Goal: Communication & Community: Ask a question

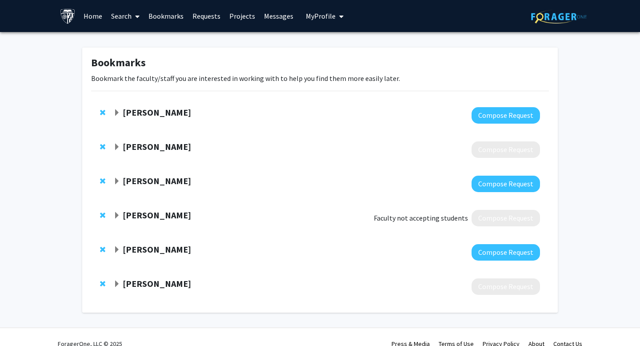
click at [102, 214] on span "Remove Abhay Moghekar from bookmarks" at bounding box center [102, 214] width 5 height 7
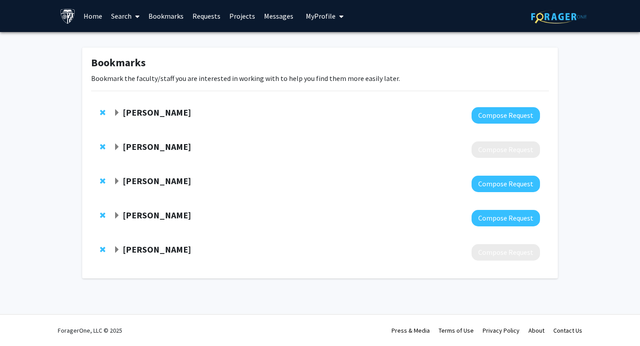
click at [139, 251] on strong "[PERSON_NAME]" at bounding box center [157, 248] width 68 height 11
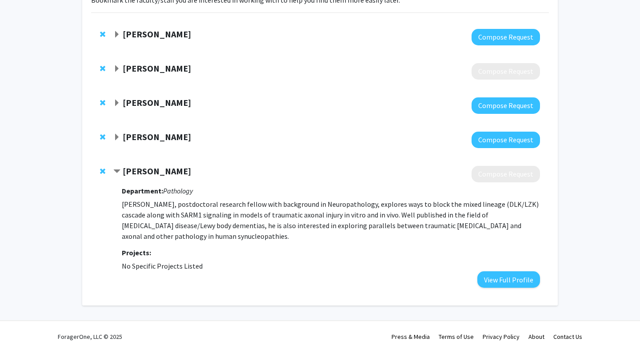
scroll to position [84, 0]
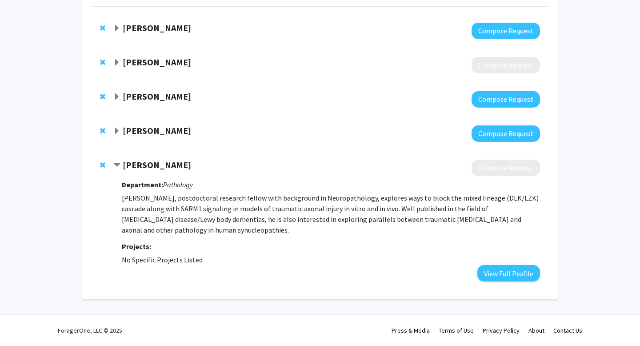
click at [143, 163] on strong "Thanasis Alexandris" at bounding box center [157, 164] width 68 height 11
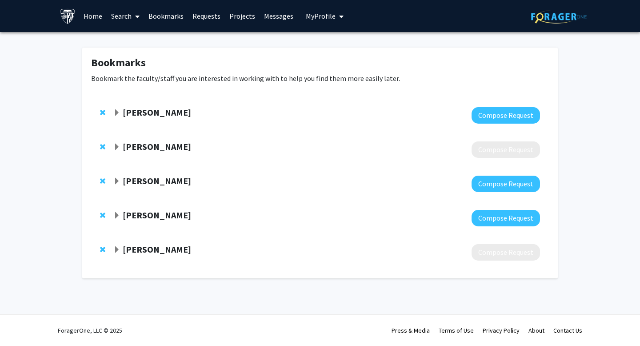
click at [136, 220] on strong "[PERSON_NAME]" at bounding box center [157, 214] width 68 height 11
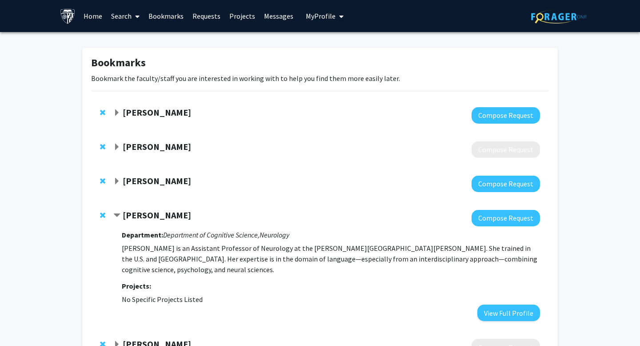
click at [136, 220] on strong "[PERSON_NAME]" at bounding box center [157, 214] width 68 height 11
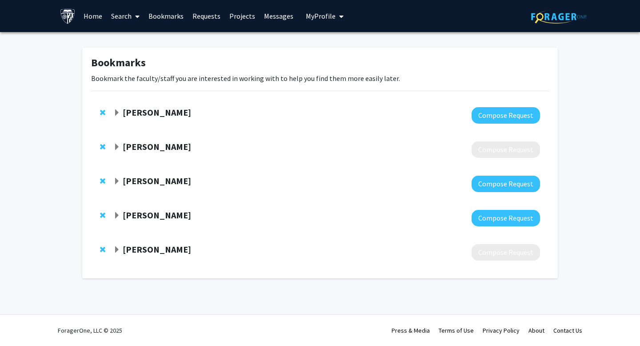
click at [197, 25] on link "Requests" at bounding box center [206, 15] width 37 height 31
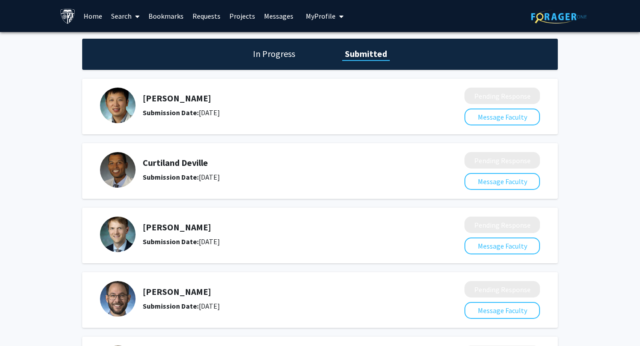
click at [202, 15] on link "Requests" at bounding box center [206, 15] width 37 height 31
click at [165, 17] on link "Bookmarks" at bounding box center [166, 15] width 44 height 31
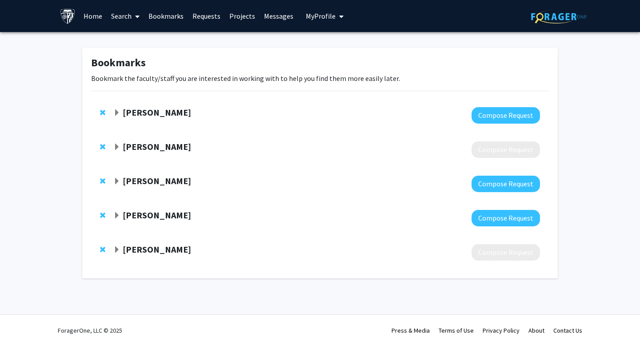
click at [102, 214] on span "Remove Kyrana Tsapkini from bookmarks" at bounding box center [102, 214] width 5 height 7
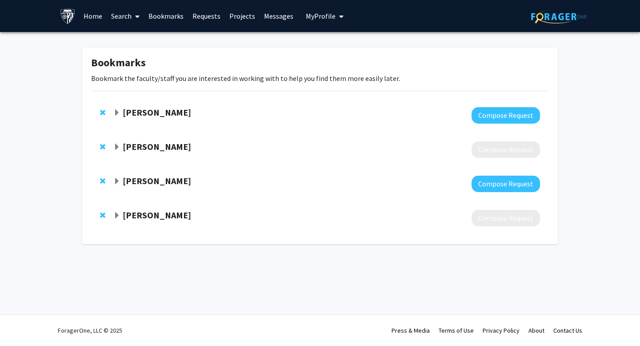
click at [100, 107] on div at bounding box center [104, 112] width 9 height 11
click at [104, 111] on span "Remove Juan Troncoso from bookmarks" at bounding box center [102, 112] width 5 height 7
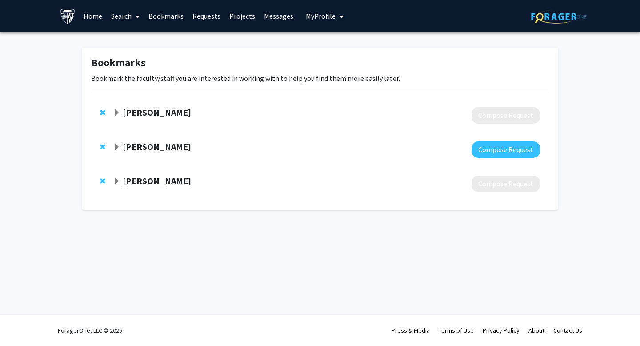
click at [101, 147] on span "Remove Vidya Kamath from bookmarks" at bounding box center [102, 146] width 5 height 7
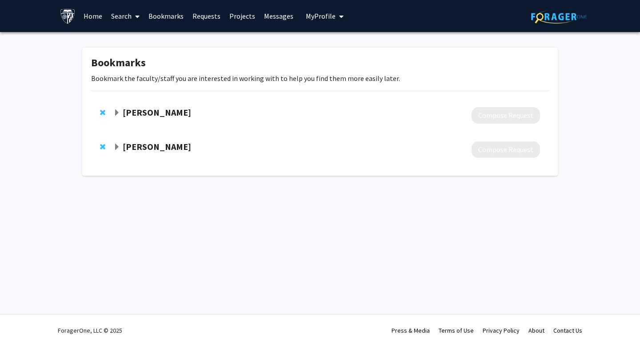
click at [131, 110] on strong "Ying Liu" at bounding box center [157, 112] width 68 height 11
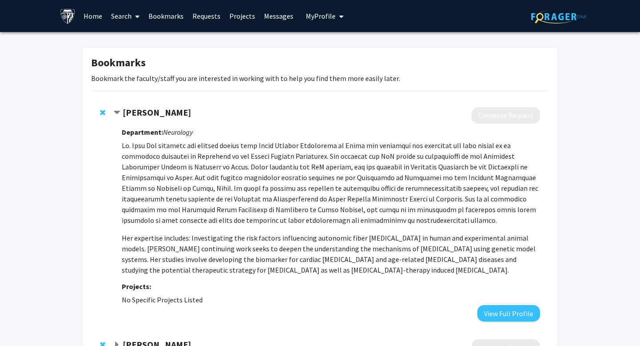
click at [131, 110] on strong "Ying Liu" at bounding box center [157, 112] width 68 height 11
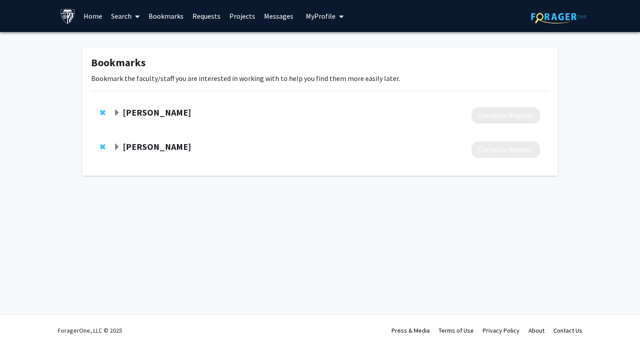
click at [100, 110] on span "Remove Ying Liu from bookmarks" at bounding box center [102, 112] width 5 height 7
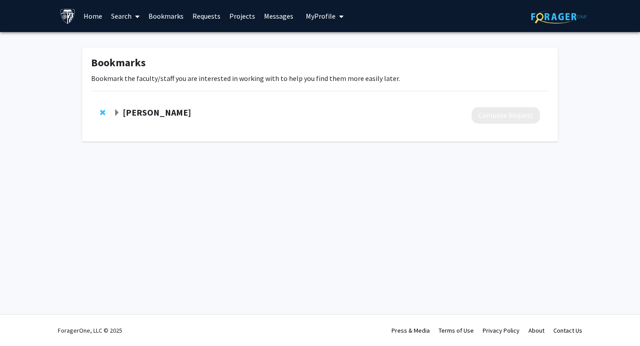
click at [104, 114] on span "Remove Thanasis Alexandris from bookmarks" at bounding box center [102, 112] width 5 height 7
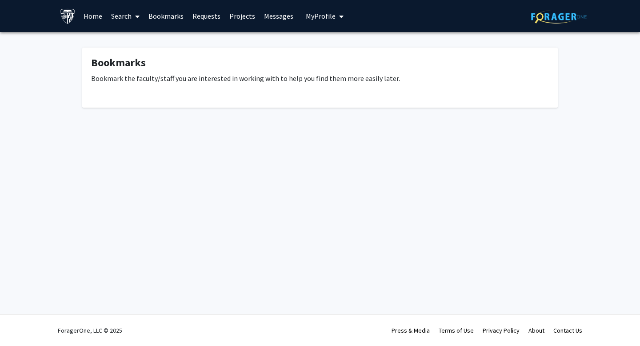
click at [157, 19] on link "Bookmarks" at bounding box center [166, 15] width 44 height 31
click at [107, 16] on link "Search" at bounding box center [125, 15] width 37 height 31
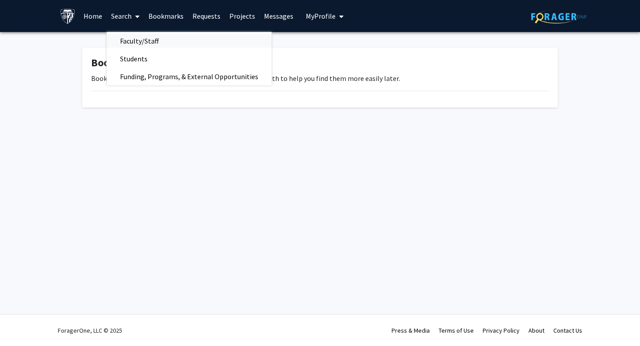
click at [140, 41] on span "Faculty/Staff" at bounding box center [139, 41] width 65 height 18
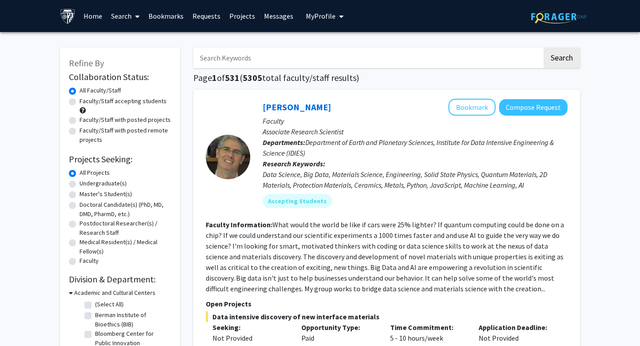
click at [245, 55] on input "Search Keywords" at bounding box center [367, 58] width 349 height 20
paste input "Laryngology"
click at [543, 48] on button "Search" at bounding box center [561, 58] width 36 height 20
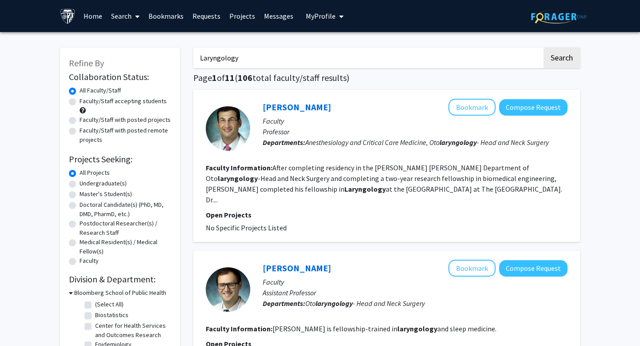
click at [225, 64] on input "Laryngology" at bounding box center [367, 58] width 349 height 20
paste input "Neuroplasticit"
type input "Neuroplasticity"
click at [543, 48] on button "Search" at bounding box center [561, 58] width 36 height 20
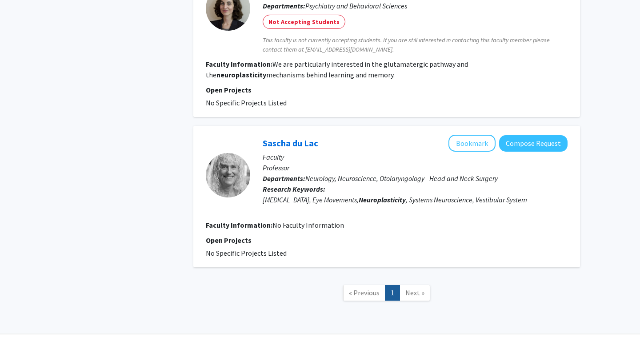
scroll to position [463, 0]
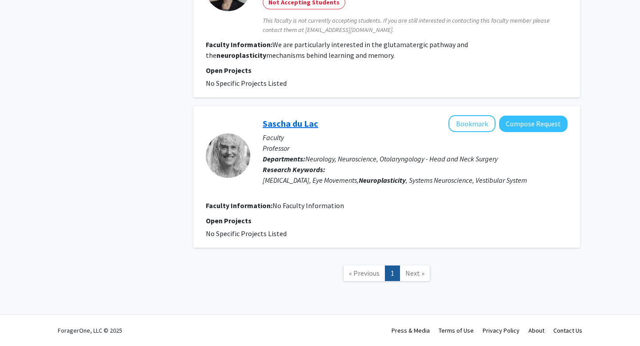
click at [291, 119] on link "Sascha du Lac" at bounding box center [290, 123] width 56 height 11
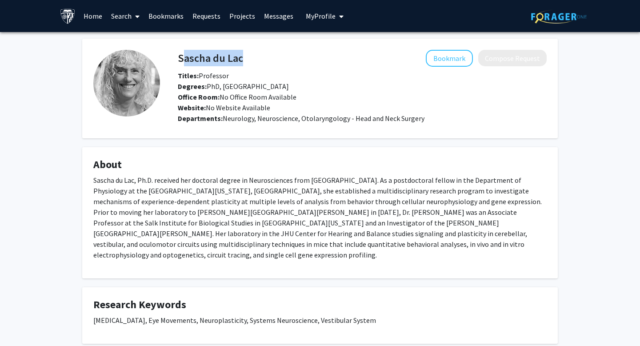
drag, startPoint x: 253, startPoint y: 60, endPoint x: 179, endPoint y: 60, distance: 73.7
click at [179, 60] on div "Sascha du Lac Bookmark Compose Request" at bounding box center [362, 58] width 382 height 17
copy h4 "Sascha du Lac"
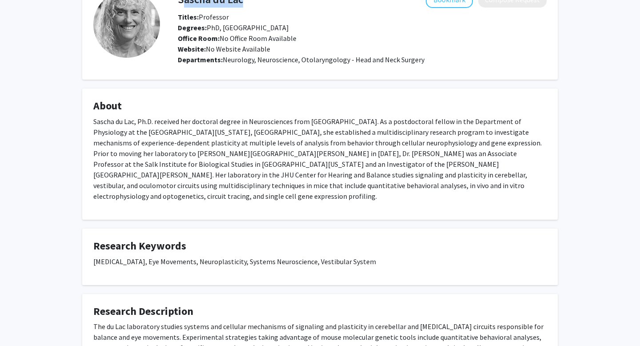
scroll to position [150, 0]
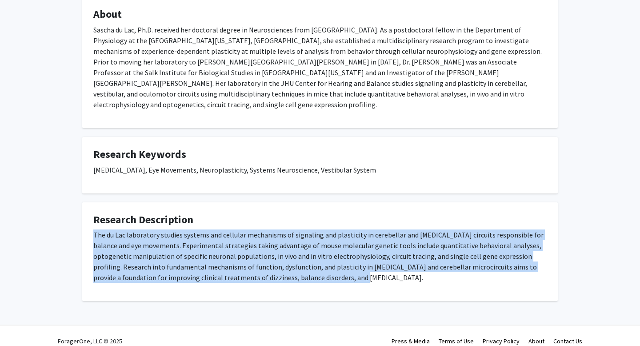
drag, startPoint x: 331, startPoint y: 269, endPoint x: 93, endPoint y: 226, distance: 242.4
click at [93, 226] on fg-card "Research Description The du Lac laboratory studies systems and cellular mechani…" at bounding box center [319, 251] width 475 height 99
copy p "The du Lac laboratory studies systems and cellular mechanisms of signaling and …"
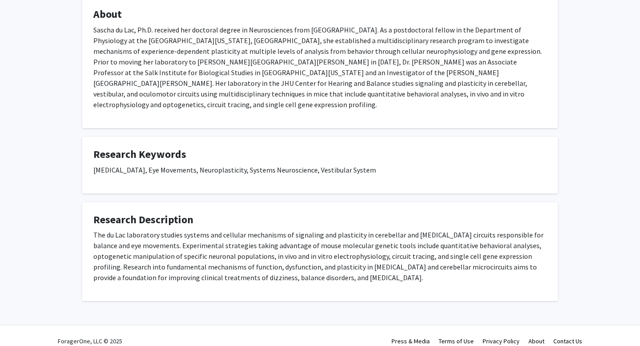
click at [276, 164] on p "Cerebellum, Eye Movements, Neuroplasticity, Systems Neuroscience, Vestibular Sy…" at bounding box center [319, 169] width 453 height 11
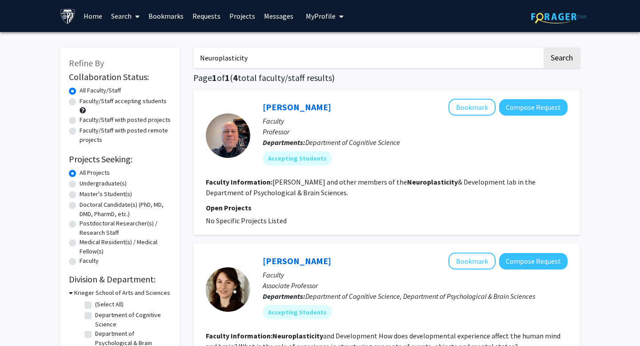
scroll to position [463, 0]
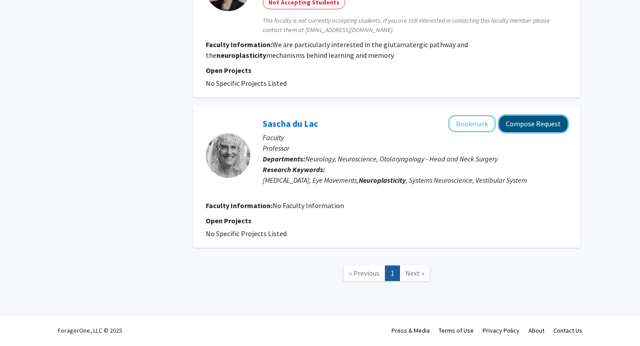
click at [531, 124] on button "Compose Request" at bounding box center [533, 123] width 68 height 16
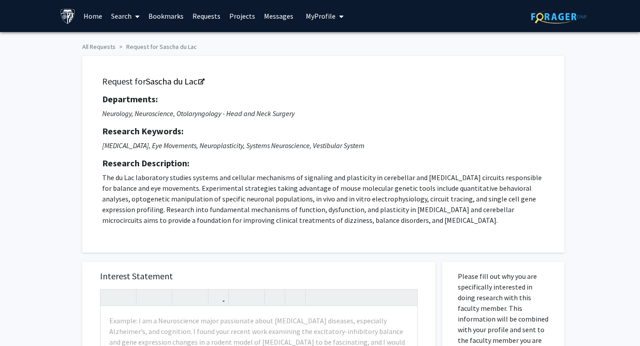
scroll to position [176, 0]
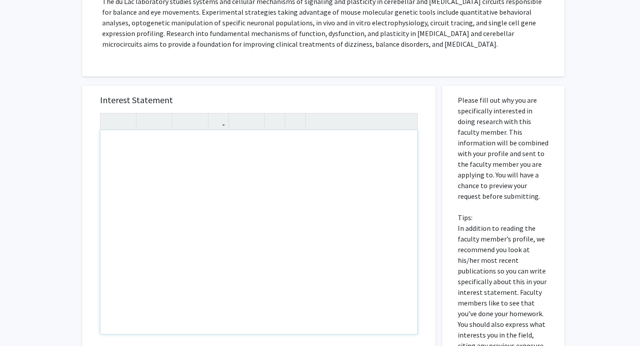
click at [168, 164] on div "Note to users with screen readers: Please press Alt+0 or Option+0 to deactivate…" at bounding box center [258, 231] width 317 height 203
paste div "Note to users with screen readers: Please press Alt+0 or Option+0 to deactivate…"
type textarea "<p>Dear Professor du Lac,</p><br><p>I hope this message finds you well. My name…"
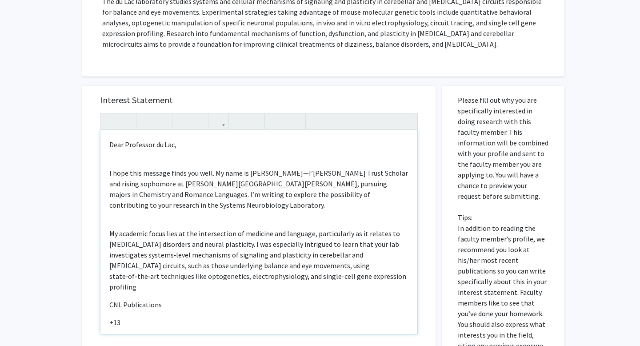
click at [143, 160] on div "Dear Professor du Lac, I hope this message finds you well. My name is Adrián Mc…" at bounding box center [258, 231] width 317 height 203
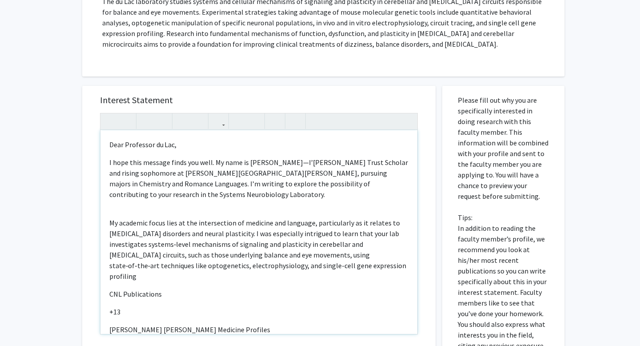
click at [139, 210] on div "Dear Professor du Lac, I hope this message finds you well. My name is Adrián Mc…" at bounding box center [258, 231] width 317 height 203
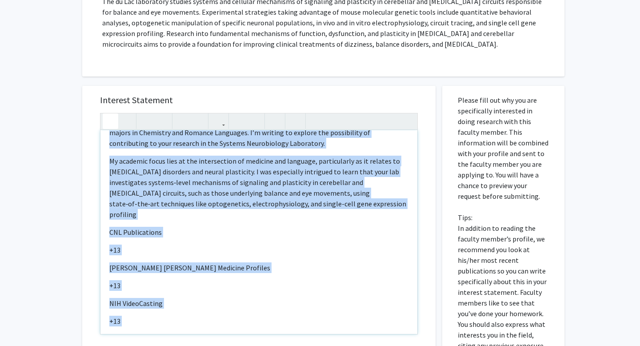
scroll to position [0, 0]
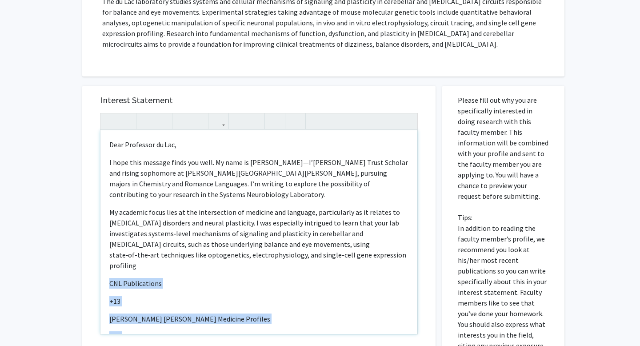
drag, startPoint x: 107, startPoint y: 192, endPoint x: 101, endPoint y: 264, distance: 72.6
click at [101, 264] on div "Dear Professor du Lac, I hope this message finds you well. My name is Adrián Mc…" at bounding box center [258, 231] width 317 height 203
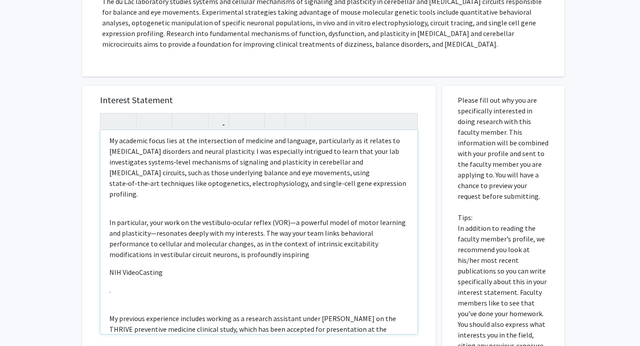
scroll to position [80, 0]
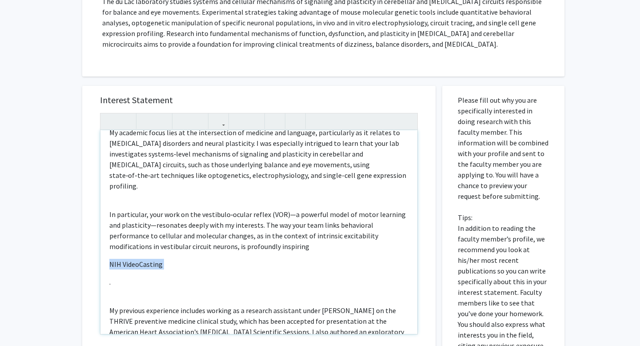
drag, startPoint x: 108, startPoint y: 273, endPoint x: 108, endPoint y: 244, distance: 28.9
click at [108, 244] on div "Dear Professor du Lac, I hope this message finds you well. My name is Adrián Mc…" at bounding box center [258, 231] width 317 height 203
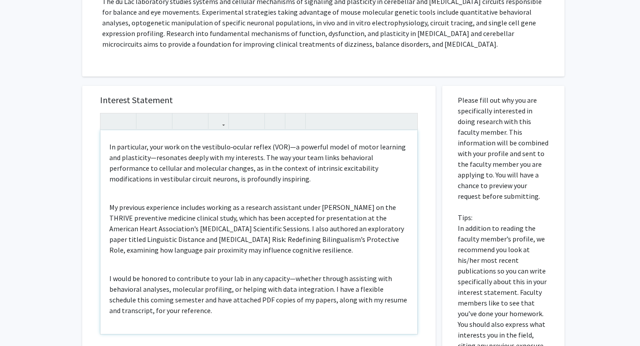
scroll to position [151, 0]
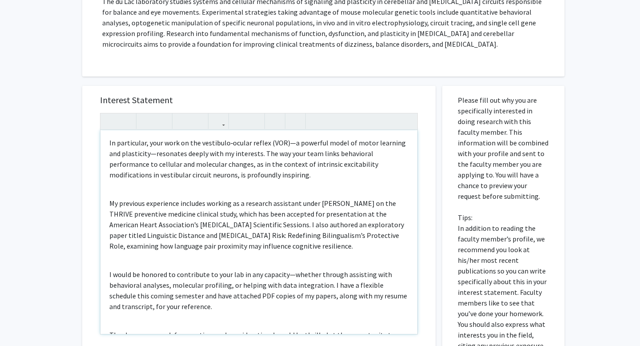
click at [126, 182] on div "Dear Professor du Lac, I hope this message finds you well. My name is Adrián Mc…" at bounding box center [258, 231] width 317 height 203
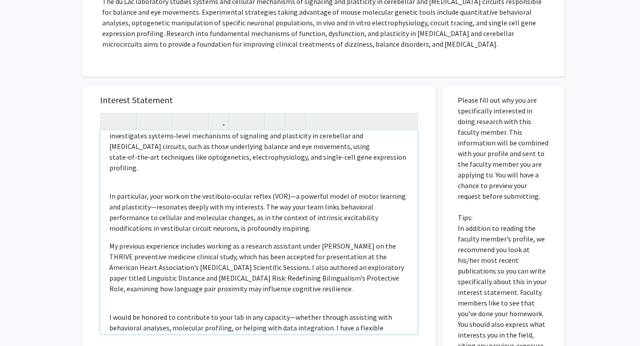
scroll to position [79, 0]
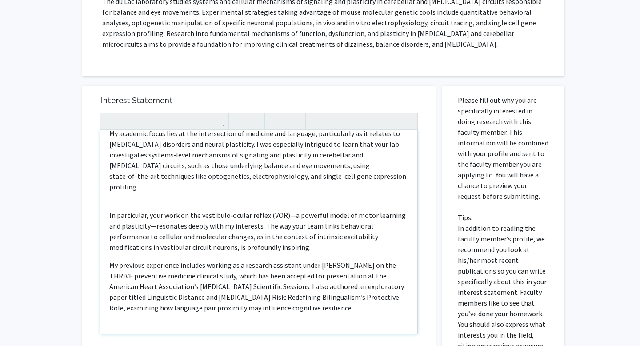
click at [130, 187] on div "Dear Professor du Lac, I hope this message finds you well. My name is Adrián Mc…" at bounding box center [258, 231] width 317 height 203
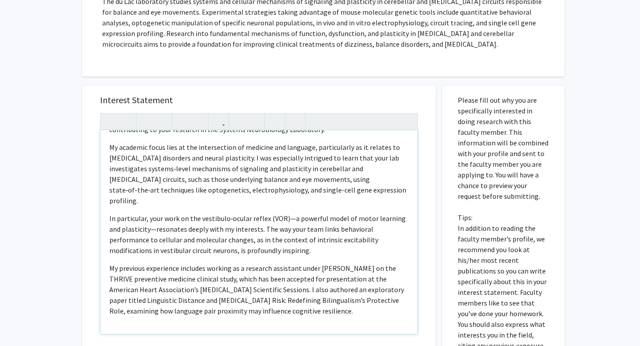
scroll to position [114, 0]
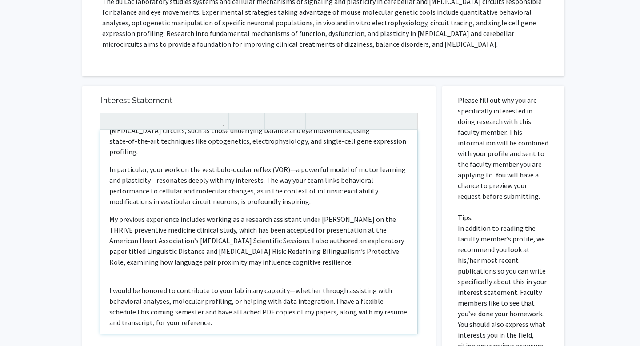
click at [137, 273] on div "Dear Professor du Lac, I hope this message finds you well. My name is Adrián Mc…" at bounding box center [258, 231] width 317 height 203
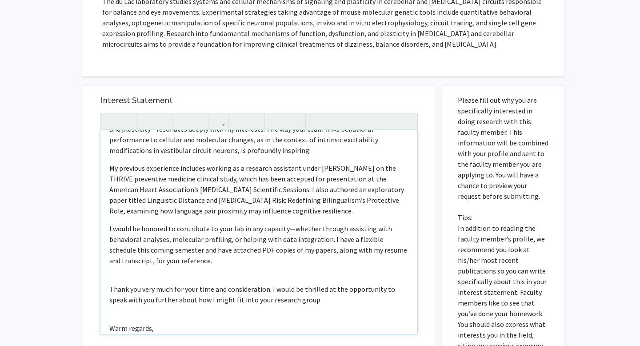
scroll to position [166, 0]
click at [138, 269] on div "Dear Professor du Lac, I hope this message finds you well. My name is Adrián Mc…" at bounding box center [258, 231] width 317 height 203
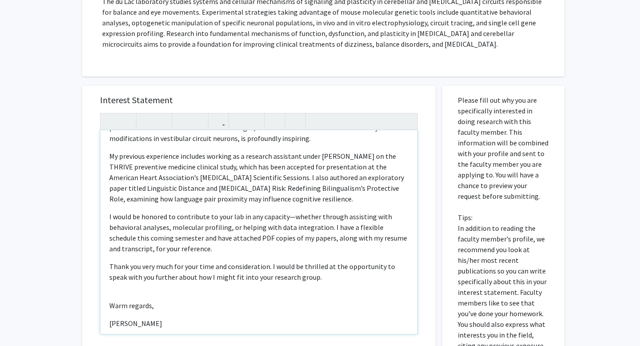
click at [131, 278] on div "Dear Professor du Lac, I hope this message finds you well. My name is Adrián Mc…" at bounding box center [258, 231] width 317 height 203
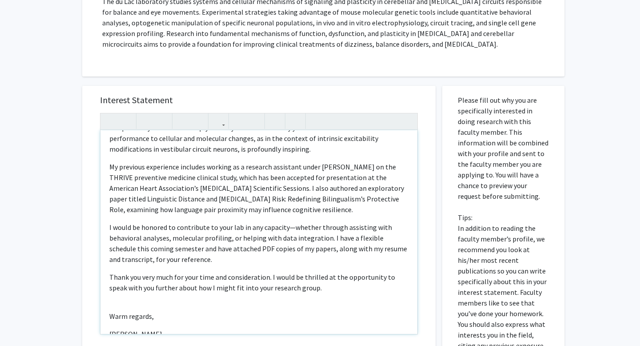
type textarea "<p>Dear Professor du Lac,</p><p>I hope this message finds you well. My name is …"
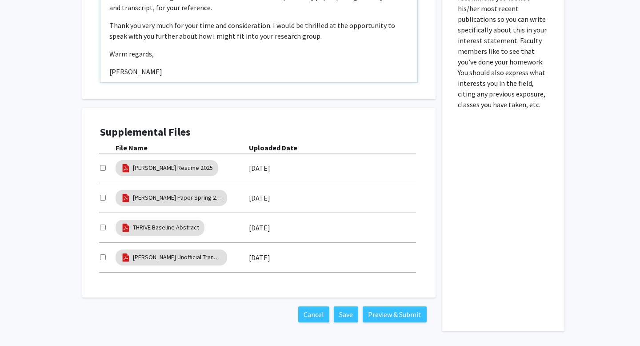
scroll to position [439, 0]
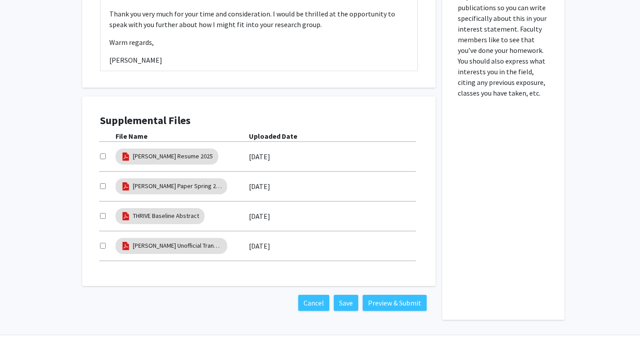
click at [101, 247] on input "checkbox" at bounding box center [103, 246] width 6 height 6
checkbox input "true"
click at [103, 218] on div at bounding box center [108, 216] width 16 height 11
click at [102, 213] on input "checkbox" at bounding box center [103, 216] width 6 height 6
checkbox input "true"
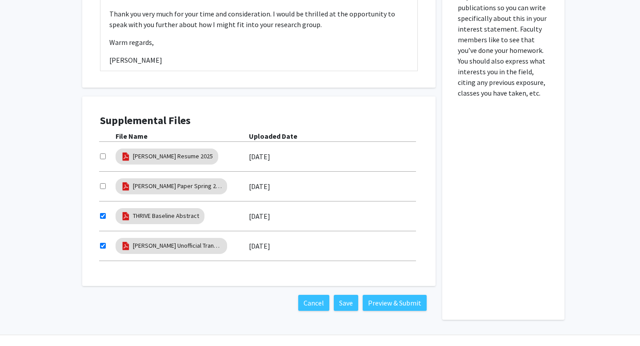
click at [102, 190] on div at bounding box center [108, 186] width 16 height 11
click at [102, 183] on input "checkbox" at bounding box center [103, 186] width 6 height 6
checkbox input "true"
click at [104, 157] on input "checkbox" at bounding box center [103, 156] width 6 height 6
checkbox input "true"
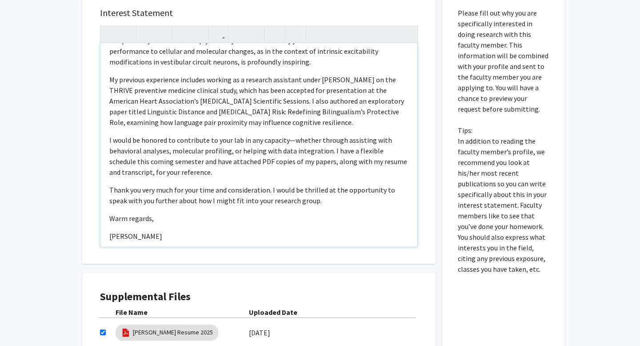
scroll to position [459, 0]
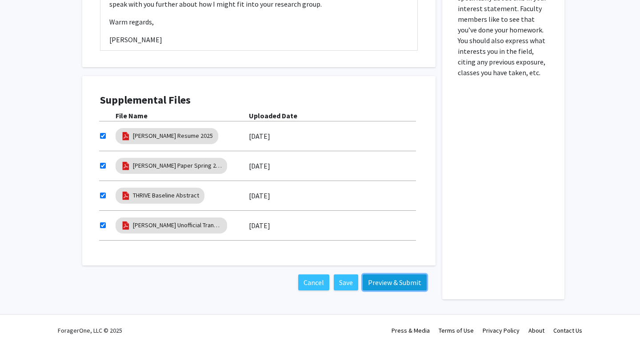
click at [383, 282] on button "Preview & Submit" at bounding box center [394, 282] width 64 height 16
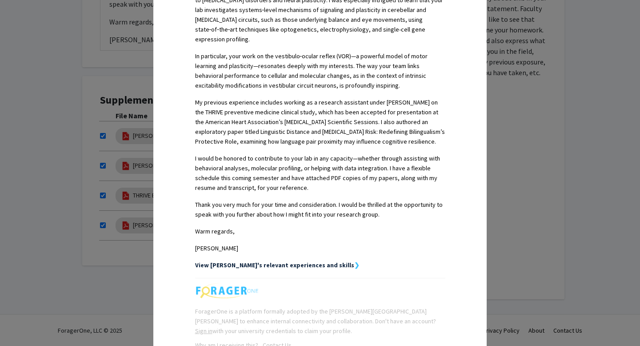
scroll to position [390, 0]
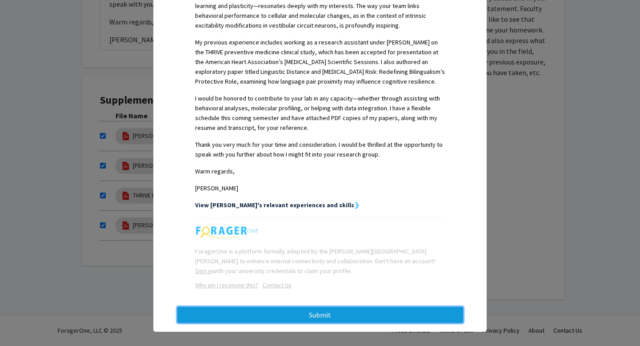
click at [377, 306] on button "Submit" at bounding box center [320, 314] width 286 height 16
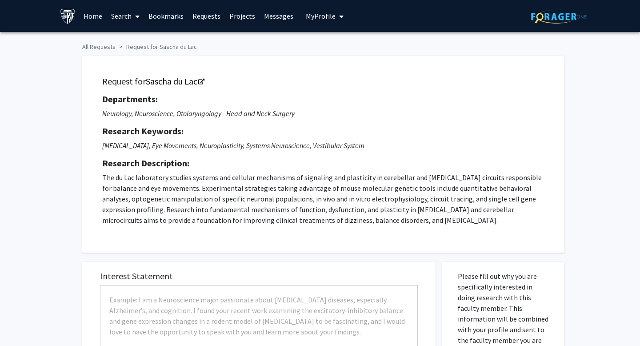
scroll to position [459, 0]
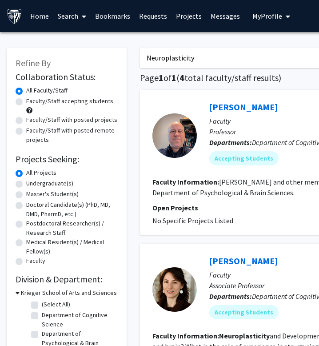
click at [174, 61] on input "Neuroplasticity" at bounding box center [314, 58] width 349 height 20
type input "chiadi"
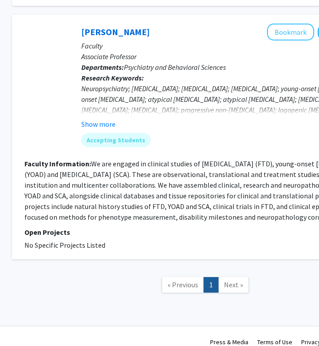
scroll to position [215, 214]
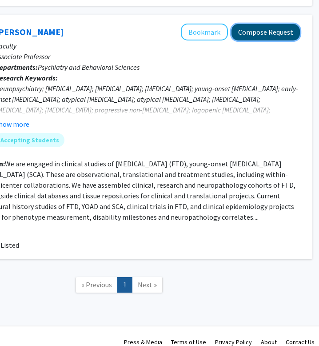
click at [254, 30] on button "Compose Request" at bounding box center [265, 32] width 68 height 16
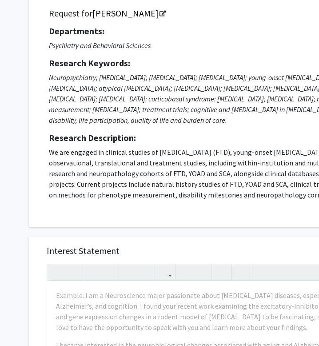
scroll to position [251, 0]
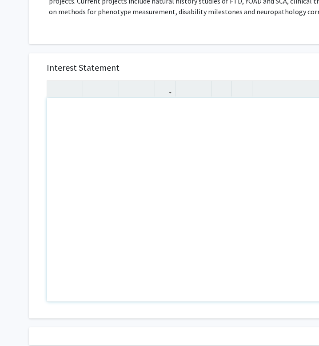
click at [143, 124] on div "Note to users with screen readers: Please press Alt+0 or Option+0 to deactivate…" at bounding box center [205, 199] width 317 height 203
paste div "Note to users with screen readers: Please press Alt+0 or Option+0 to deactivate…"
type textarea "<p>Dear Dr.&nbsp;Onyike,</p><br><p>I hope this message finds you well. My name …"
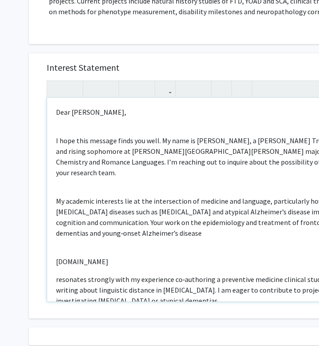
click at [80, 130] on div "Dear Dr. Onyike, I hope this message finds you well. My name is Adrián McMahon,…" at bounding box center [205, 199] width 317 height 203
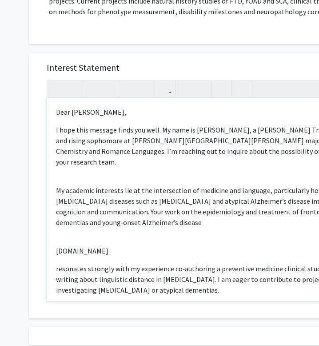
click at [72, 157] on div "Dear Dr. Onyike, I hope this message finds you well. My name is Adrián McMahon,…" at bounding box center [205, 199] width 317 height 203
click at [68, 161] on div "Dear Dr. Onyike, I hope this message finds you well. My name is Adrián McMahon,…" at bounding box center [205, 199] width 317 height 203
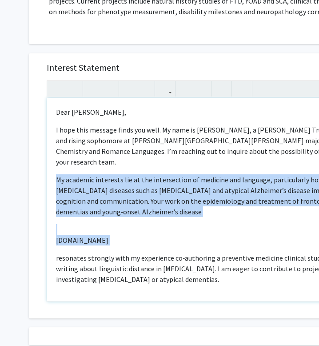
drag, startPoint x: 56, startPoint y: 248, endPoint x: 55, endPoint y: 215, distance: 32.9
click at [55, 215] on div "Dear Dr. Onyike, I hope this message finds you well. My name is Adrián McMahon,…" at bounding box center [205, 199] width 317 height 203
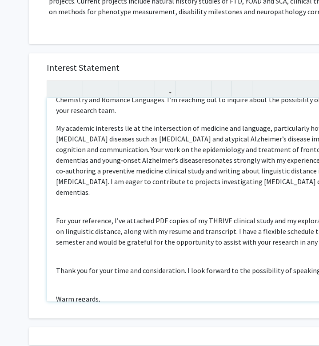
scroll to position [51, 0]
click at [61, 204] on div "Dear Dr. Onyike, I hope this message finds you well. My name is Adrián McMahon,…" at bounding box center [205, 199] width 317 height 203
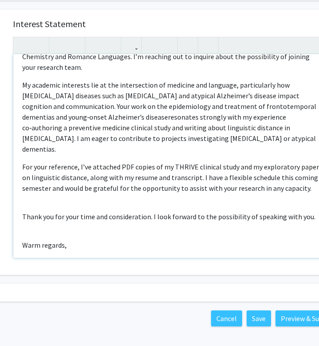
scroll to position [294, 28]
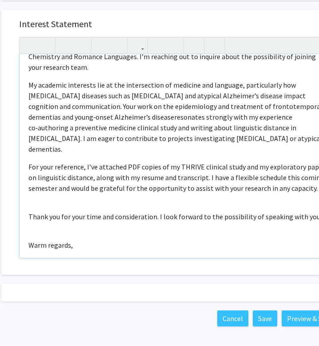
click at [56, 194] on div "Dear Dr. Onyike, I hope this message finds you well. My name is Adrián McMahon,…" at bounding box center [178, 155] width 317 height 203
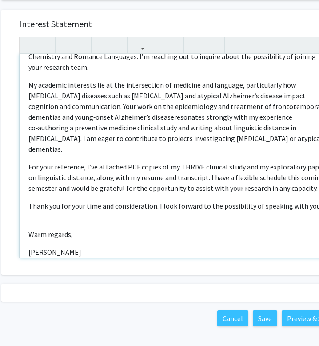
click at [47, 213] on div "Dear Dr. Onyike, I hope this message finds you well. My name is Adrián McMahon,…" at bounding box center [178, 155] width 317 height 203
type textarea "<p>Dear Dr.&nbsp;Onyike,</p><p>I hope this message finds you well. My name is A…"
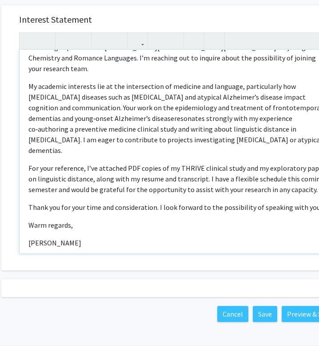
scroll to position [300, 28]
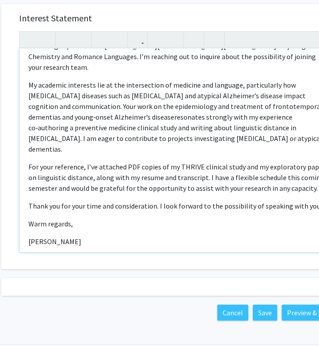
click at [134, 180] on p "For your reference, I’ve attached PDF copies of my THRIVE clinical study and my…" at bounding box center [177, 177] width 299 height 32
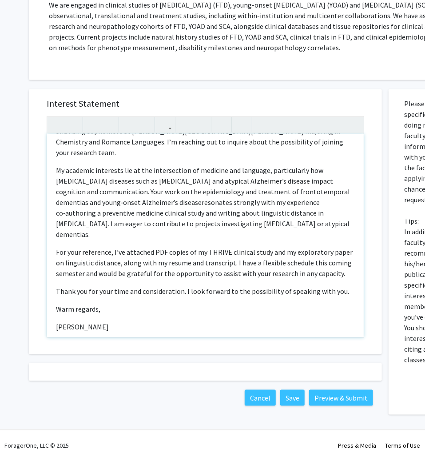
scroll to position [0, 0]
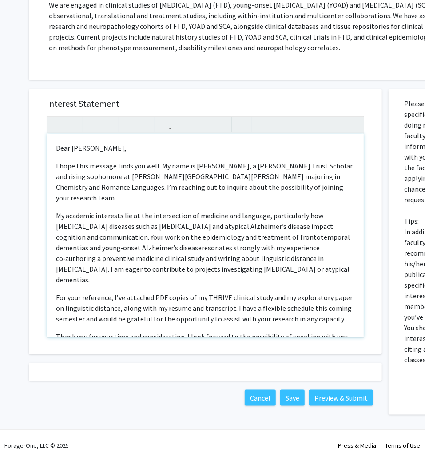
click at [249, 299] on p "For your reference, I’ve attached PDF copies of my THRIVE clinical study and my…" at bounding box center [205, 308] width 299 height 32
copy div "Dear Dr. Onyike, I hope this message finds you well. My name is Adrián McMahon,…"
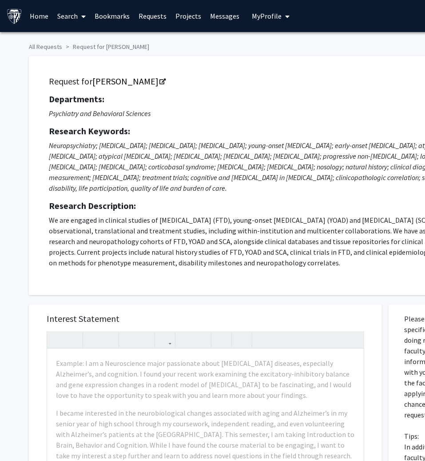
scroll to position [386, 0]
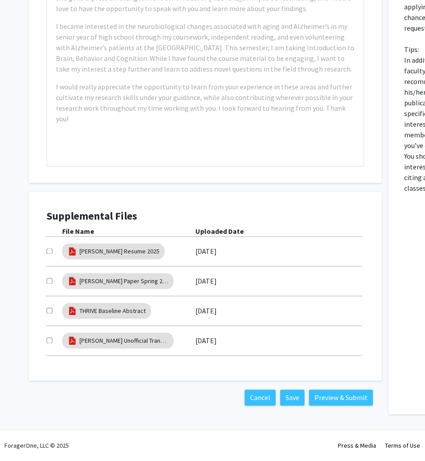
click at [52, 253] on input "checkbox" at bounding box center [50, 251] width 6 height 6
checkbox input "true"
click at [50, 278] on input "checkbox" at bounding box center [50, 281] width 6 height 6
checkbox input "true"
click at [49, 313] on div at bounding box center [55, 311] width 16 height 11
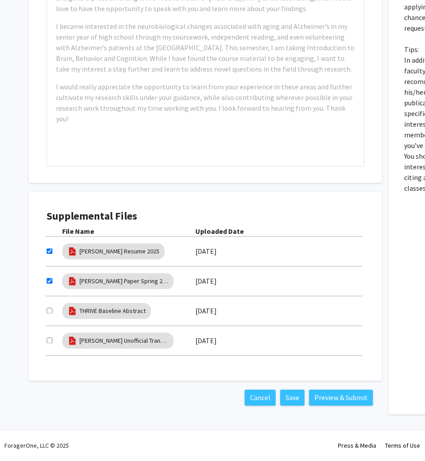
click at [49, 310] on input "checkbox" at bounding box center [50, 311] width 6 height 6
checkbox input "true"
click at [49, 343] on div at bounding box center [55, 340] width 16 height 11
click at [49, 336] on div at bounding box center [55, 340] width 16 height 11
click at [49, 338] on input "checkbox" at bounding box center [50, 341] width 6 height 6
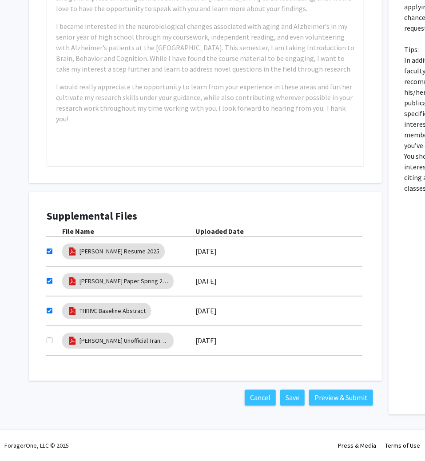
checkbox input "true"
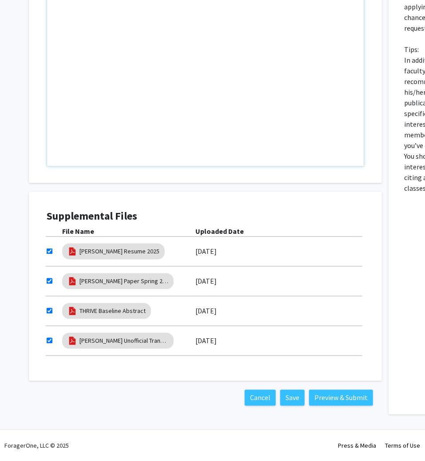
paste div "Note to users with screen readers: Please press Alt+0 or Option+0 to deactivate…"
type textarea "<l>Ipsu Do. Sitame,</c><ad><e>S doei temp incidid utlab etd magn. Al enim ad Mi…"
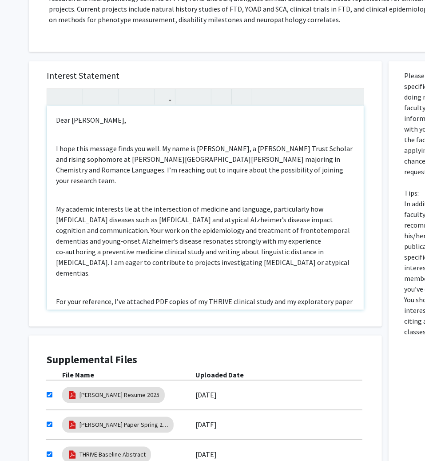
scroll to position [243, 0]
click at [80, 133] on div "Dear [PERSON_NAME], I hope this message finds you well. My name is [PERSON_NAME…" at bounding box center [205, 208] width 317 height 204
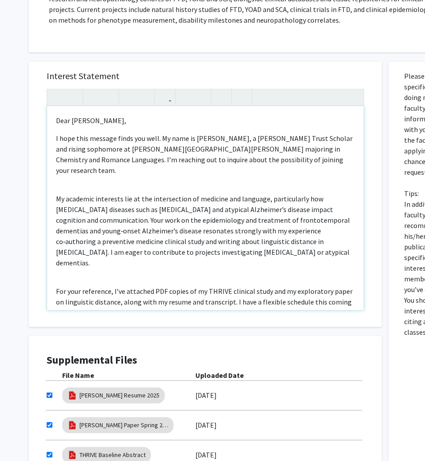
click at [72, 176] on div "Dear [PERSON_NAME], I hope this message finds you well. My name is [PERSON_NAME…" at bounding box center [205, 208] width 317 height 204
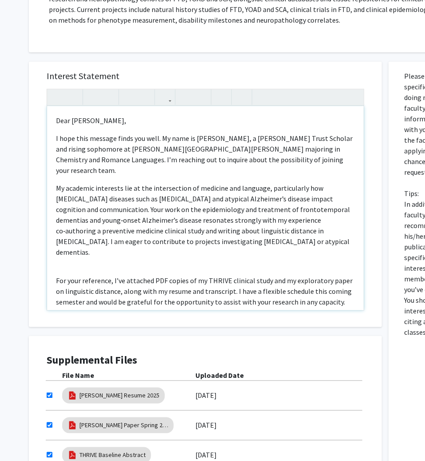
click at [74, 259] on div "Dear [PERSON_NAME], I hope this message finds you well. My name is [PERSON_NAME…" at bounding box center [205, 208] width 317 height 204
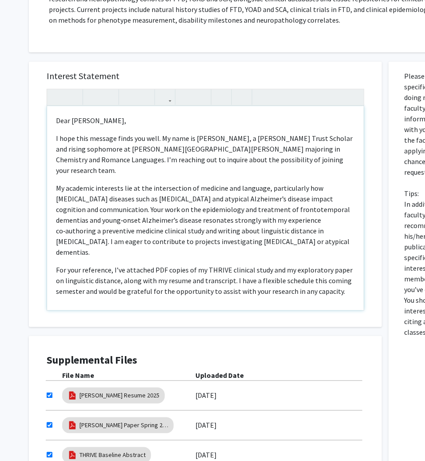
scroll to position [28, 0]
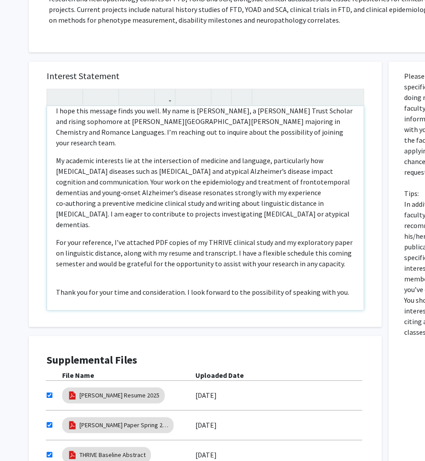
click at [73, 273] on div "Dear [PERSON_NAME], I hope this message finds you well. My name is [PERSON_NAME…" at bounding box center [205, 208] width 317 height 204
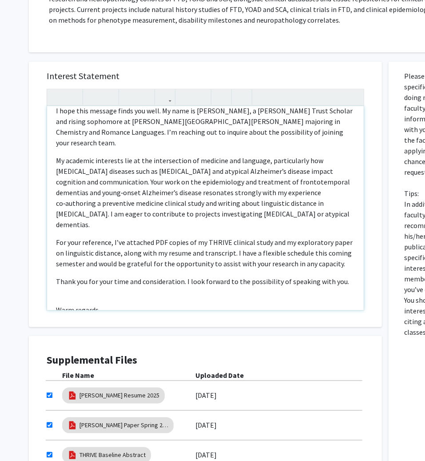
click at [70, 291] on div "Dear [PERSON_NAME], I hope this message finds you well. My name is [PERSON_NAME…" at bounding box center [205, 208] width 317 height 204
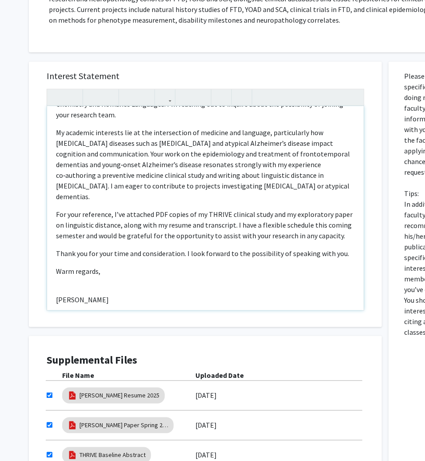
click at [68, 271] on div "Dear [PERSON_NAME], I hope this message finds you well. My name is [PERSON_NAME…" at bounding box center [205, 208] width 317 height 204
type textarea "<l>Ipsu Do. Sitame,</c><a>E sedd eius tempori utlab etd magn. Al enim ad Minimv…"
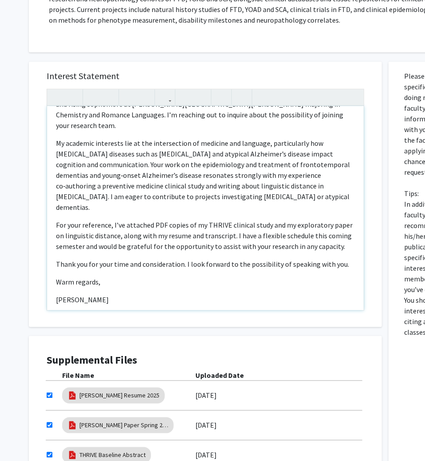
scroll to position [386, 0]
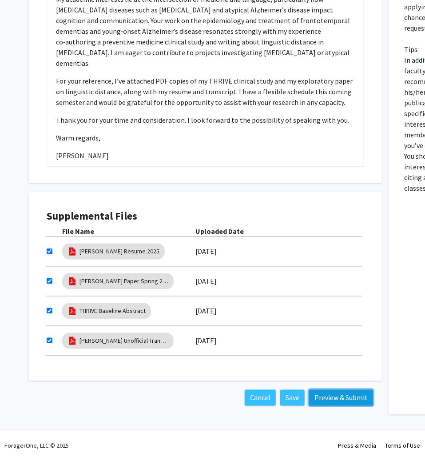
click at [347, 403] on button "Preview & Submit" at bounding box center [341, 398] width 64 height 16
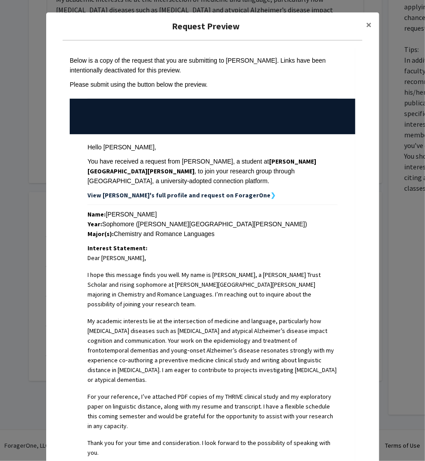
scroll to position [170, 0]
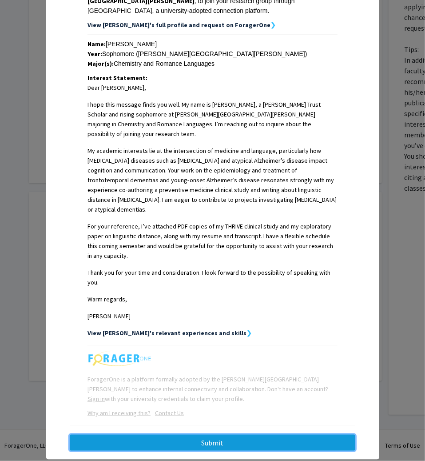
click at [240, 434] on button "Submit" at bounding box center [213, 442] width 286 height 16
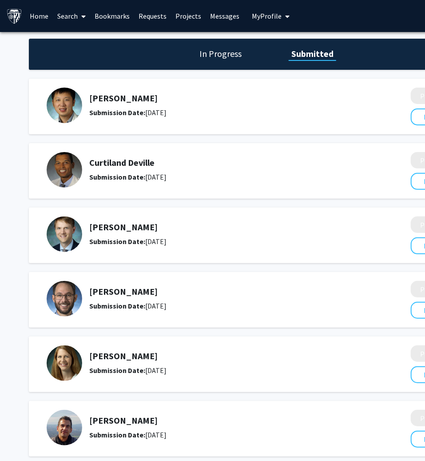
click at [65, 16] on link "Search" at bounding box center [71, 15] width 37 height 31
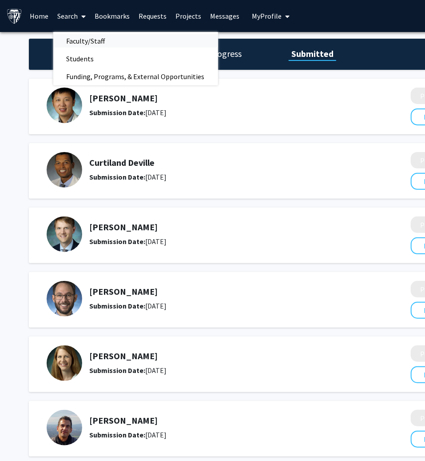
click at [84, 41] on span "Faculty/Staff" at bounding box center [85, 41] width 65 height 18
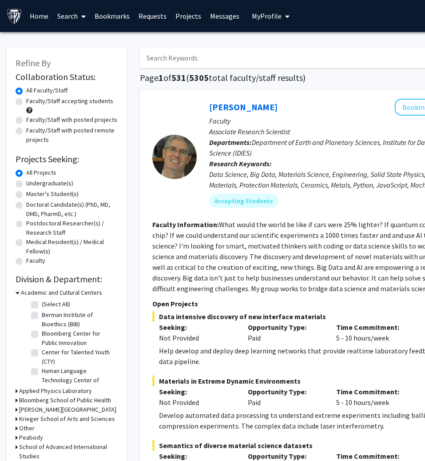
click at [187, 62] on input "Search Keywords" at bounding box center [314, 58] width 349 height 20
type input "jee bang"
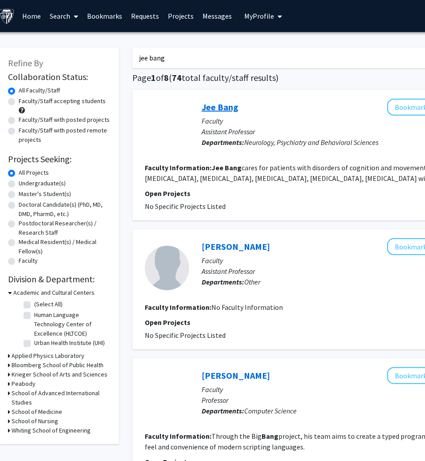
scroll to position [0, 107]
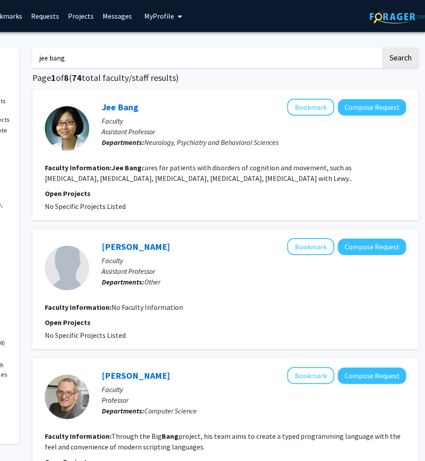
click at [133, 113] on div "Jee Bang Bookmark Compose Request" at bounding box center [254, 107] width 305 height 17
click at [126, 107] on link "Jee Bang" at bounding box center [120, 106] width 37 height 11
click at [358, 107] on button "Compose Request" at bounding box center [372, 107] width 68 height 16
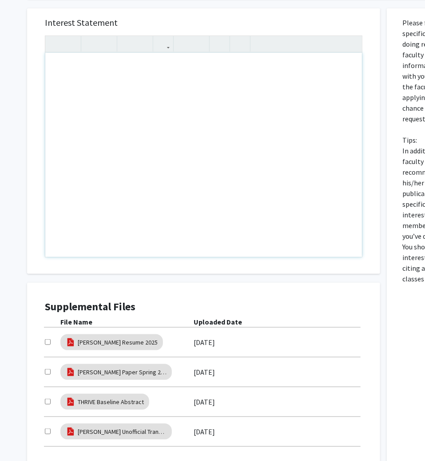
scroll to position [75, 2]
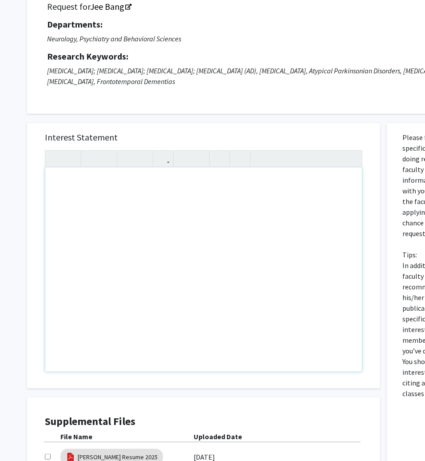
click at [131, 262] on div "Note to users with screen readers: Please press Alt+0 or Option+0 to deactivate…" at bounding box center [203, 269] width 317 height 204
paste div "Note to users with screen readers: Please press Alt+0 or Option+0 to deactivate…"
type textarea "<l>Ipsu Do.&sita;Cons,</a><el><s>Do eius te Incidi&utla;EtDolor, m Aliqua Enima…"
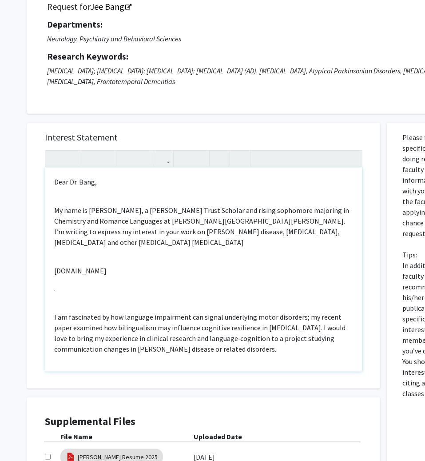
click at [60, 201] on div "Dear Dr. [PERSON_NAME], My name is [PERSON_NAME], a [PERSON_NAME] Trust Scholar…" at bounding box center [203, 269] width 317 height 204
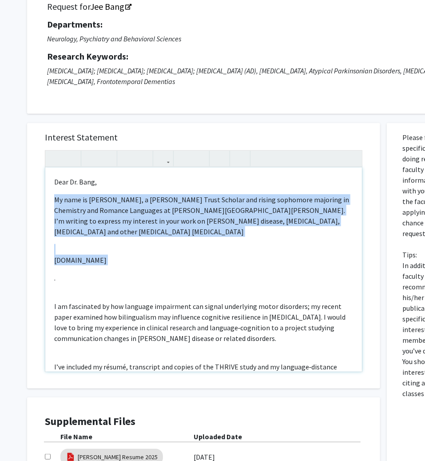
drag, startPoint x: 53, startPoint y: 278, endPoint x: 49, endPoint y: 242, distance: 36.6
click at [49, 242] on div "Dear Dr. [PERSON_NAME], My name is [PERSON_NAME], a [PERSON_NAME] Trust Scholar…" at bounding box center [203, 269] width 317 height 204
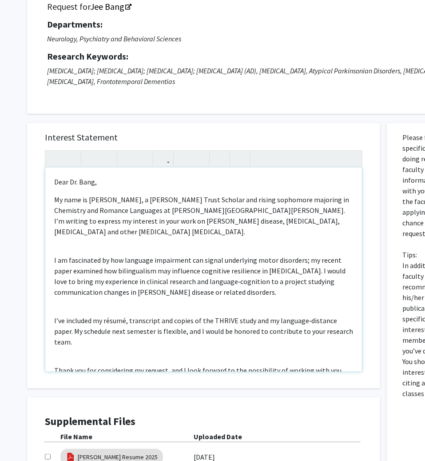
click at [105, 243] on div "Dear Dr. [PERSON_NAME], My name is [PERSON_NAME], a [PERSON_NAME] Trust Scholar…" at bounding box center [203, 269] width 317 height 204
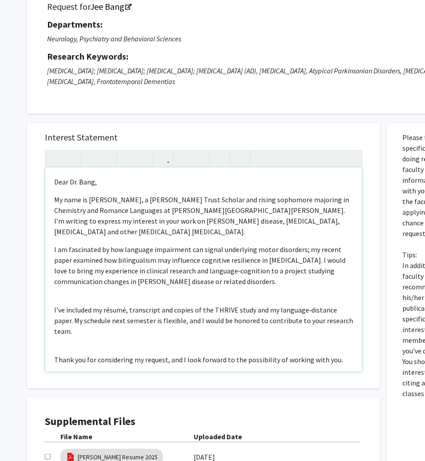
click at [94, 287] on div "Dear Dr. [PERSON_NAME], My name is [PERSON_NAME], a [PERSON_NAME] Trust Scholar…" at bounding box center [203, 269] width 317 height 204
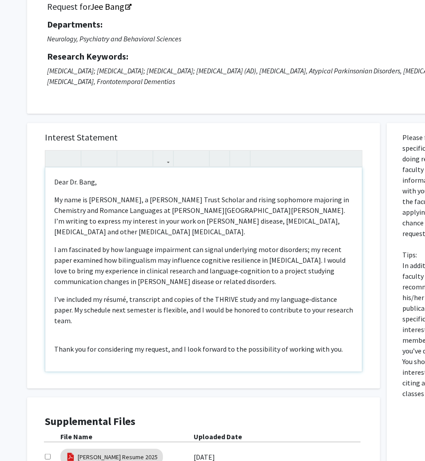
click at [73, 322] on div "Dear Dr. [PERSON_NAME], My name is [PERSON_NAME], a [PERSON_NAME] Trust Scholar…" at bounding box center [203, 269] width 317 height 204
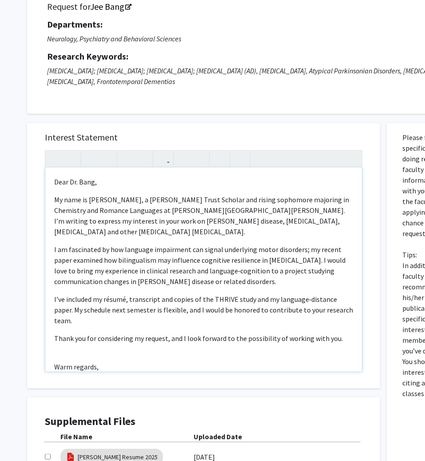
click at [85, 342] on div "Dear Dr. [PERSON_NAME], My name is [PERSON_NAME], a [PERSON_NAME] Trust Scholar…" at bounding box center [203, 269] width 317 height 204
type textarea "<l>Ipsu Do.&sita;Cons,</a><e>Se doei te Incidi&utla;EtDolor, m Aliqua Enima Min…"
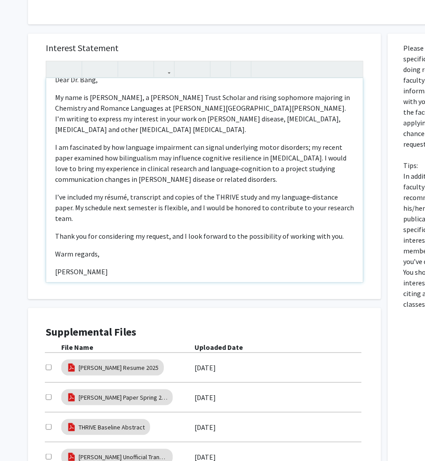
scroll to position [280, 1]
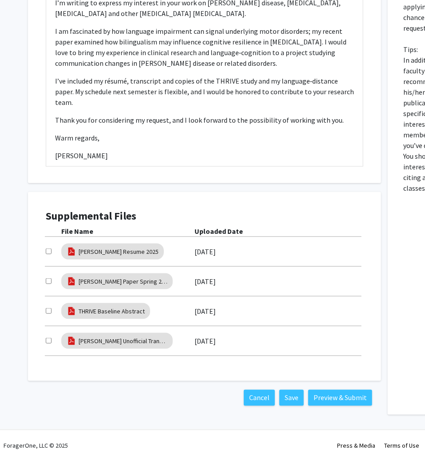
click at [46, 250] on input "checkbox" at bounding box center [49, 251] width 6 height 6
checkbox input "true"
click at [48, 278] on input "checkbox" at bounding box center [49, 281] width 6 height 6
checkbox input "true"
click at [44, 307] on div "Supplemental Files File Name Uploaded Date [PERSON_NAME] Resume 2025 [DATE] [PE…" at bounding box center [204, 286] width 335 height 171
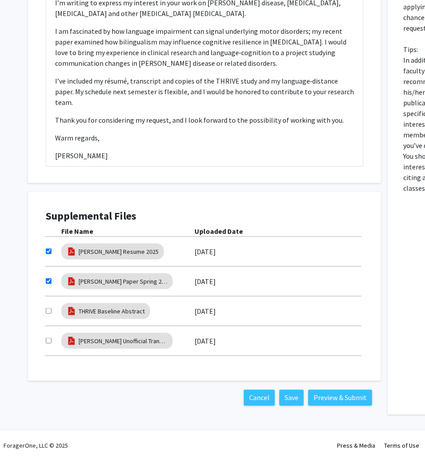
click at [47, 310] on input "checkbox" at bounding box center [49, 311] width 6 height 6
checkbox input "true"
click at [48, 348] on div "[PERSON_NAME] Unofficial Transcript [DATE]" at bounding box center [205, 340] width 318 height 20
click at [48, 342] on div at bounding box center [54, 340] width 16 height 11
click at [49, 339] on input "checkbox" at bounding box center [49, 341] width 6 height 6
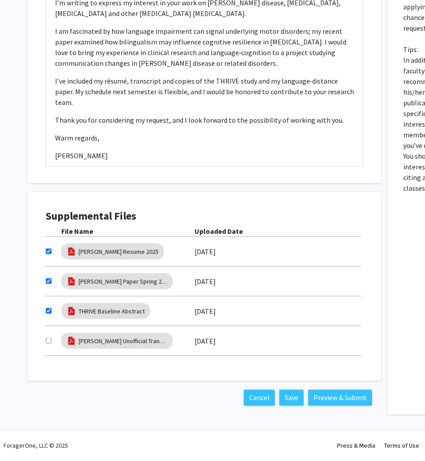
checkbox input "true"
click at [332, 404] on button "Preview & Submit" at bounding box center [340, 398] width 64 height 16
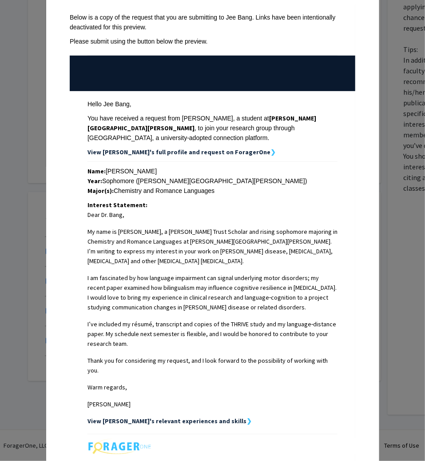
scroll to position [141, 0]
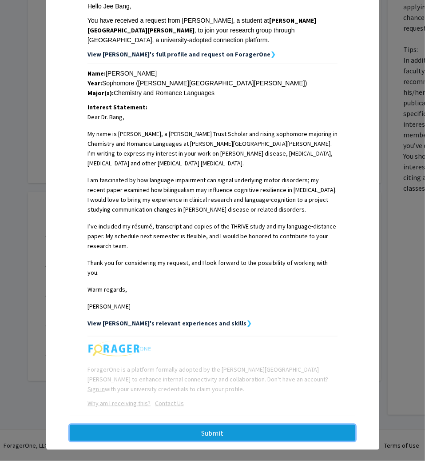
click at [203, 425] on button "Submit" at bounding box center [213, 433] width 286 height 16
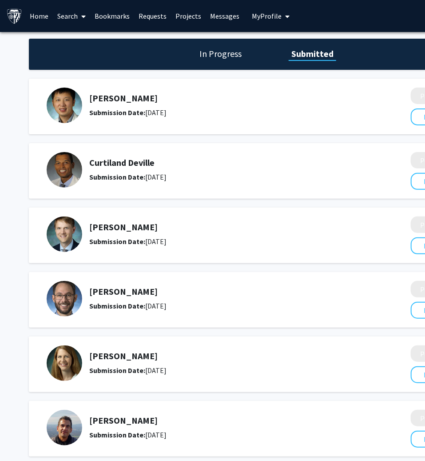
click at [80, 16] on span at bounding box center [82, 16] width 8 height 31
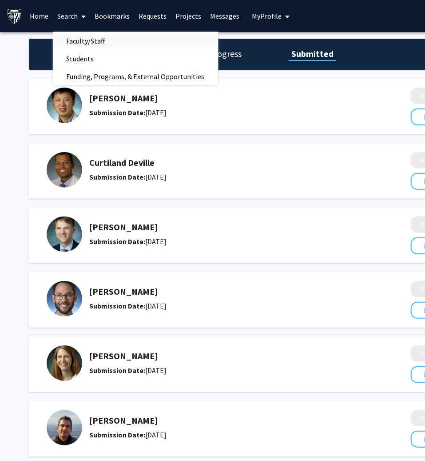
click at [84, 43] on span "Faculty/Staff" at bounding box center [85, 41] width 65 height 18
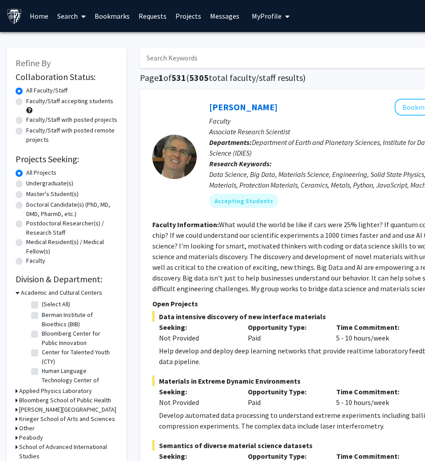
click at [185, 64] on input "Search Keywords" at bounding box center [314, 58] width 349 height 20
type input "[PERSON_NAME]"
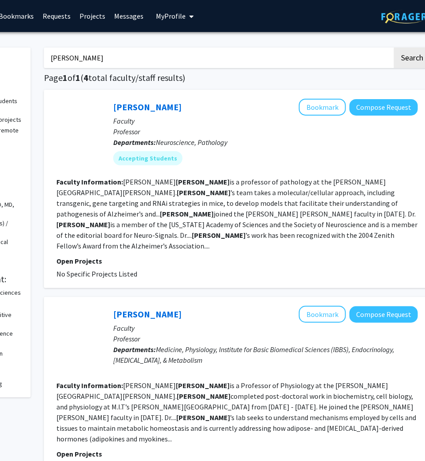
scroll to position [0, 107]
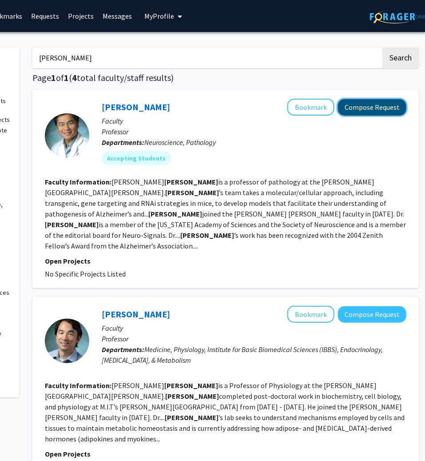
click at [380, 106] on button "Compose Request" at bounding box center [372, 107] width 68 height 16
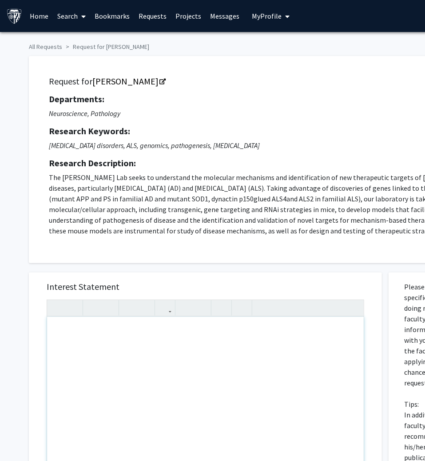
click at [162, 354] on div "Note to users with screen readers: Please press Alt+0 or Option+0 to deactivate…" at bounding box center [205, 419] width 317 height 204
paste div "Note to users with screen readers: Please press Alt+0 or Option+0 to deactivate…"
type textarea "<l>Ipsu Do.&sita;Cons,</a><el><s>D eius tem inc utla. E’d Magnaa&enim;AdMinim, …"
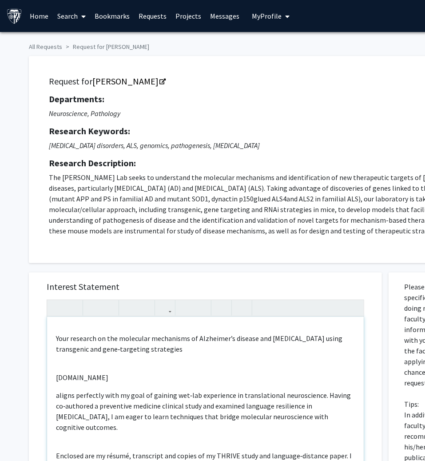
scroll to position [102, 0]
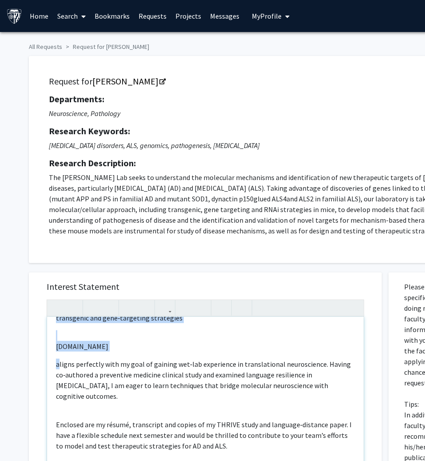
drag, startPoint x: 57, startPoint y: 364, endPoint x: 58, endPoint y: 330, distance: 34.2
click at [58, 330] on div "Dear [PERSON_NAME], I hope you are well. I’m [PERSON_NAME], a [PERSON_NAME] Tru…" at bounding box center [205, 419] width 317 height 204
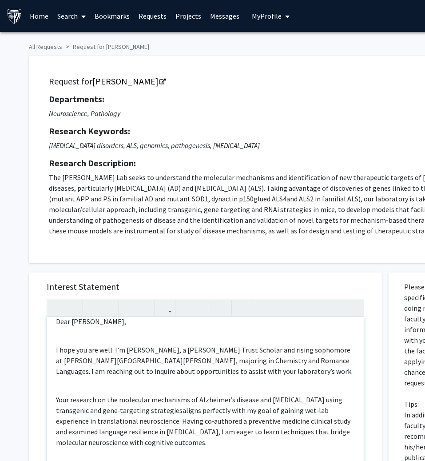
scroll to position [8, 0]
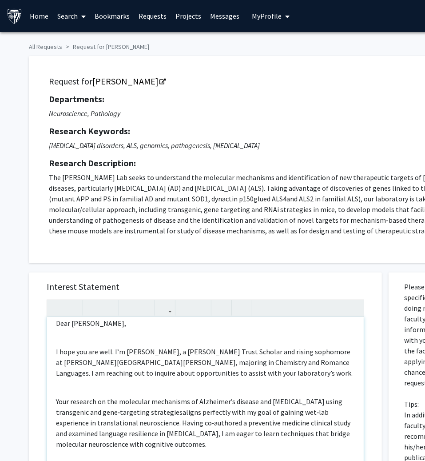
click at [88, 391] on div "Dear [PERSON_NAME], I hope you are well. I’m [PERSON_NAME], a [PERSON_NAME] Tru…" at bounding box center [205, 419] width 317 height 204
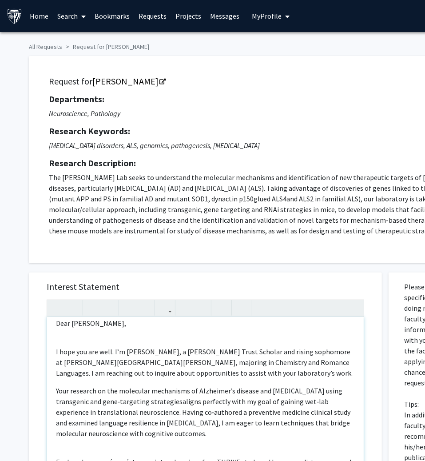
click at [66, 341] on div "Dear [PERSON_NAME], I hope you are well. I’m [PERSON_NAME], a [PERSON_NAME] Tru…" at bounding box center [205, 419] width 317 height 204
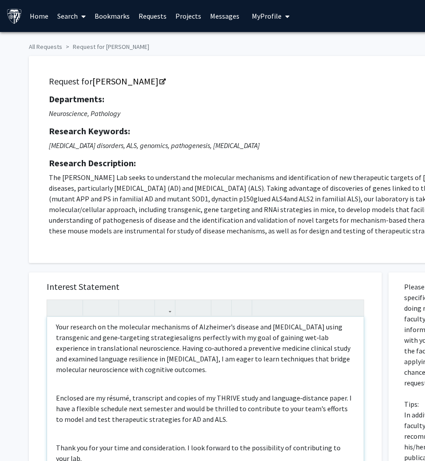
scroll to position [64, 0]
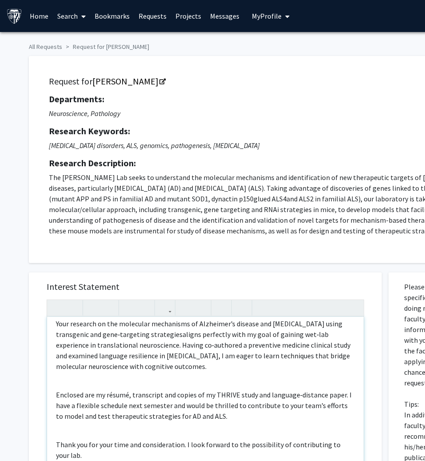
click at [56, 382] on div "Dear [PERSON_NAME], I hope you are well. I’m [PERSON_NAME], a [PERSON_NAME] Tru…" at bounding box center [205, 419] width 317 height 204
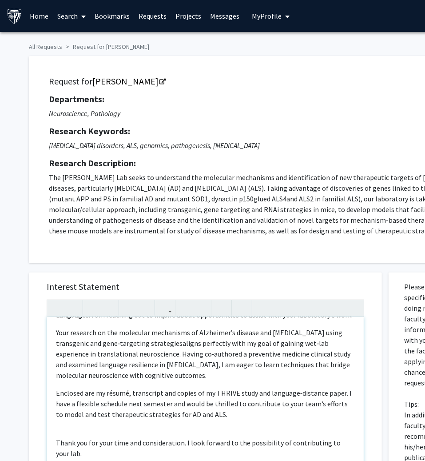
scroll to position [48, 0]
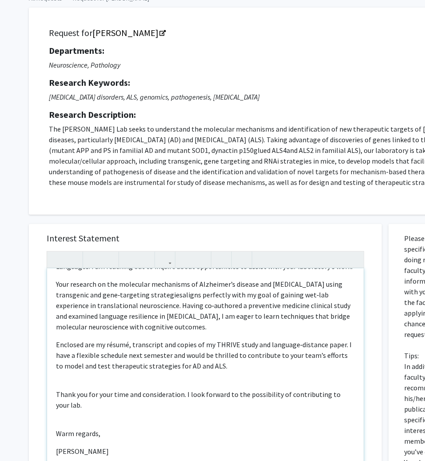
click at [67, 376] on div "Dear [PERSON_NAME], I hope you are well. I’m [PERSON_NAME], a [PERSON_NAME] Tru…" at bounding box center [205, 370] width 317 height 204
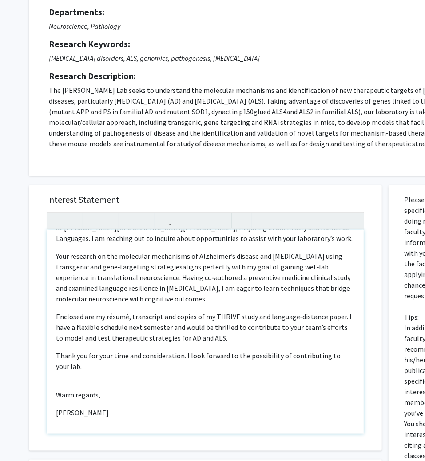
scroll to position [89, 0]
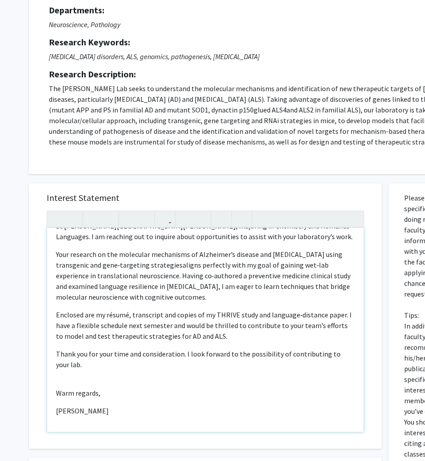
click at [67, 381] on div "Dear [PERSON_NAME], I hope you are well. I’m [PERSON_NAME], a [PERSON_NAME] Tru…" at bounding box center [205, 330] width 317 height 204
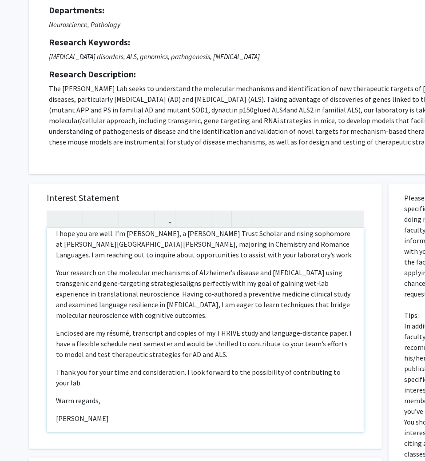
scroll to position [34, 0]
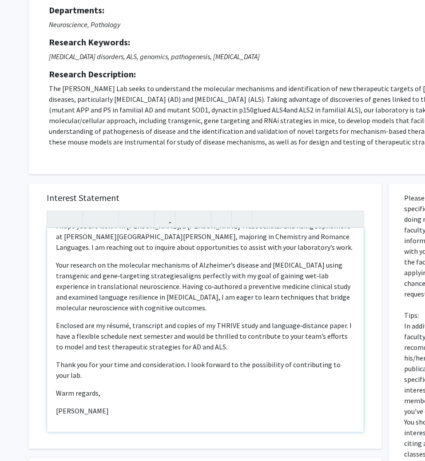
type textarea "<l>Ipsu Do.&sita;Cons,</a><e>S doei tem inc utla. E’d Magnaa&enim;AdMinim, v Qu…"
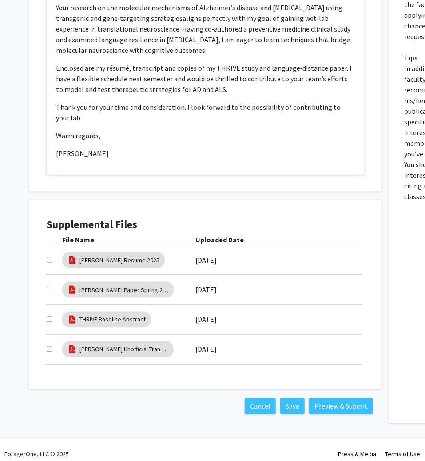
scroll to position [354, 0]
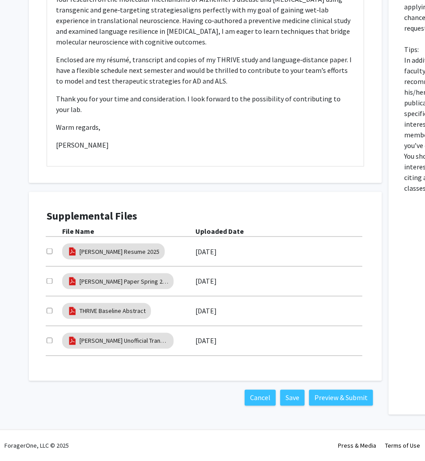
click at [49, 249] on input "checkbox" at bounding box center [50, 251] width 6 height 6
checkbox input "true"
click at [50, 276] on div at bounding box center [55, 281] width 16 height 11
click at [50, 280] on input "checkbox" at bounding box center [50, 281] width 6 height 6
checkbox input "true"
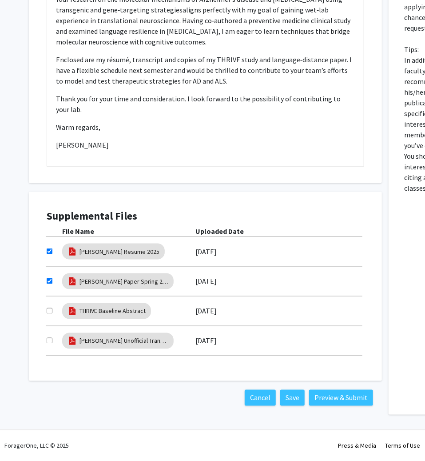
click at [48, 311] on input "checkbox" at bounding box center [50, 311] width 6 height 6
checkbox input "true"
click at [50, 341] on input "checkbox" at bounding box center [50, 341] width 6 height 6
checkbox input "true"
click at [332, 393] on button "Preview & Submit" at bounding box center [341, 398] width 64 height 16
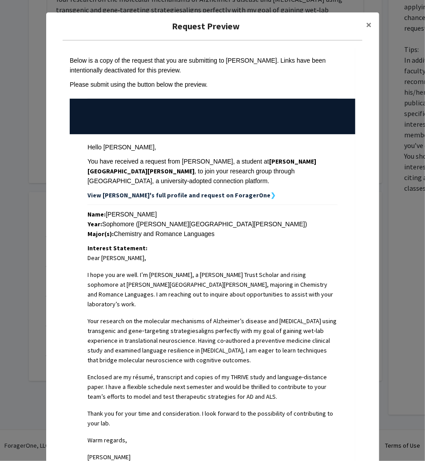
scroll to position [151, 0]
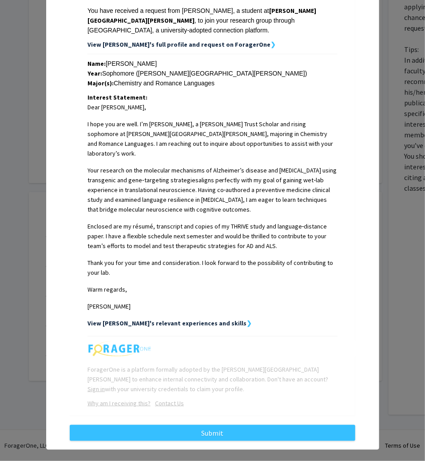
click at [192, 431] on div "Request Preview × Below is a copy of the request that you are submitting to [PE…" at bounding box center [212, 156] width 333 height 588
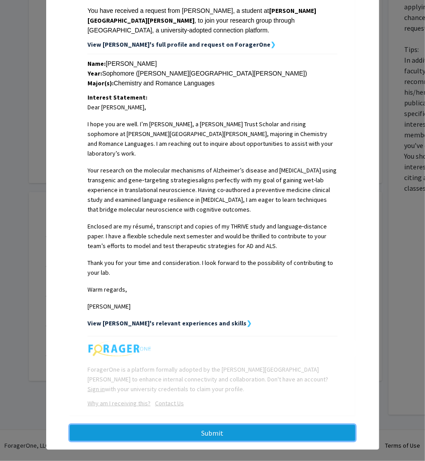
click at [191, 425] on button "Submit" at bounding box center [213, 433] width 286 height 16
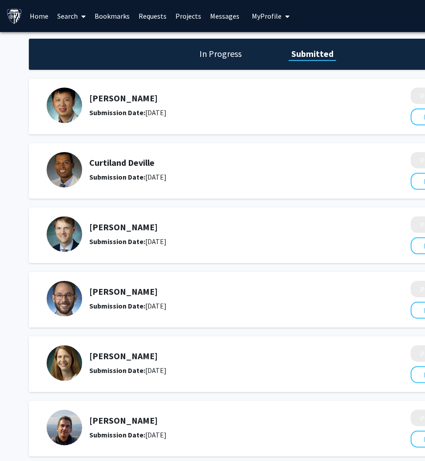
click at [106, 15] on link "Bookmarks" at bounding box center [113, 15] width 44 height 31
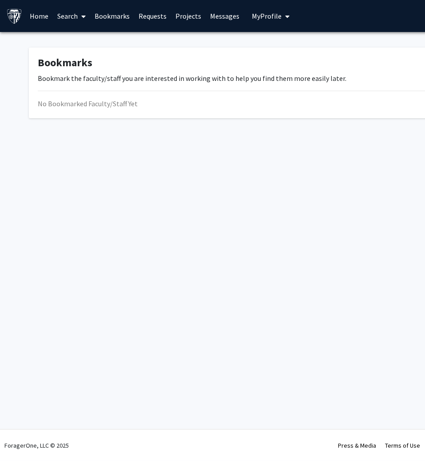
click at [105, 21] on link "Bookmarks" at bounding box center [113, 15] width 44 height 31
click at [75, 17] on link "Search" at bounding box center [71, 15] width 37 height 31
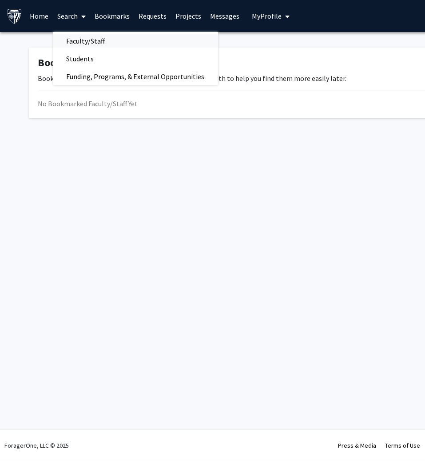
click at [79, 42] on span "Faculty/Staff" at bounding box center [85, 41] width 65 height 18
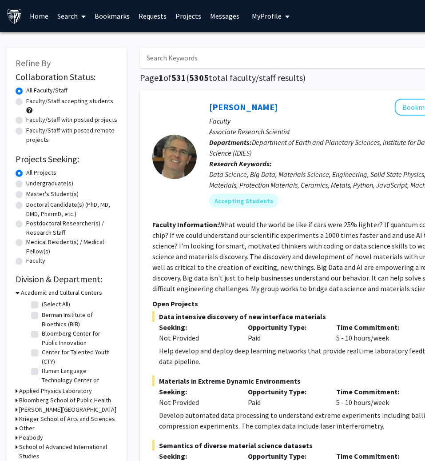
click at [156, 58] on input "Search Keywords" at bounding box center [314, 58] width 349 height 20
type input "chua"
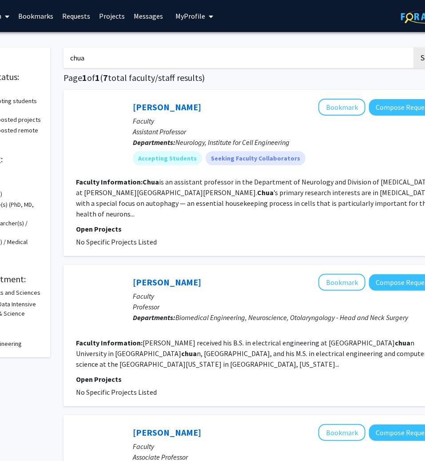
scroll to position [0, 107]
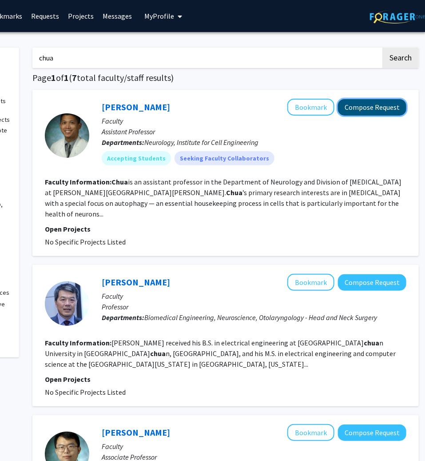
click at [370, 111] on button "Compose Request" at bounding box center [372, 107] width 68 height 16
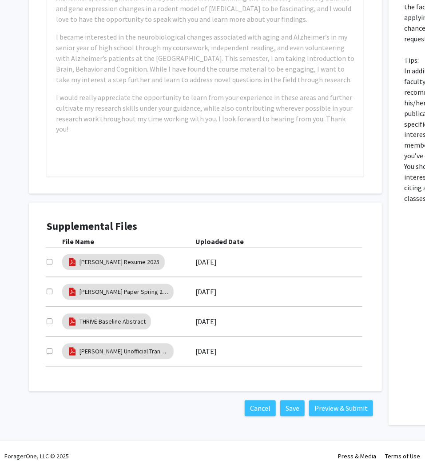
scroll to position [330, 0]
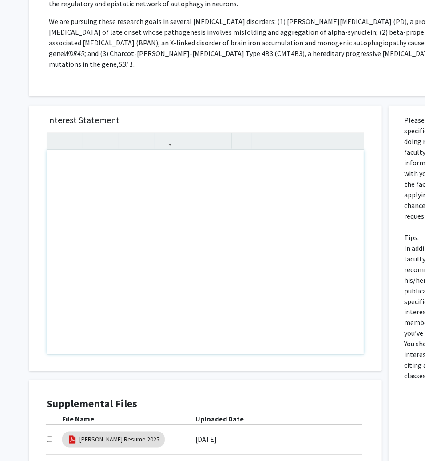
click at [187, 182] on div "Note to users with screen readers: Please press Alt+0 or Option+0 to deactivate…" at bounding box center [205, 252] width 317 height 204
paste div "Note to users with screen readers: Please press Alt+0 or Option+0 to deactivate…"
type textarea "<l>Ipsu Do.&sita;Cons,</a><el><s>D’e Tempor&inci;UtLabor, e Dolore Magna Aliqua…"
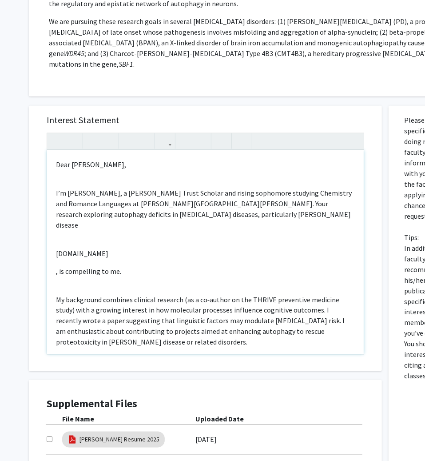
click at [83, 163] on div "Dear [PERSON_NAME], I’m [PERSON_NAME], a [PERSON_NAME] Trust Scholar and rising…" at bounding box center [205, 252] width 317 height 204
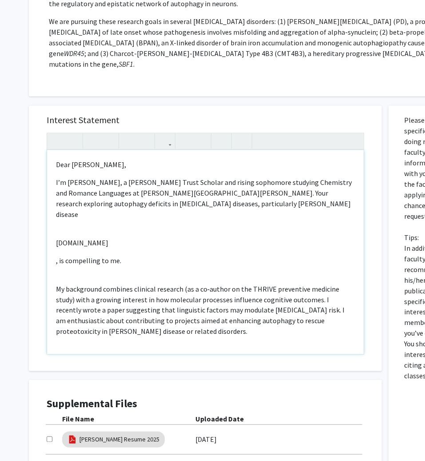
click at [76, 237] on p "[DOMAIN_NAME]" at bounding box center [205, 242] width 299 height 11
drag, startPoint x: 57, startPoint y: 238, endPoint x: 56, endPoint y: 219, distance: 19.6
click at [56, 219] on div "Dear [PERSON_NAME], I’m [PERSON_NAME], a [PERSON_NAME] Trust Scholar and rising…" at bounding box center [205, 252] width 317 height 204
click at [56, 237] on p "[DOMAIN_NAME]" at bounding box center [205, 242] width 299 height 11
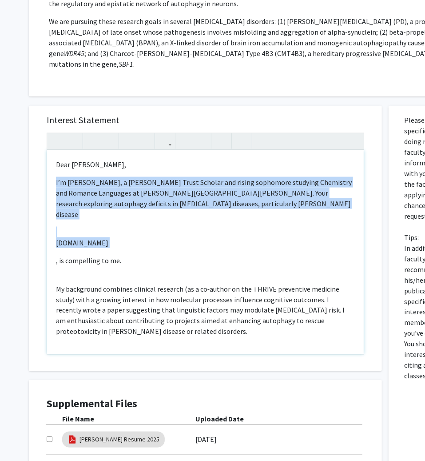
drag, startPoint x: 56, startPoint y: 239, endPoint x: 57, endPoint y: 209, distance: 29.8
click at [57, 209] on div "Dear [PERSON_NAME], I’m [PERSON_NAME], a [PERSON_NAME] Trust Scholar and rising…" at bounding box center [205, 252] width 317 height 204
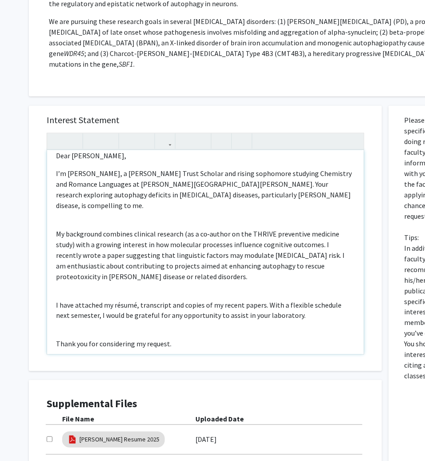
scroll to position [14, 0]
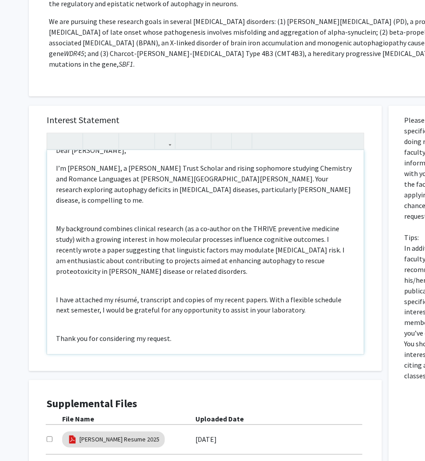
click at [111, 199] on div "Dear [PERSON_NAME], I’m [PERSON_NAME], a [PERSON_NAME] Trust Scholar and rising…" at bounding box center [205, 252] width 317 height 204
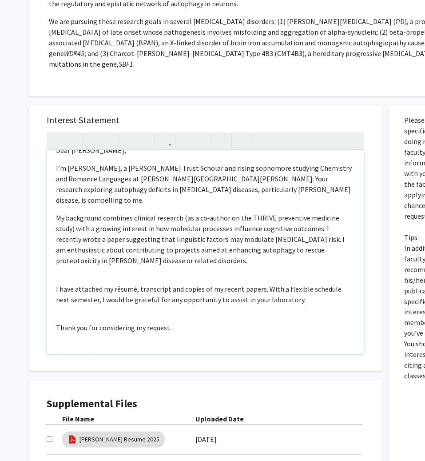
click at [79, 239] on p "My background combines clinical research (as a co‑author on the THRIVE preventi…" at bounding box center [205, 238] width 299 height 53
click at [79, 250] on div "Dear [PERSON_NAME], I’m [PERSON_NAME], a [PERSON_NAME] Trust Scholar and rising…" at bounding box center [205, 252] width 317 height 204
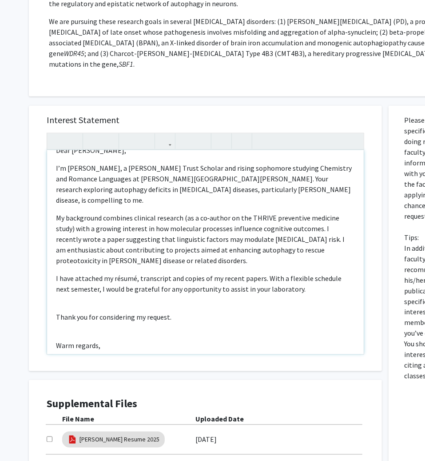
scroll to position [30, 0]
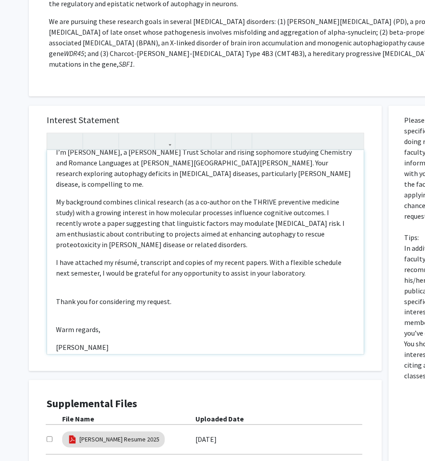
click at [63, 266] on div "Dear [PERSON_NAME], I’m [PERSON_NAME], a [PERSON_NAME] Trust Scholar and rising…" at bounding box center [205, 252] width 317 height 204
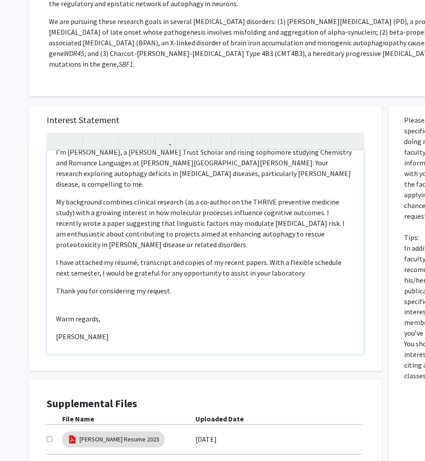
scroll to position [24, 0]
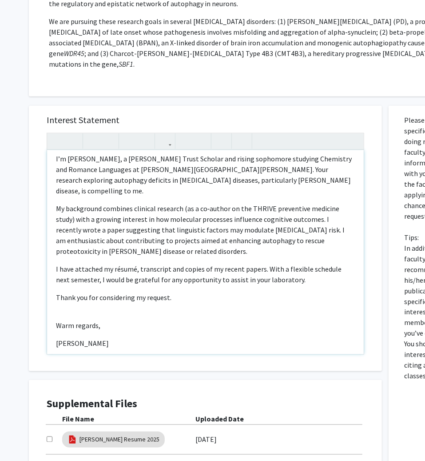
click at [104, 286] on div "Dear [PERSON_NAME], I’m [PERSON_NAME], a [PERSON_NAME] Trust Scholar and rising…" at bounding box center [205, 252] width 317 height 204
type textarea "<l>Ipsu Do.&sita;Cons,</a><e>S’d Eiusmo&temp;InCidid, u Labore Etdol Magnaal en…"
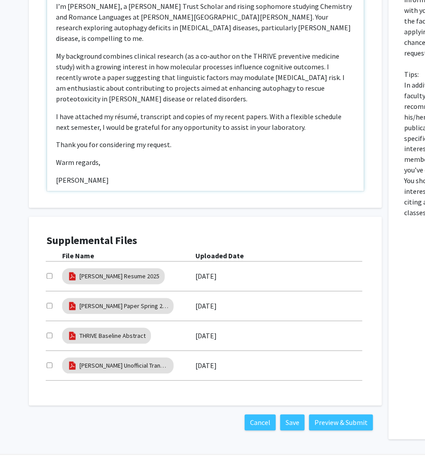
scroll to position [507, 0]
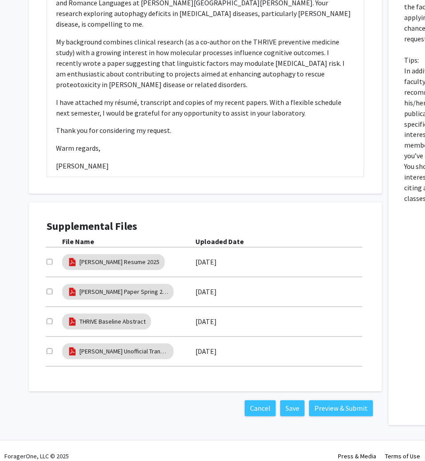
click at [50, 259] on input "checkbox" at bounding box center [50, 262] width 6 height 6
checkbox input "true"
click at [49, 289] on input "checkbox" at bounding box center [50, 292] width 6 height 6
checkbox input "true"
click at [53, 316] on div at bounding box center [55, 321] width 16 height 11
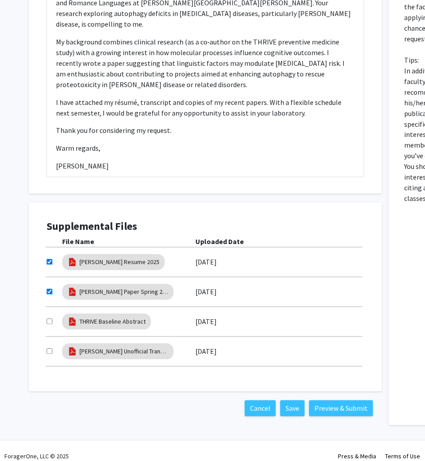
click at [52, 318] on input "checkbox" at bounding box center [50, 321] width 6 height 6
checkbox input "true"
click at [49, 346] on div at bounding box center [55, 351] width 16 height 11
click at [49, 348] on input "checkbox" at bounding box center [50, 351] width 6 height 6
checkbox input "true"
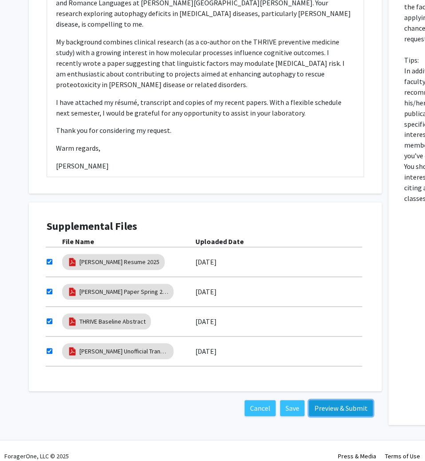
click at [349, 402] on button "Preview & Submit" at bounding box center [341, 408] width 64 height 16
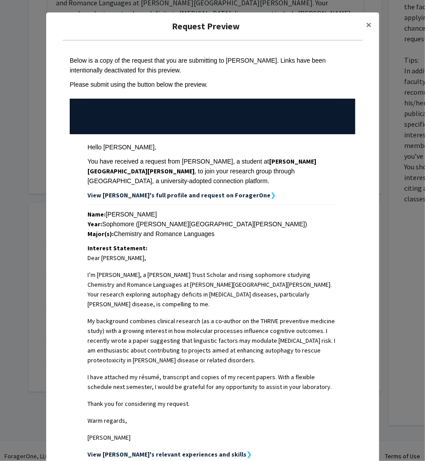
scroll to position [131, 0]
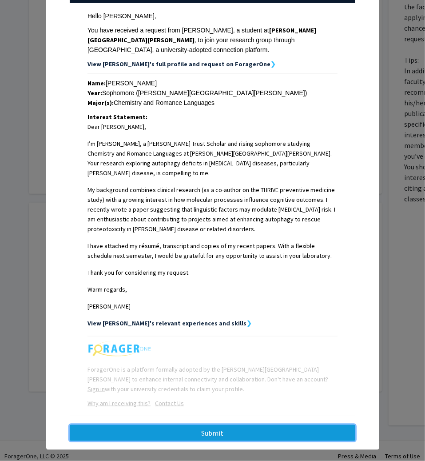
click at [266, 425] on button "Submit" at bounding box center [213, 433] width 286 height 16
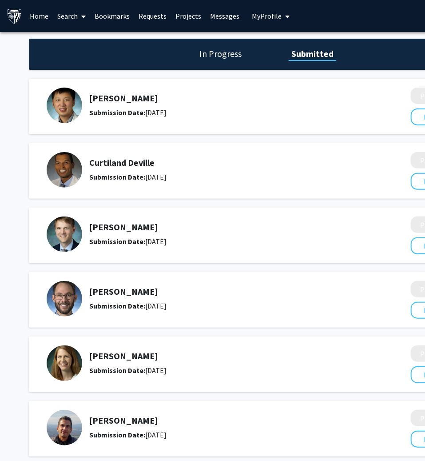
click at [122, 13] on link "Bookmarks" at bounding box center [113, 15] width 44 height 31
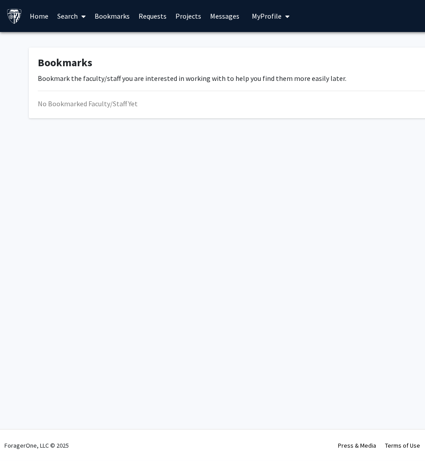
click at [76, 17] on link "Search" at bounding box center [71, 15] width 37 height 31
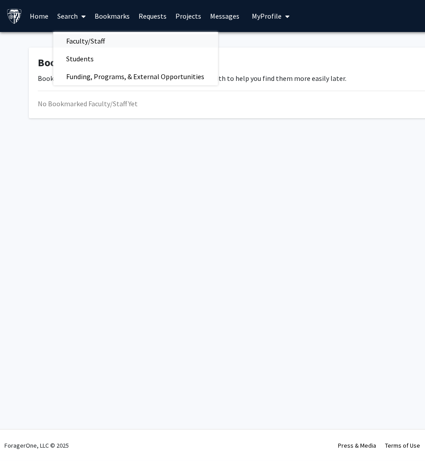
click at [75, 40] on span "Faculty/Staff" at bounding box center [85, 41] width 65 height 18
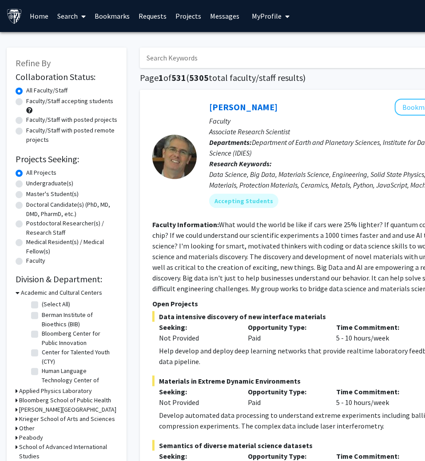
click at [188, 54] on input "Search Keywords" at bounding box center [314, 58] width 349 height 20
type input "hua"
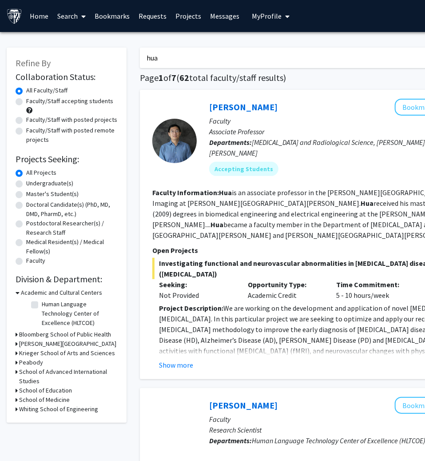
scroll to position [0, 38]
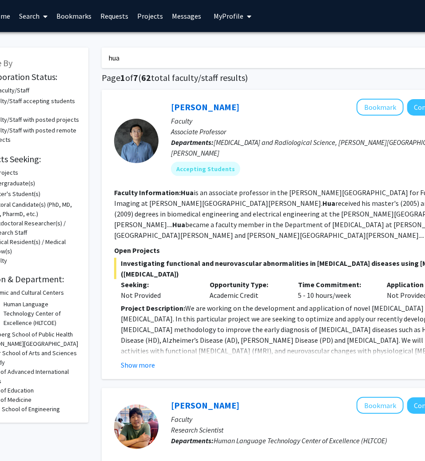
click at [199, 112] on div "Jun Hua Bookmark Compose Request" at bounding box center [323, 107] width 305 height 17
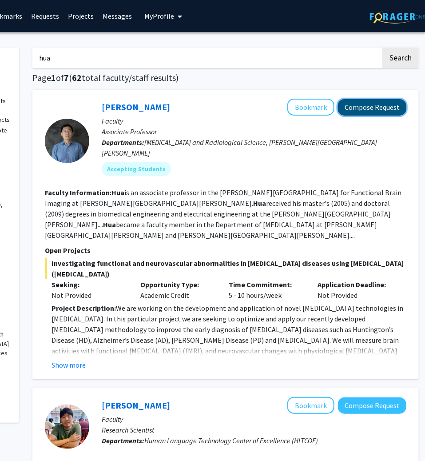
click at [382, 109] on button "Compose Request" at bounding box center [372, 107] width 68 height 16
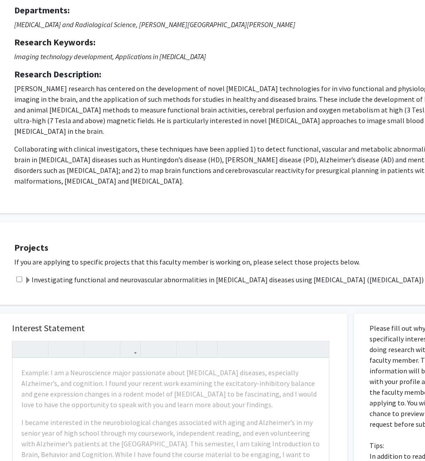
scroll to position [88, 35]
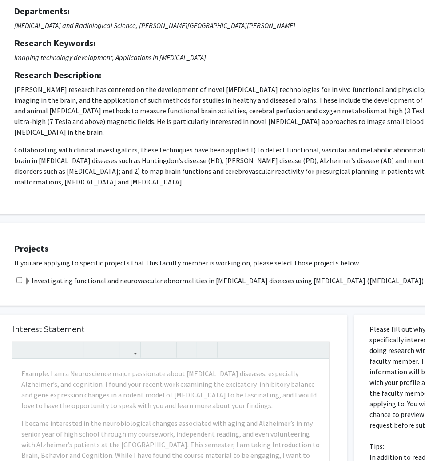
click at [17, 277] on input "checkbox" at bounding box center [19, 280] width 6 height 6
checkbox input "true"
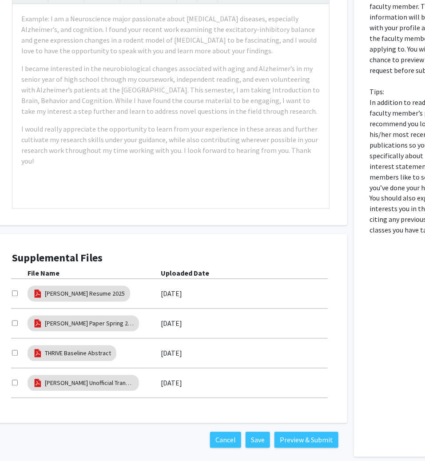
scroll to position [449, 35]
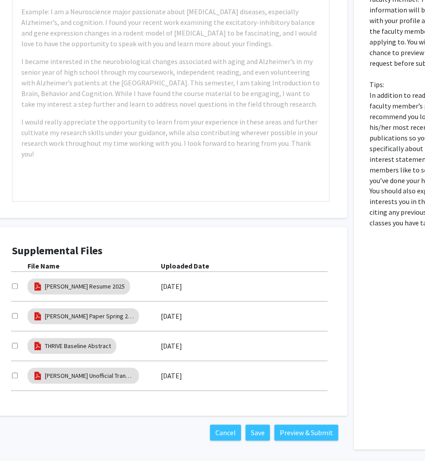
click at [13, 283] on input "checkbox" at bounding box center [15, 286] width 6 height 6
checkbox input "true"
click at [13, 311] on div at bounding box center [20, 316] width 16 height 11
click at [13, 313] on input "checkbox" at bounding box center [15, 316] width 6 height 6
checkbox input "true"
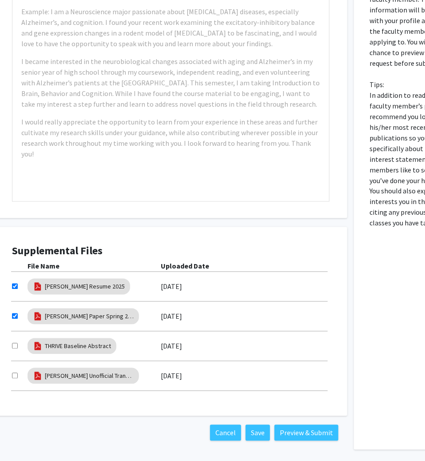
click at [13, 343] on input "checkbox" at bounding box center [15, 346] width 6 height 6
checkbox input "true"
click at [13, 370] on div at bounding box center [20, 375] width 16 height 11
click at [13, 373] on input "checkbox" at bounding box center [15, 376] width 6 height 6
checkbox input "true"
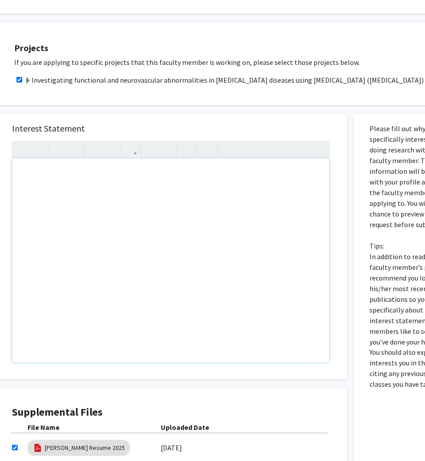
scroll to position [284, 35]
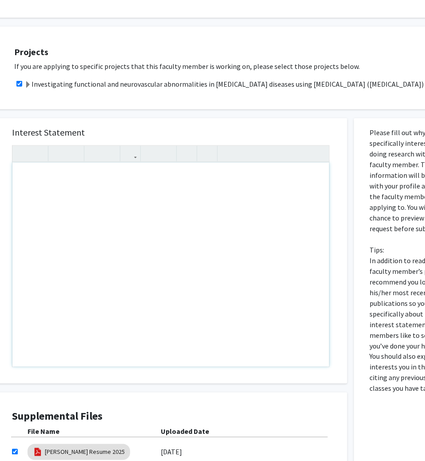
click at [166, 185] on div "Note to users with screen readers: Please press Alt+0 or Option+0 to deactivate…" at bounding box center [170, 265] width 317 height 204
paste div "Note to users with screen readers: Please press Alt+0 or Option+0 to deactivate…"
type textarea "<p>Dear Dr.&nbsp;[PERSON_NAME],</p><br><p>My name is [PERSON_NAME];[PERSON_NAME…"
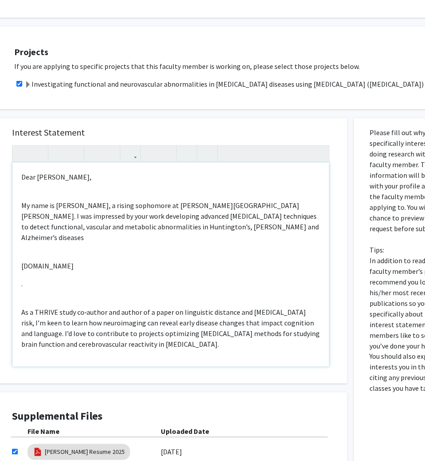
click at [36, 187] on div "Dear [PERSON_NAME], My name is [PERSON_NAME], a rising sophomore at [PERSON_NAM…" at bounding box center [170, 265] width 317 height 204
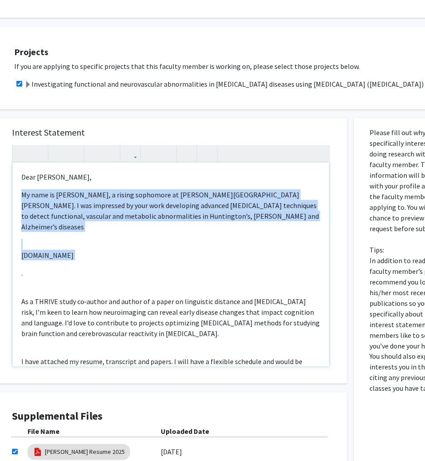
drag, startPoint x: 20, startPoint y: 252, endPoint x: 20, endPoint y: 217, distance: 35.1
click at [20, 217] on div "Dear [PERSON_NAME], My name is [PERSON_NAME], a rising sophomore at [PERSON_NAM…" at bounding box center [170, 265] width 317 height 204
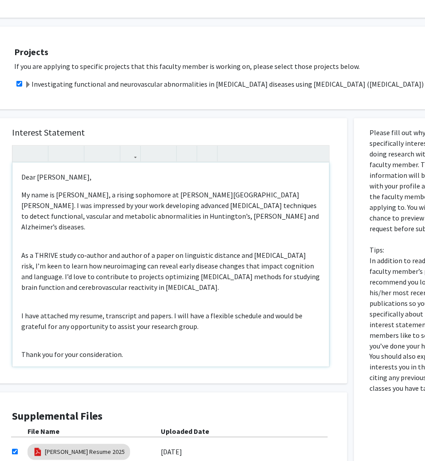
click at [31, 223] on div "Dear [PERSON_NAME], My name is [PERSON_NAME], a rising sophomore at [PERSON_NAM…" at bounding box center [170, 265] width 317 height 204
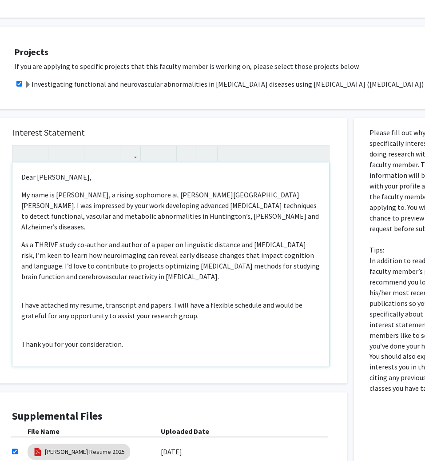
click at [49, 274] on div "Dear [PERSON_NAME], My name is [PERSON_NAME], a rising sophomore at [PERSON_NAM…" at bounding box center [170, 265] width 317 height 204
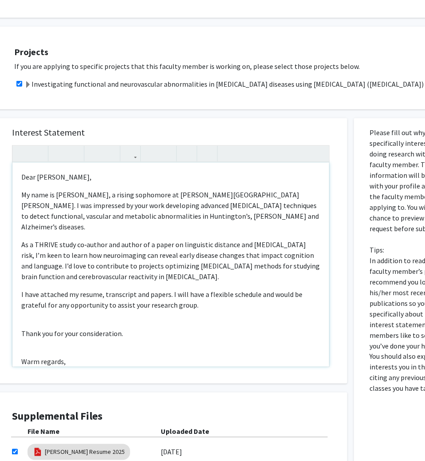
click at [62, 295] on div "Dear [PERSON_NAME], My name is [PERSON_NAME], a rising sophomore at [PERSON_NAM…" at bounding box center [170, 265] width 317 height 204
click at [45, 319] on div "Dear [PERSON_NAME], My name is [PERSON_NAME], a rising sophomore at [PERSON_NAM…" at bounding box center [170, 265] width 317 height 204
type textarea "<p>Dear Dr.&nbsp;[PERSON_NAME],</p><p>My name is [PERSON_NAME];[PERSON_NAME], a…"
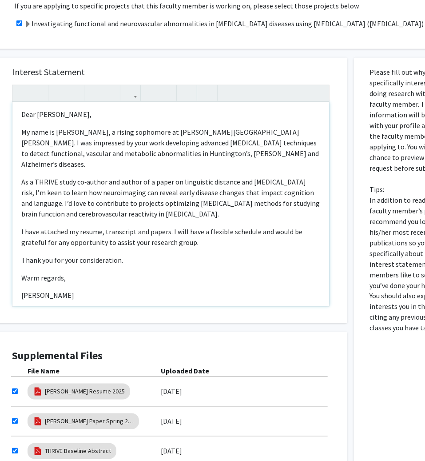
scroll to position [474, 35]
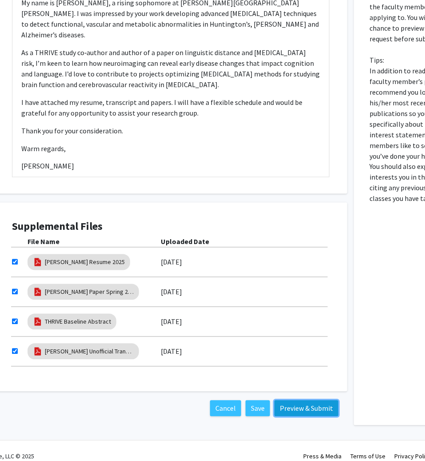
click at [304, 400] on button "Preview & Submit" at bounding box center [306, 408] width 64 height 16
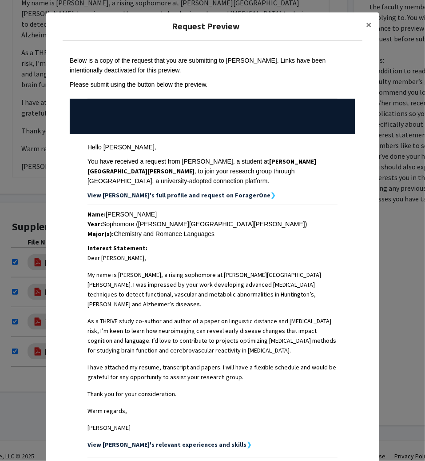
scroll to position [121, 0]
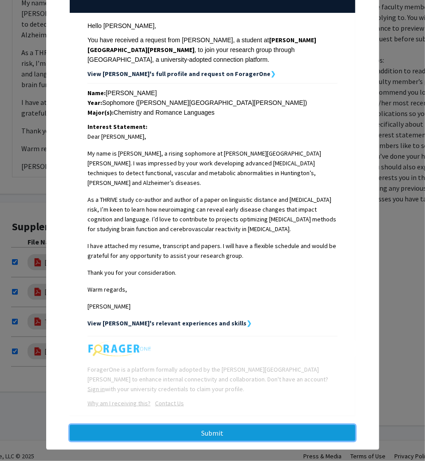
click at [281, 427] on button "Submit" at bounding box center [213, 433] width 286 height 16
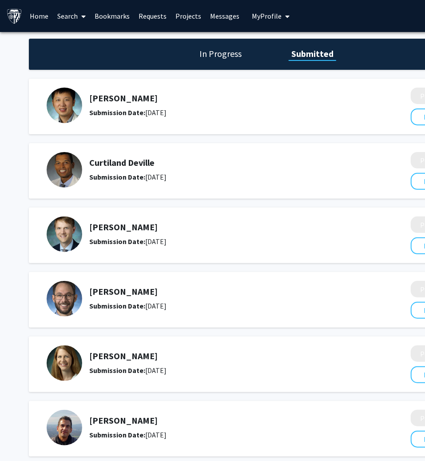
click at [75, 19] on link "Search" at bounding box center [71, 15] width 37 height 31
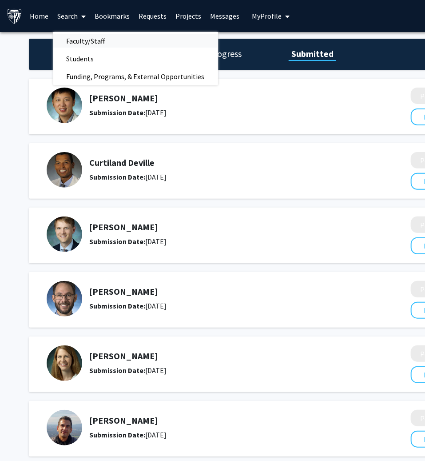
click at [78, 43] on span "Faculty/Staff" at bounding box center [85, 41] width 65 height 18
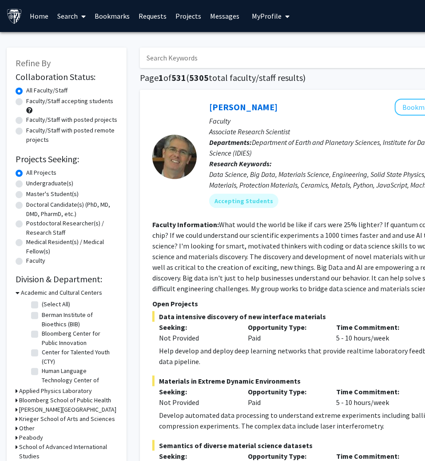
click at [178, 61] on input "Search Keywords" at bounding box center [314, 58] width 349 height 20
type input "maragakis"
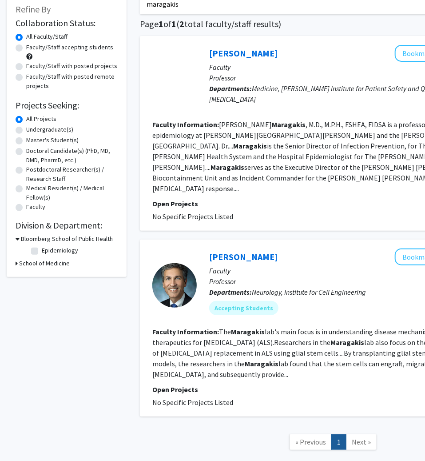
scroll to position [54, 0]
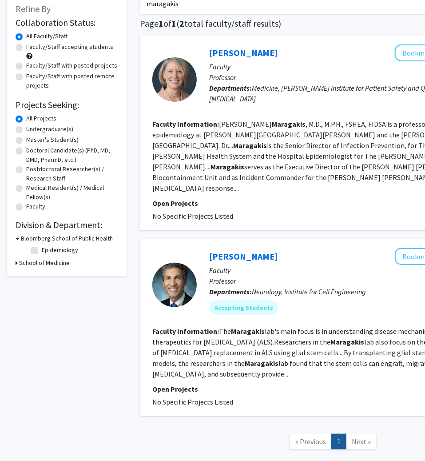
click at [276, 265] on p "Faculty" at bounding box center [361, 270] width 305 height 11
click at [268, 251] on link "[PERSON_NAME]" at bounding box center [243, 256] width 68 height 11
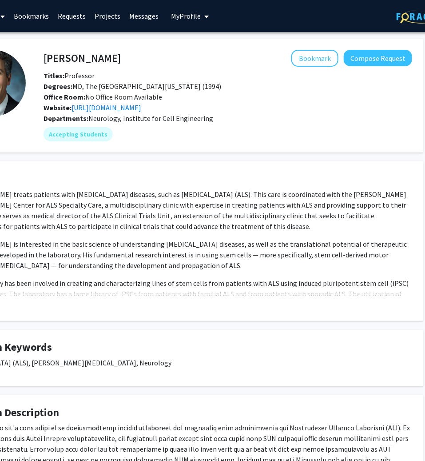
scroll to position [0, 107]
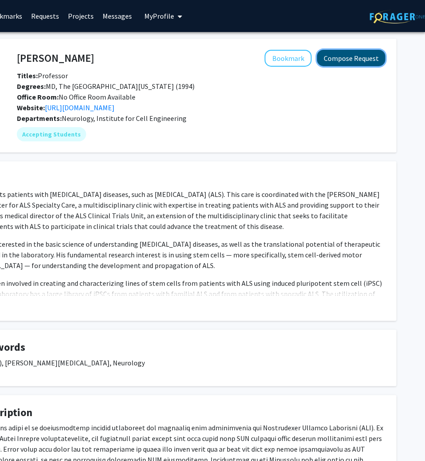
click at [339, 59] on button "Compose Request" at bounding box center [351, 58] width 68 height 16
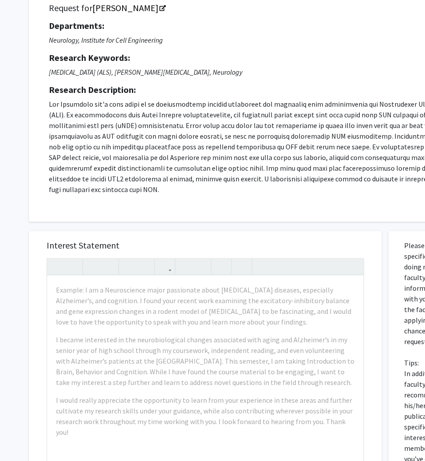
scroll to position [93, 0]
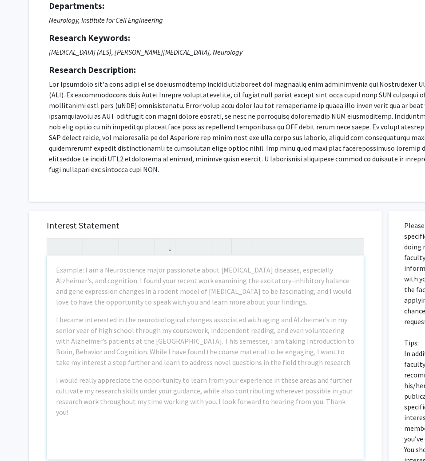
click at [191, 285] on div "Example: I am a Neuroscience major passionate about [MEDICAL_DATA] diseases, es…" at bounding box center [205, 357] width 317 height 204
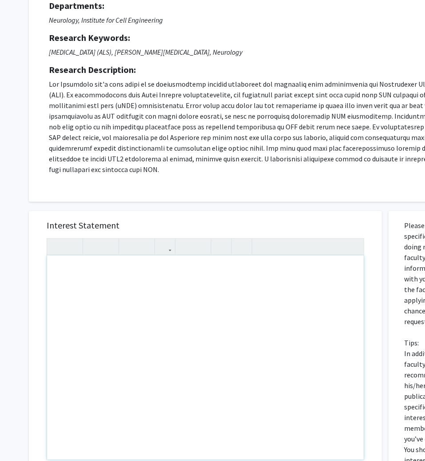
paste div "Note to users with screen readers: Please press Alt+0 or Option+0 to deactivate…"
type textarea "<l>Ipsu Do.&sita;Consectet,</a><el><s>D eius tem inc utla. Et dolo ma Aliqua&en…"
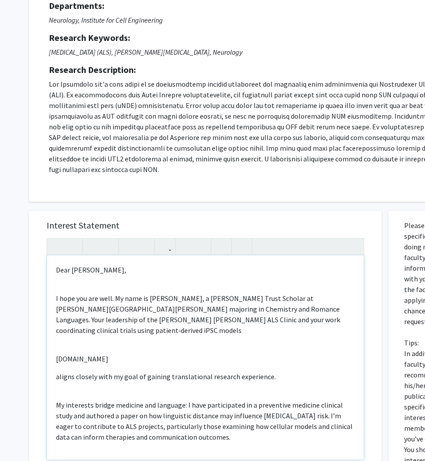
click at [84, 273] on div "Dear [PERSON_NAME], I hope you are well. My name is [PERSON_NAME], a [PERSON_NA…" at bounding box center [205, 357] width 317 height 204
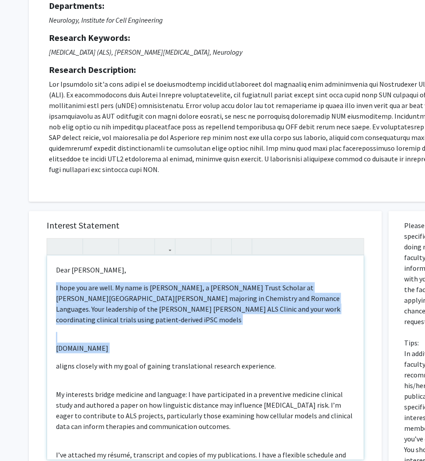
drag, startPoint x: 55, startPoint y: 346, endPoint x: 55, endPoint y: 310, distance: 35.5
click at [55, 310] on div "Dear [PERSON_NAME], I hope you are well. My name is [PERSON_NAME], a [PERSON_NA…" at bounding box center [205, 357] width 317 height 204
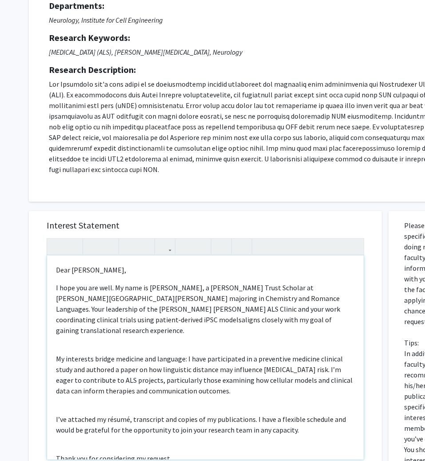
click at [72, 330] on div "Dear [PERSON_NAME], I hope you are well. My name is [PERSON_NAME], a [PERSON_NA…" at bounding box center [205, 357] width 317 height 204
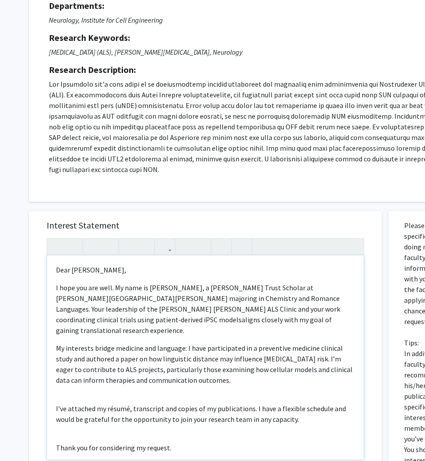
click at [70, 368] on div "Dear [PERSON_NAME], I hope you are well. My name is [PERSON_NAME], a [PERSON_NA…" at bounding box center [205, 357] width 317 height 204
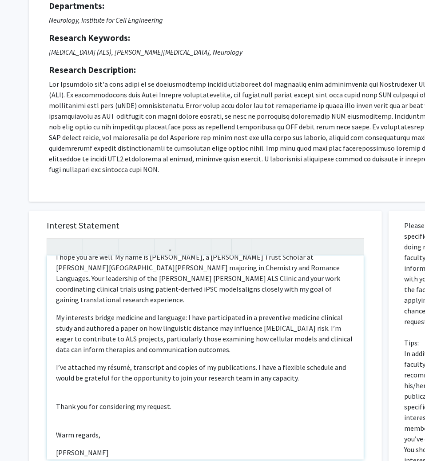
click at [71, 374] on div "Dear [PERSON_NAME], I hope you are well. My name is [PERSON_NAME], a [PERSON_NA…" at bounding box center [205, 357] width 317 height 204
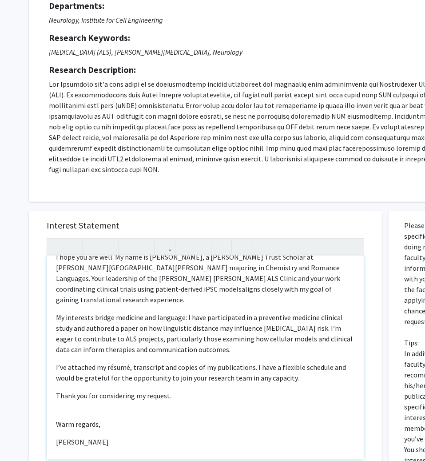
scroll to position [24, 0]
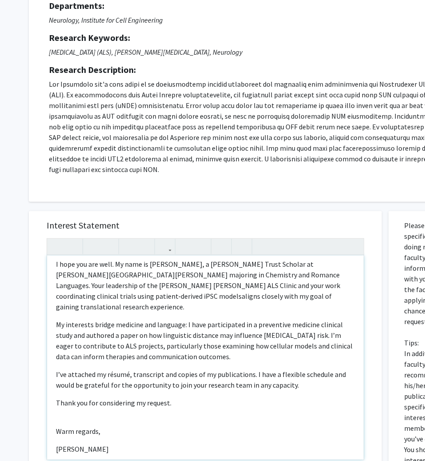
click at [65, 398] on div "Dear [PERSON_NAME], I hope you are well. My name is [PERSON_NAME], a [PERSON_NA…" at bounding box center [205, 357] width 317 height 204
type textarea "<l>Ipsu Do.&sita;Consectet,</a><e>S doei tem inc utla. Et dolo ma Aliqua&enim;A…"
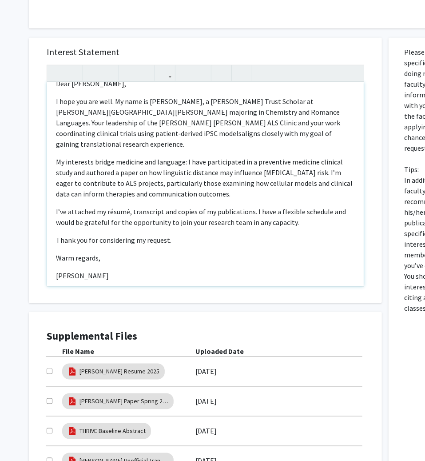
scroll to position [358, 0]
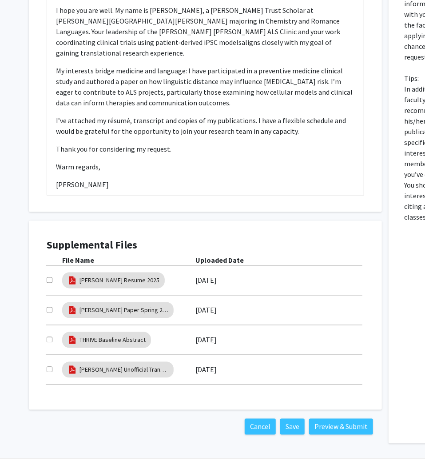
click at [49, 277] on input "checkbox" at bounding box center [50, 280] width 6 height 6
checkbox input "true"
click at [48, 307] on input "checkbox" at bounding box center [50, 310] width 6 height 6
checkbox input "true"
click at [47, 337] on input "checkbox" at bounding box center [50, 340] width 6 height 6
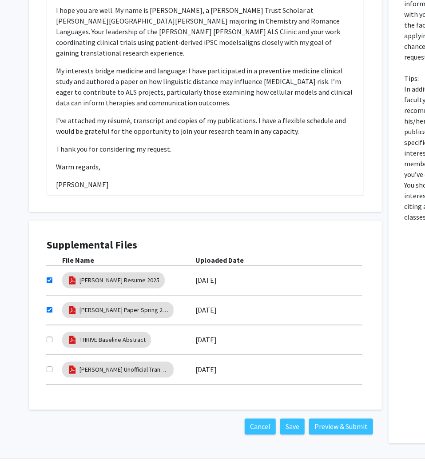
checkbox input "true"
click at [53, 364] on div at bounding box center [55, 369] width 16 height 11
click at [48, 366] on input "checkbox" at bounding box center [50, 369] width 6 height 6
checkbox input "true"
click at [338, 418] on button "Preview & Submit" at bounding box center [341, 426] width 64 height 16
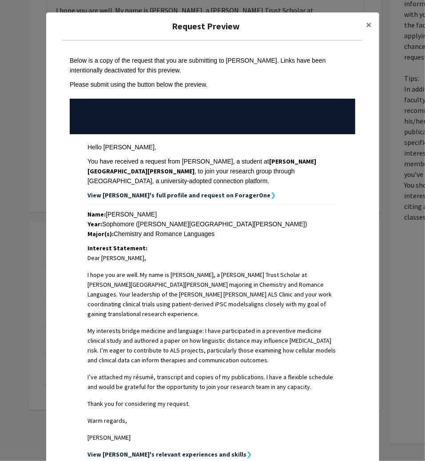
scroll to position [131, 0]
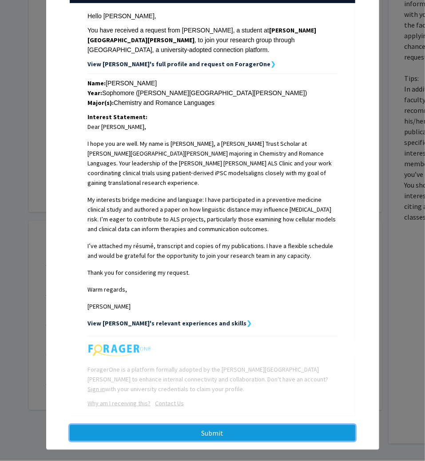
click at [303, 425] on button "Submit" at bounding box center [213, 433] width 286 height 16
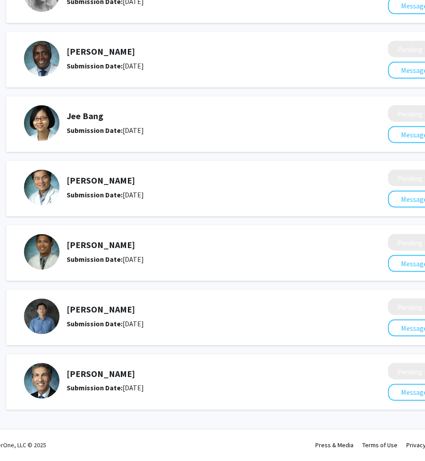
scroll to position [0, 23]
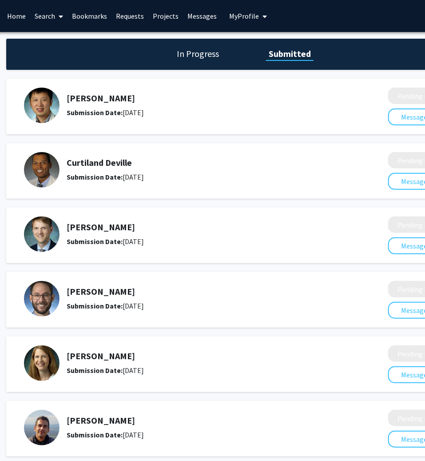
click at [52, 15] on link "Search" at bounding box center [49, 15] width 37 height 31
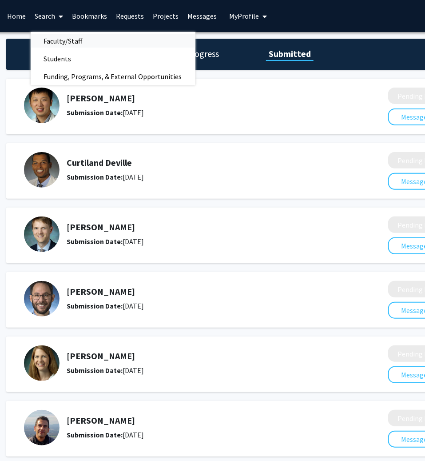
click at [56, 36] on span "Faculty/Staff" at bounding box center [63, 41] width 65 height 18
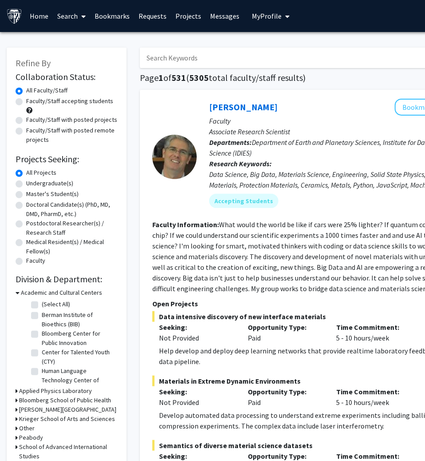
click at [197, 48] on input "Search Keywords" at bounding box center [314, 58] width 349 height 20
type input "[PERSON_NAME]"
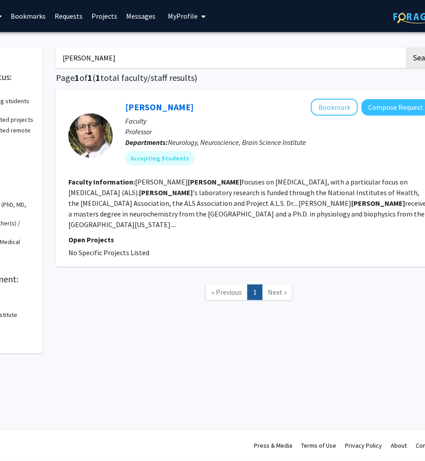
scroll to position [0, 94]
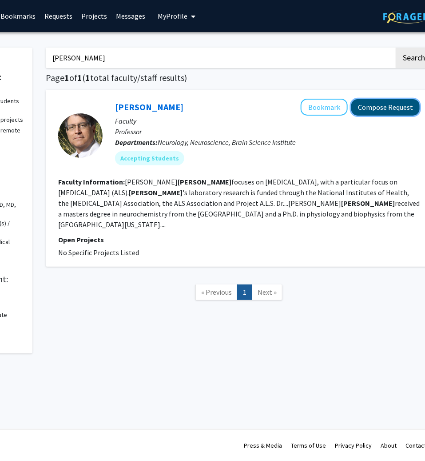
click at [397, 107] on button "Compose Request" at bounding box center [385, 107] width 68 height 16
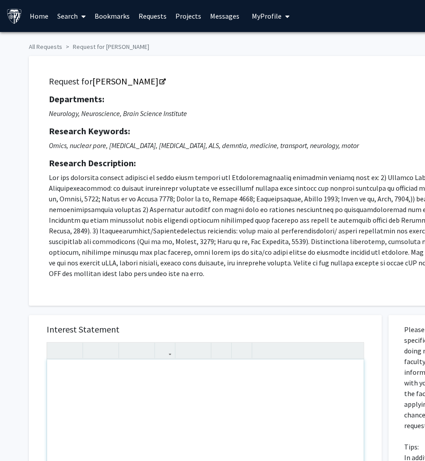
click at [157, 374] on div "Note to users with screen readers: Please press Alt+0 or Option+0 to deactivate…" at bounding box center [205, 461] width 317 height 204
paste div "Note to users with screen readers: Please press Alt+0 or Option+0 to deactivate…"
type textarea "<l>Ipsu Do.&sita;Consectet,</a><el><s>Do eius te Incidi&utla;EtDolor, mag A’e a…"
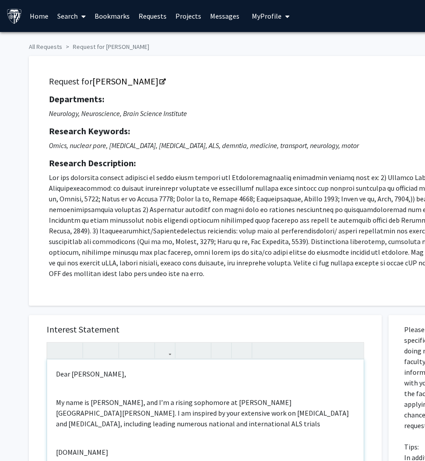
click at [85, 384] on div "Dear [PERSON_NAME], My name is [PERSON_NAME], and I’m a rising sophomore at [PE…" at bounding box center [205, 461] width 317 height 204
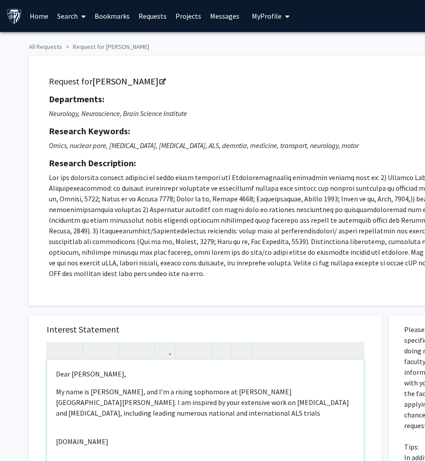
scroll to position [29, 0]
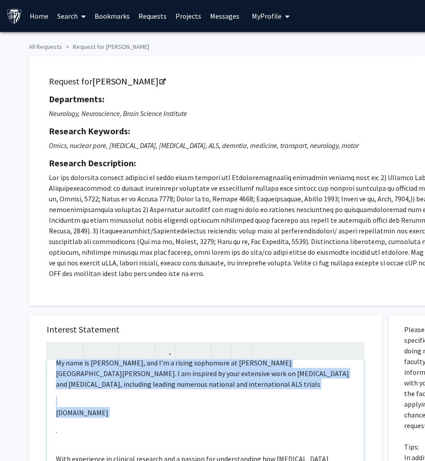
drag, startPoint x: 55, startPoint y: 419, endPoint x: 54, endPoint y: 386, distance: 33.3
click at [54, 386] on div "Dear [PERSON_NAME], My name is [PERSON_NAME], and I’m a rising sophomore at [PE…" at bounding box center [205, 461] width 317 height 204
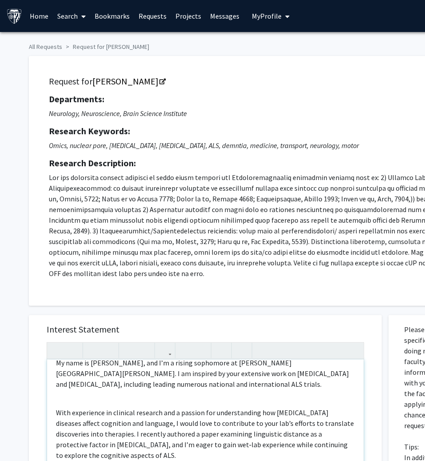
click at [67, 390] on div "Dear [PERSON_NAME], My name is [PERSON_NAME], and I’m a rising sophomore at [PE…" at bounding box center [205, 461] width 317 height 204
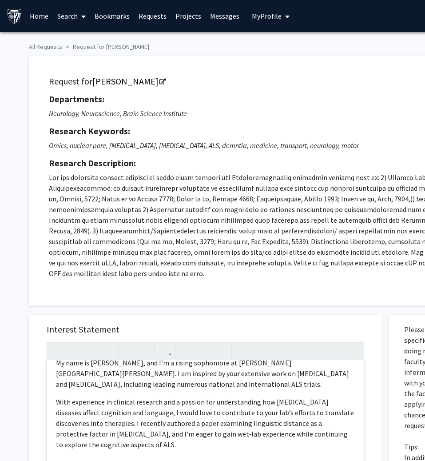
scroll to position [45, 0]
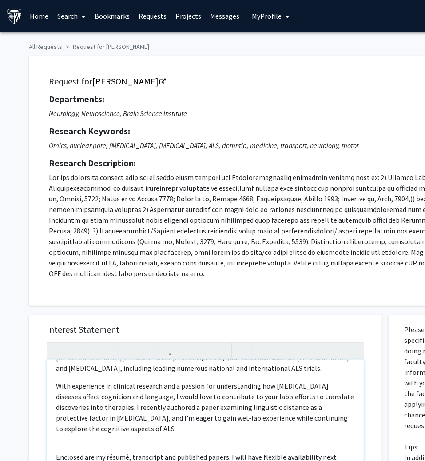
click at [64, 424] on div "Dear [PERSON_NAME], My name is [PERSON_NAME], and I’m a rising sophomore at [PE…" at bounding box center [205, 461] width 317 height 204
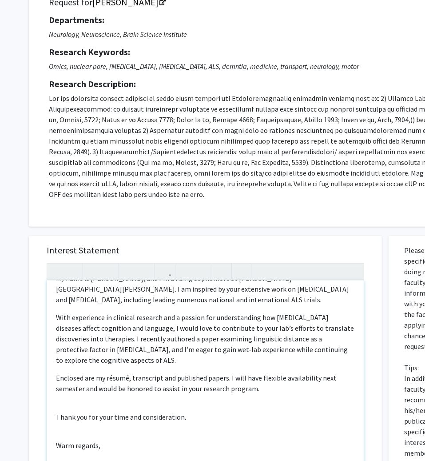
scroll to position [93, 0]
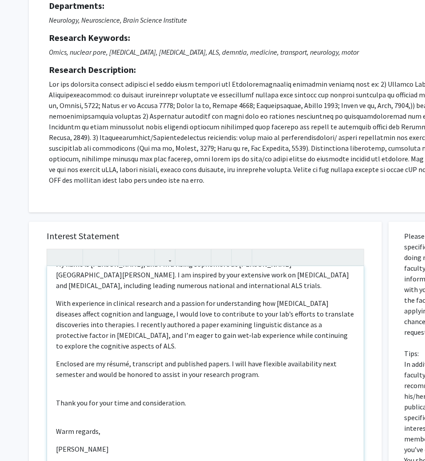
click at [64, 379] on div "Dear [PERSON_NAME], My name is [PERSON_NAME], and I’m a rising sophomore at [PE…" at bounding box center [205, 368] width 317 height 204
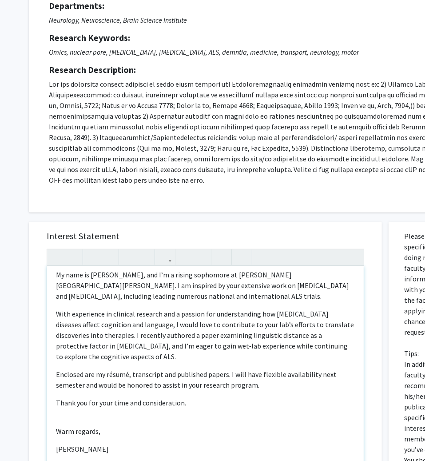
click at [65, 405] on div "Dear [PERSON_NAME], My name is [PERSON_NAME], and I’m a rising sophomore at [PE…" at bounding box center [205, 368] width 317 height 204
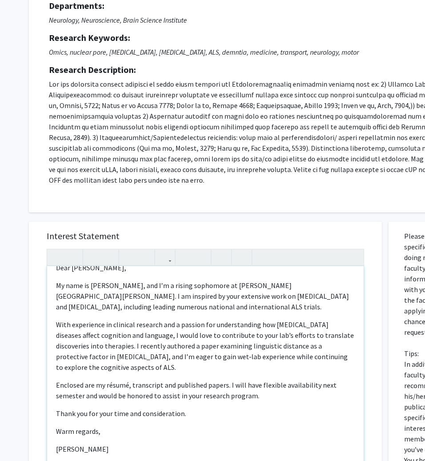
type textarea "<l>Ipsu Do.&sita;Consectet,</a><e>Se doei te Incidi&utla;EtDolor, mag A’e a min…"
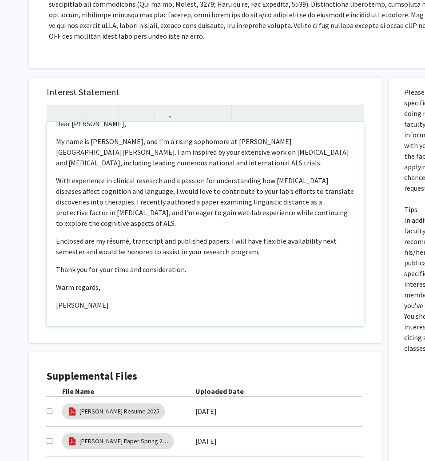
scroll to position [336, 0]
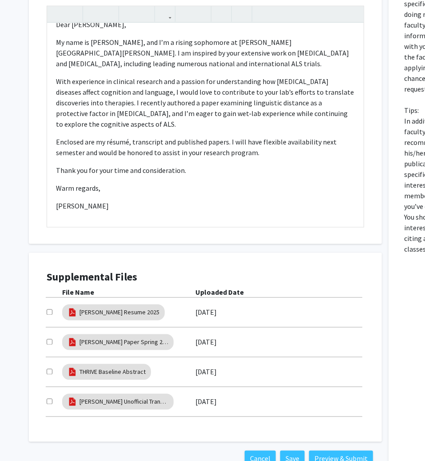
click at [48, 309] on input "checkbox" at bounding box center [50, 312] width 6 height 6
checkbox input "true"
click at [52, 339] on input "checkbox" at bounding box center [50, 342] width 6 height 6
checkbox input "true"
click at [48, 366] on div at bounding box center [55, 371] width 16 height 11
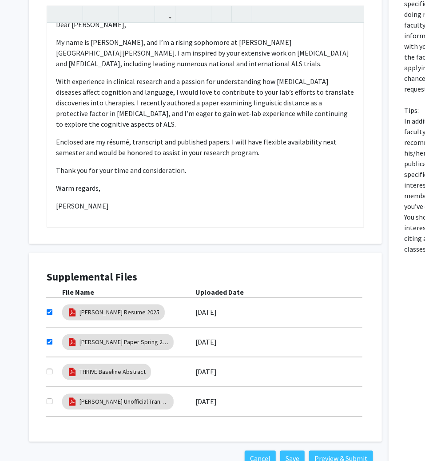
click at [48, 366] on div at bounding box center [55, 371] width 16 height 11
click at [48, 369] on input "checkbox" at bounding box center [50, 372] width 6 height 6
checkbox input "true"
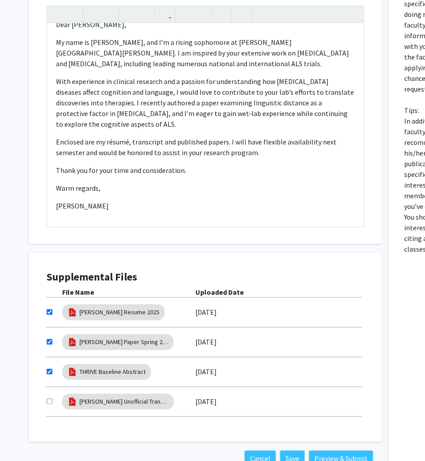
click at [48, 396] on div at bounding box center [55, 401] width 16 height 11
click at [49, 398] on input "checkbox" at bounding box center [50, 401] width 6 height 6
checkbox input "true"
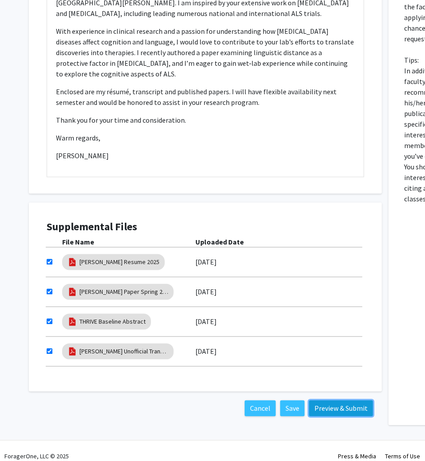
click at [350, 403] on button "Preview & Submit" at bounding box center [341, 408] width 64 height 16
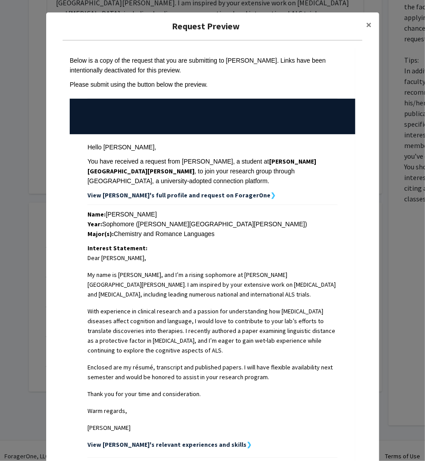
scroll to position [131, 0]
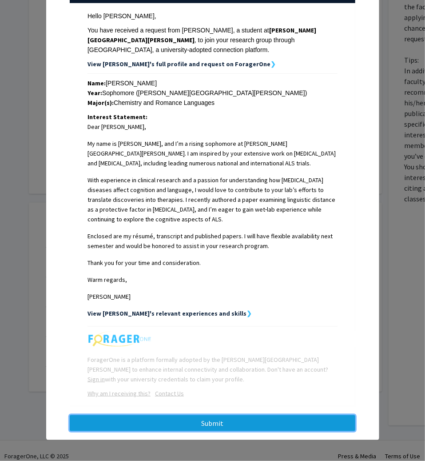
click at [244, 420] on button "Submit" at bounding box center [213, 423] width 286 height 16
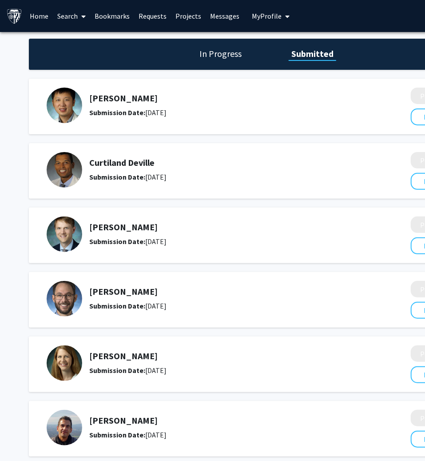
click at [77, 16] on link "Search" at bounding box center [71, 15] width 37 height 31
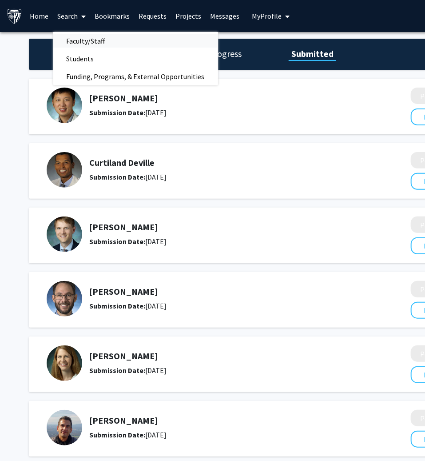
click at [77, 42] on span "Faculty/Staff" at bounding box center [85, 41] width 65 height 18
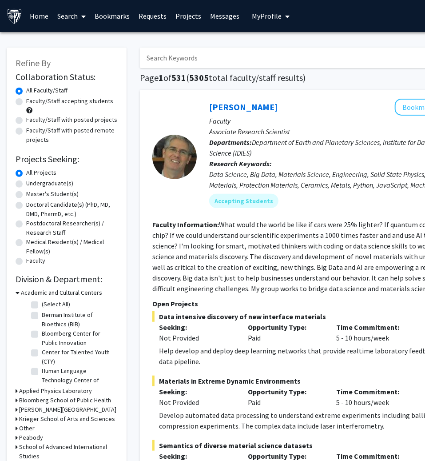
click at [151, 59] on input "Search Keywords" at bounding box center [314, 58] width 349 height 20
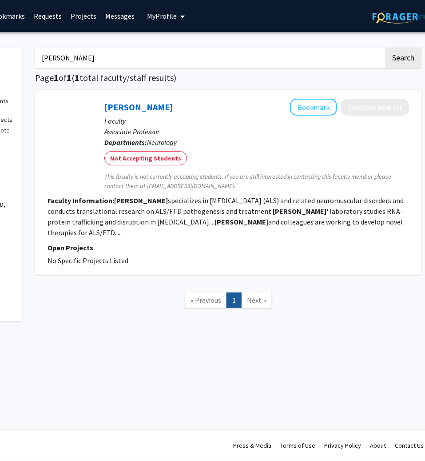
scroll to position [0, 104]
click at [179, 60] on input "[PERSON_NAME]" at bounding box center [210, 58] width 349 height 20
type input "[PERSON_NAME]"
click at [386, 48] on button "Search" at bounding box center [404, 58] width 36 height 20
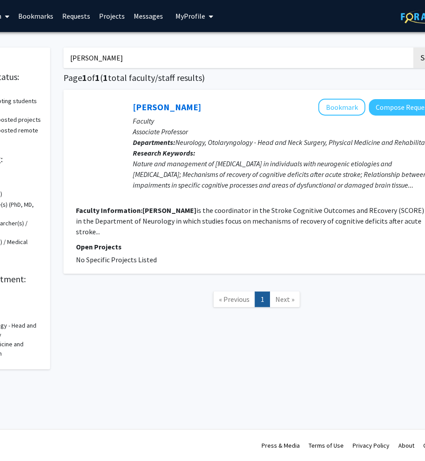
scroll to position [0, 107]
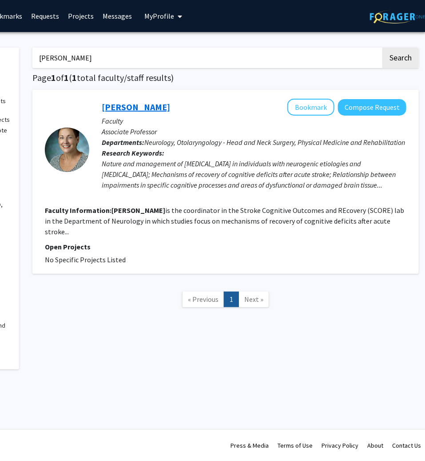
click at [148, 105] on link "[PERSON_NAME]" at bounding box center [136, 106] width 68 height 11
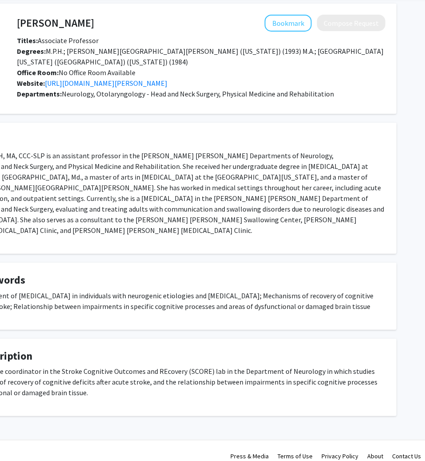
scroll to position [35, 0]
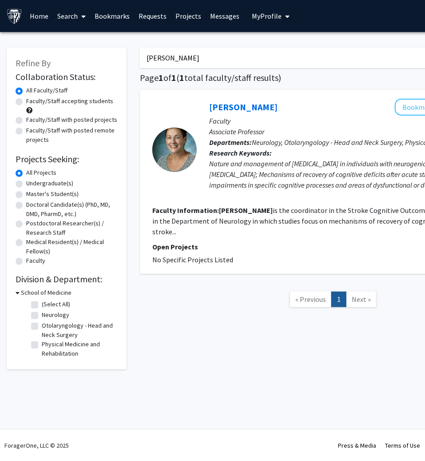
scroll to position [0, 107]
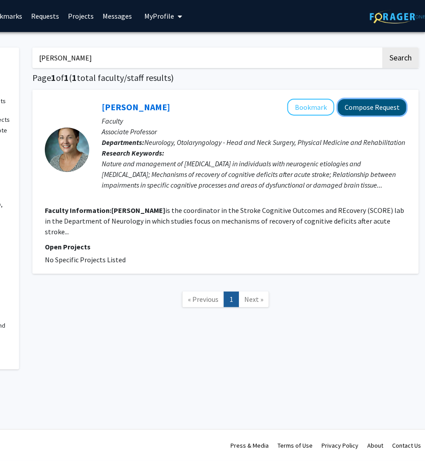
click at [384, 106] on button "Compose Request" at bounding box center [372, 107] width 68 height 16
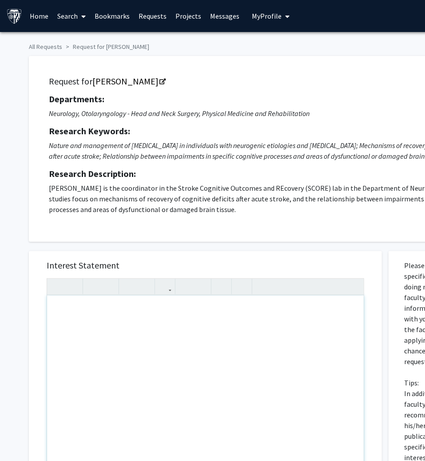
click at [199, 349] on div "Note to users with screen readers: Please press Alt+0 or Option+0 to deactivate…" at bounding box center [205, 397] width 317 height 204
paste div "Note to users with screen readers: Please press Alt+0 or Option+0 to deactivate…"
type textarea "<p>Dear Dr.&nbsp;[PERSON_NAME],</p><br><p>My name is [PERSON_NAME];[PERSON_NAME…"
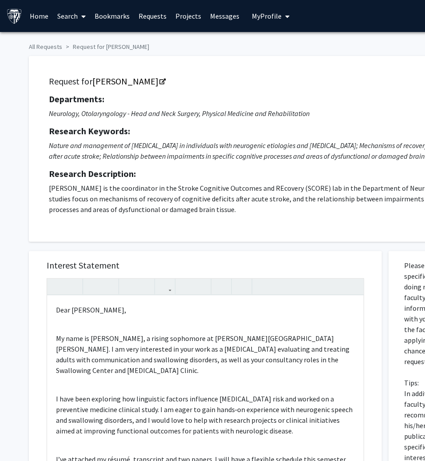
click at [39, 313] on div "Interest Statement <p>Dear Dr.&nbsp;[PERSON_NAME],</p><br><p>My name is [PERSON…" at bounding box center [205, 383] width 335 height 265
click at [60, 316] on div "Dear [PERSON_NAME], My name is [PERSON_NAME], a rising sophomore at [PERSON_NAM…" at bounding box center [205, 397] width 317 height 204
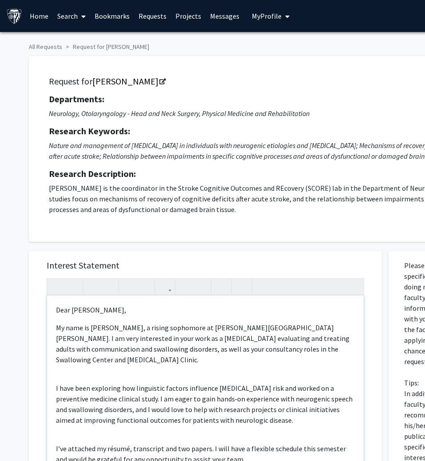
click at [68, 364] on div "Dear [PERSON_NAME], My name is [PERSON_NAME], a rising sophomore at [PERSON_NAM…" at bounding box center [205, 397] width 317 height 204
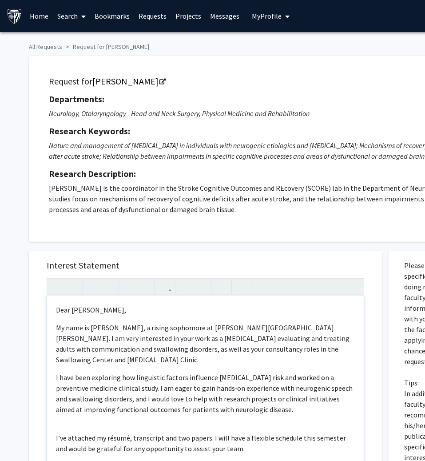
click at [72, 418] on div "Dear [PERSON_NAME], My name is [PERSON_NAME], a rising sophomore at [PERSON_NAM…" at bounding box center [205, 397] width 317 height 204
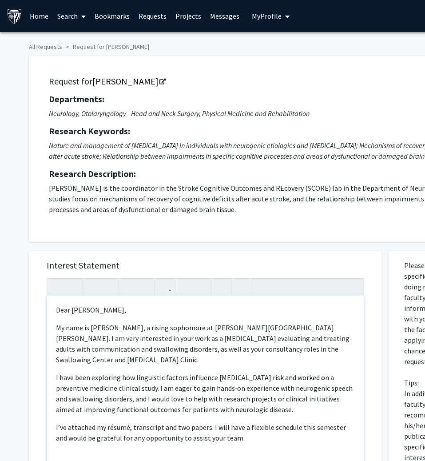
scroll to position [24, 0]
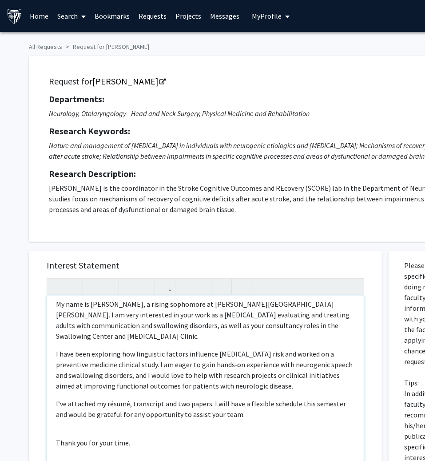
click at [75, 437] on p "Thank you for your time." at bounding box center [205, 442] width 299 height 11
click at [75, 418] on div "Dear [PERSON_NAME], My name is [PERSON_NAME], a rising sophomore at [PERSON_NAM…" at bounding box center [205, 397] width 317 height 204
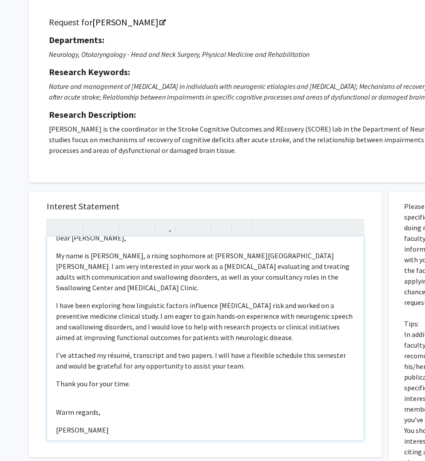
scroll to position [70, 0]
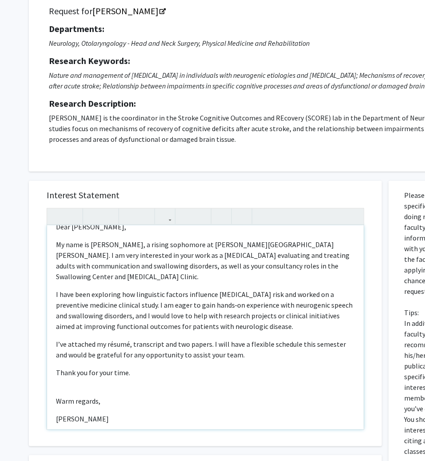
click at [77, 373] on div "Dear [PERSON_NAME], My name is [PERSON_NAME], a rising sophomore at [PERSON_NAM…" at bounding box center [205, 327] width 317 height 204
type textarea "<p>Dear Dr.&nbsp;[PERSON_NAME],</p><p>My name is [PERSON_NAME];[PERSON_NAME], a…"
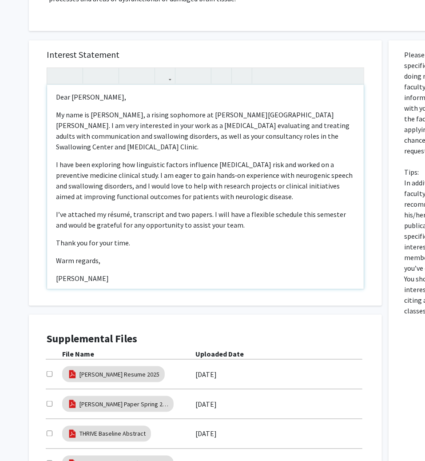
scroll to position [333, 0]
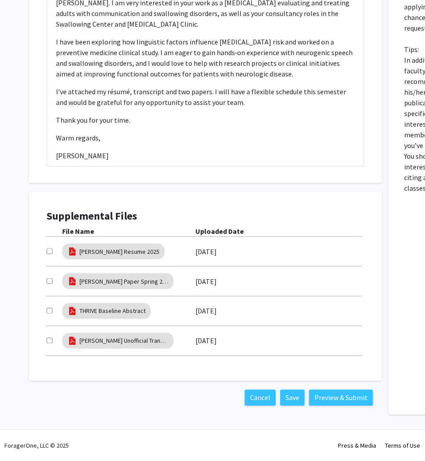
click at [46, 247] on div "Supplemental Files File Name Uploaded Date [PERSON_NAME] Resume 2025 [DATE] [PE…" at bounding box center [205, 286] width 335 height 171
click at [48, 251] on input "checkbox" at bounding box center [50, 251] width 6 height 6
checkbox input "true"
click at [48, 278] on input "checkbox" at bounding box center [50, 281] width 6 height 6
checkbox input "true"
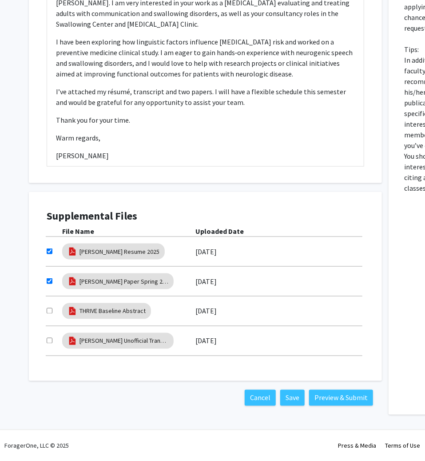
click at [48, 304] on div "THRIVE Baseline Abstract [DATE]" at bounding box center [206, 311] width 318 height 20
click at [48, 313] on div at bounding box center [55, 311] width 16 height 11
click at [48, 313] on input "checkbox" at bounding box center [50, 311] width 6 height 6
checkbox input "true"
click at [51, 335] on div at bounding box center [55, 340] width 16 height 11
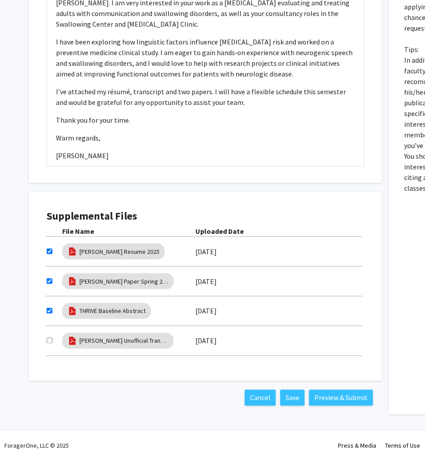
click at [47, 341] on input "checkbox" at bounding box center [50, 341] width 6 height 6
checkbox input "true"
click at [338, 394] on button "Preview & Submit" at bounding box center [341, 398] width 64 height 16
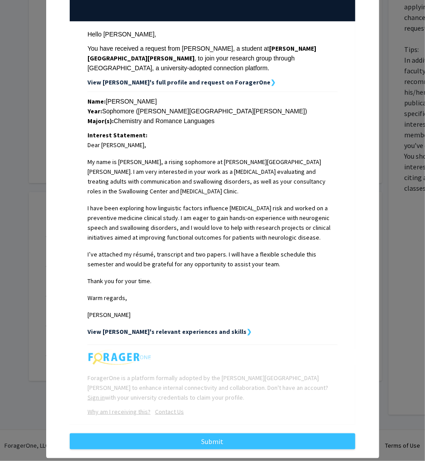
scroll to position [131, 0]
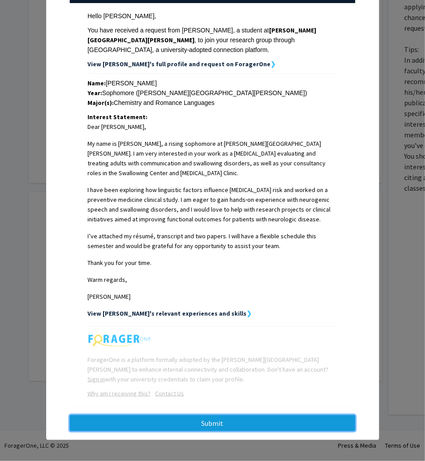
click at [274, 425] on button "Submit" at bounding box center [213, 423] width 286 height 16
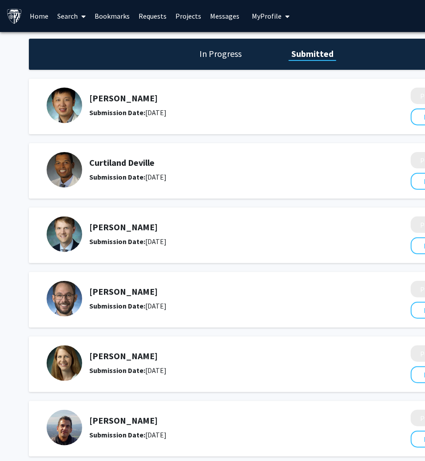
click at [79, 16] on span at bounding box center [82, 16] width 8 height 31
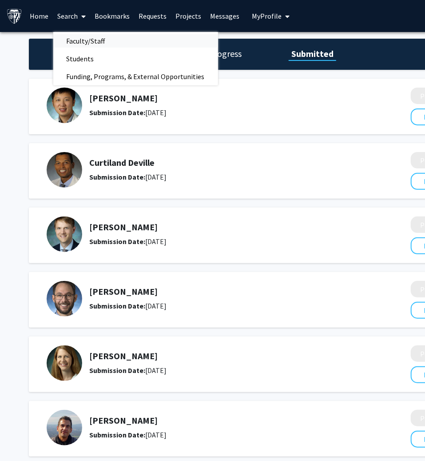
click at [80, 37] on span "Faculty/Staff" at bounding box center [85, 41] width 65 height 18
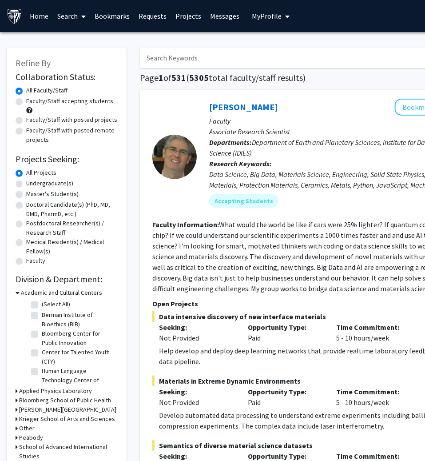
click at [186, 62] on input "Search Keywords" at bounding box center [314, 58] width 349 height 20
type input "stockbridge"
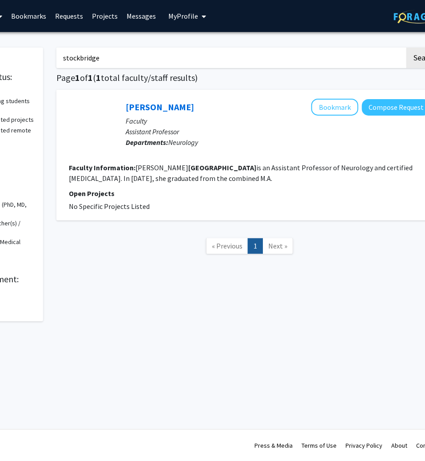
scroll to position [0, 107]
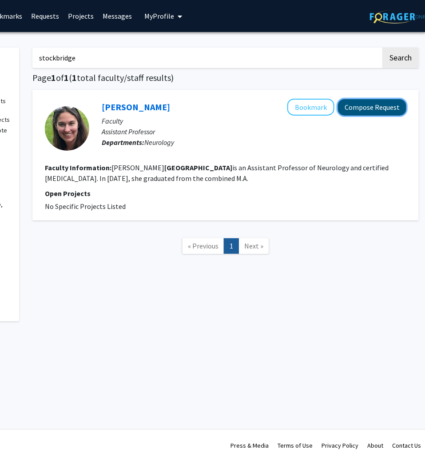
click at [357, 113] on button "Compose Request" at bounding box center [372, 107] width 68 height 16
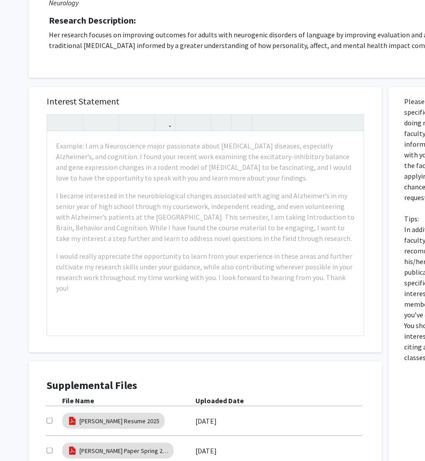
scroll to position [123, 0]
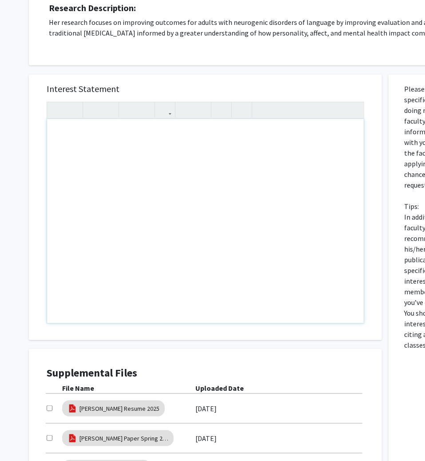
click at [151, 148] on div "Note to users with screen readers: Please press Alt+0 or Option+0 to deactivate…" at bounding box center [205, 221] width 317 height 204
paste div "Note to users with screen readers: Please press Alt+0 or Option+0 to deactivate…"
type textarea "<p>Dear Dr.&nbsp;[PERSON_NAME],</p><br><p>I’m Adrián&nbsp;[PERSON_NAME], a [PER…"
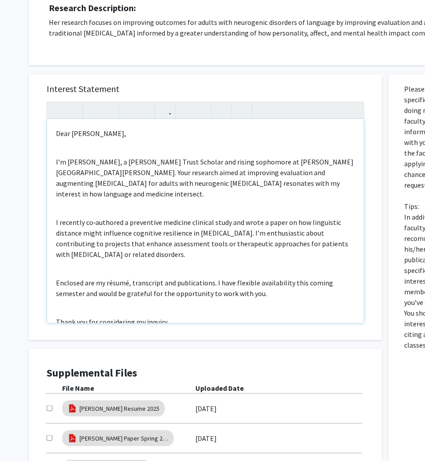
click at [88, 139] on div "Dear [PERSON_NAME], I’m [PERSON_NAME], a [PERSON_NAME] Trust Scholar and rising…" at bounding box center [205, 221] width 317 height 204
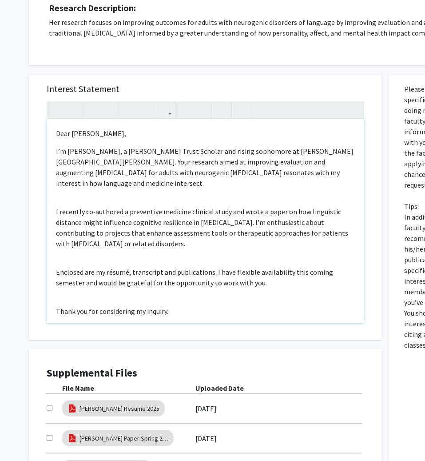
click at [78, 182] on div "Dear [PERSON_NAME], I’m [PERSON_NAME], a [PERSON_NAME] Trust Scholar and rising…" at bounding box center [205, 221] width 317 height 204
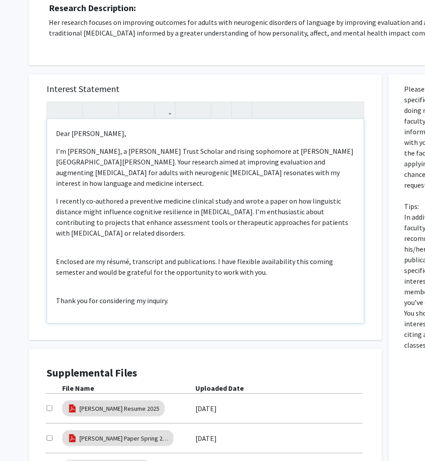
click at [76, 233] on div "Dear [PERSON_NAME], I’m [PERSON_NAME], a [PERSON_NAME] Trust Scholar and rising…" at bounding box center [205, 221] width 317 height 204
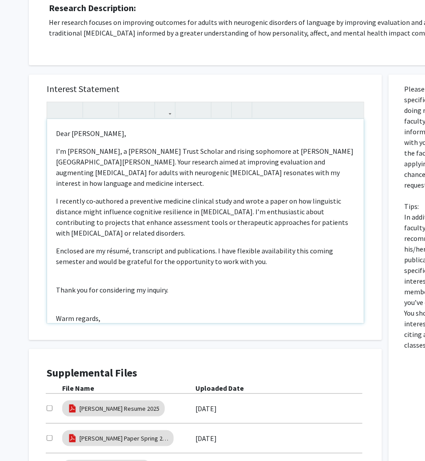
click at [82, 264] on div "Dear [PERSON_NAME], I’m [PERSON_NAME], a [PERSON_NAME] Trust Scholar and rising…" at bounding box center [205, 221] width 317 height 204
click at [79, 278] on div "Dear [PERSON_NAME], I’m [PERSON_NAME], a [PERSON_NAME] Trust Scholar and rising…" at bounding box center [205, 221] width 317 height 204
type textarea "<p>Dear Dr.&nbsp;[GEOGRAPHIC_DATA],</p><p>I’m [PERSON_NAME];[PERSON_NAME], a [P…"
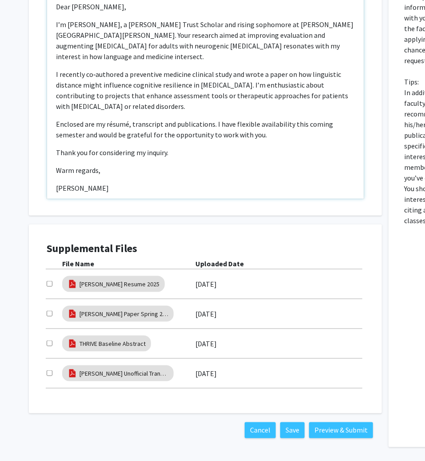
scroll to position [253, 0]
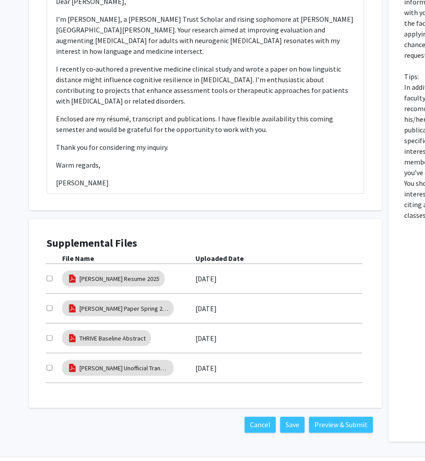
click at [51, 277] on input "checkbox" at bounding box center [50, 278] width 6 height 6
checkbox input "true"
click at [53, 299] on div "[PERSON_NAME] Paper Spring 2025 [DATE]" at bounding box center [206, 308] width 318 height 20
click at [52, 305] on input "checkbox" at bounding box center [50, 308] width 6 height 6
checkbox input "true"
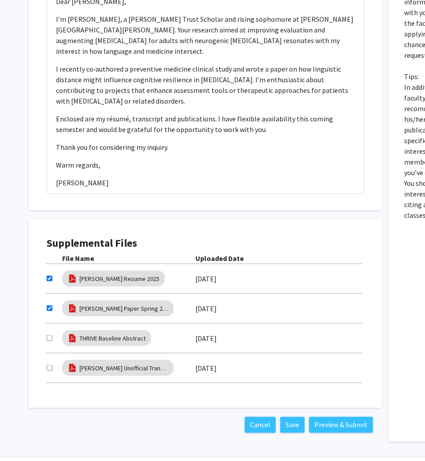
click at [53, 341] on div at bounding box center [55, 338] width 16 height 11
click at [52, 363] on div at bounding box center [55, 367] width 16 height 11
click at [48, 369] on input "checkbox" at bounding box center [50, 368] width 6 height 6
checkbox input "true"
click at [45, 336] on div "Supplemental Files File Name Uploaded Date [PERSON_NAME] Resume 2025 [DATE] [PE…" at bounding box center [205, 313] width 335 height 171
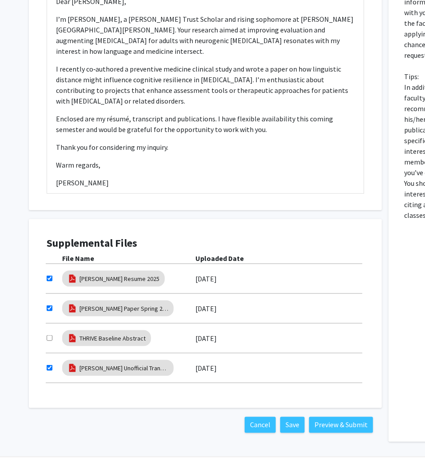
click at [48, 337] on input "checkbox" at bounding box center [50, 338] width 6 height 6
checkbox input "true"
click at [29, 341] on div "Supplemental Files File Name Uploaded Date [PERSON_NAME] Resume 2025 [DATE] [PE…" at bounding box center [205, 313] width 353 height 189
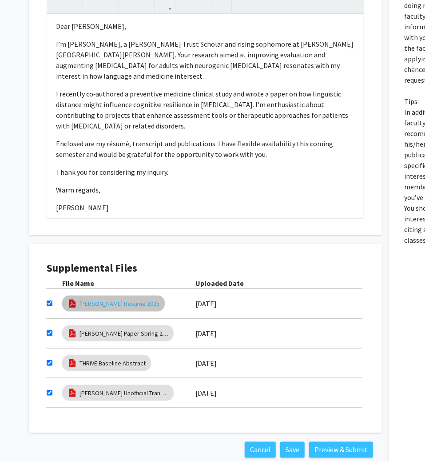
scroll to position [280, 0]
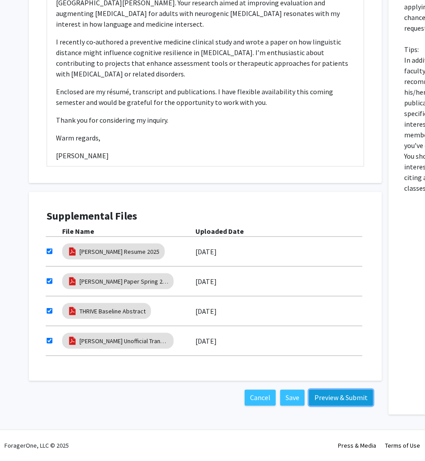
click at [342, 400] on button "Preview & Submit" at bounding box center [341, 398] width 64 height 16
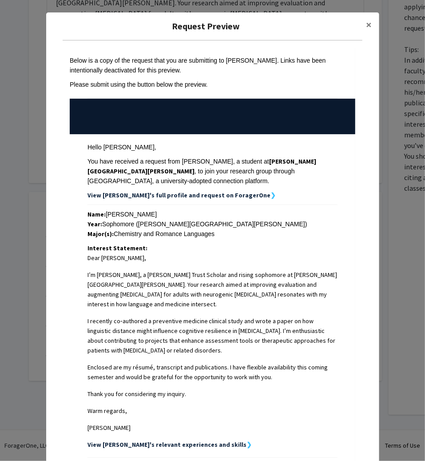
scroll to position [131, 0]
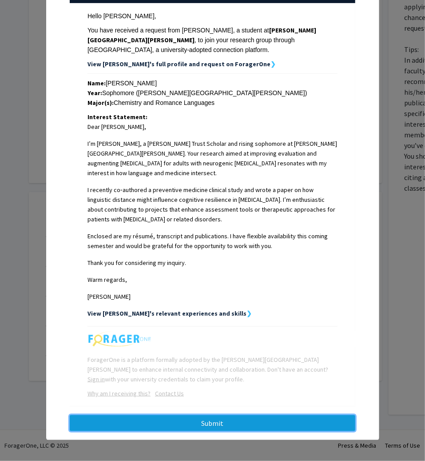
click at [218, 426] on button "Submit" at bounding box center [213, 423] width 286 height 16
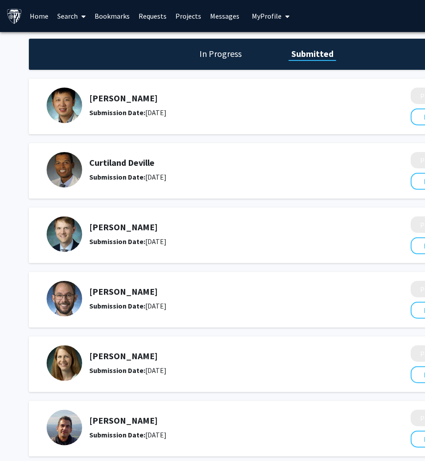
click at [84, 12] on span at bounding box center [82, 16] width 8 height 31
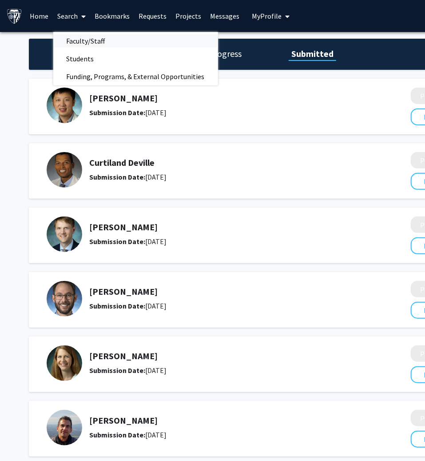
click at [79, 42] on span "Faculty/Staff" at bounding box center [85, 41] width 65 height 18
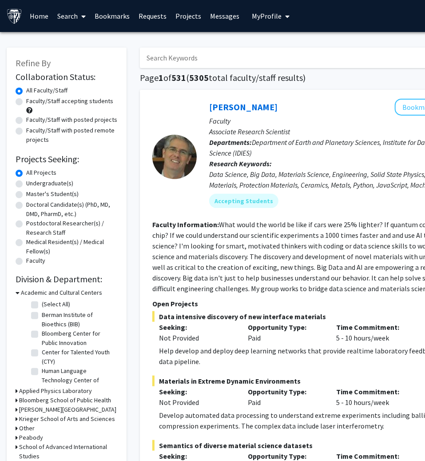
click at [187, 58] on input "Search Keywords" at bounding box center [314, 58] width 349 height 20
type input "[PERSON_NAME]"
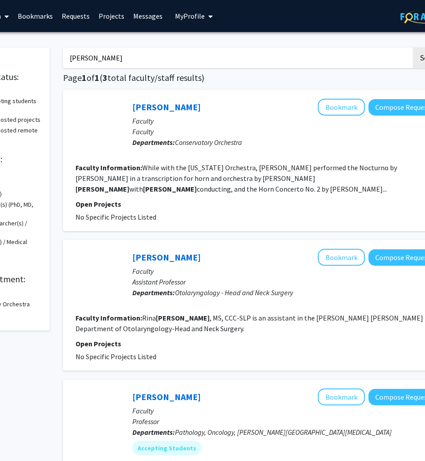
scroll to position [0, 79]
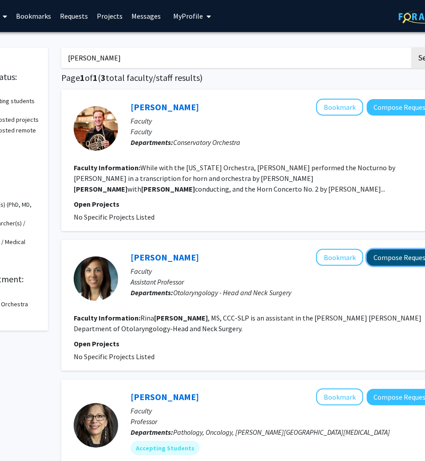
click at [398, 251] on button "Compose Request" at bounding box center [401, 257] width 68 height 16
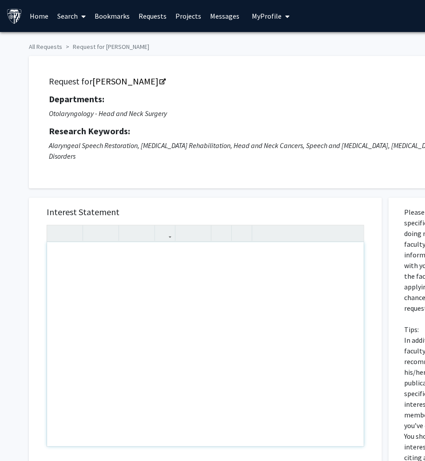
click at [134, 281] on div "Note to users with screen readers: Please press Alt+0 or Option+0 to deactivate…" at bounding box center [205, 344] width 317 height 204
paste div "Note to users with screen readers: Please press Alt+0 or Option+0 to deactivate…"
type textarea "<p>Dear Dr.&nbsp;[PERSON_NAME],</p><br><p>My name is [PERSON_NAME];[PERSON_NAME…"
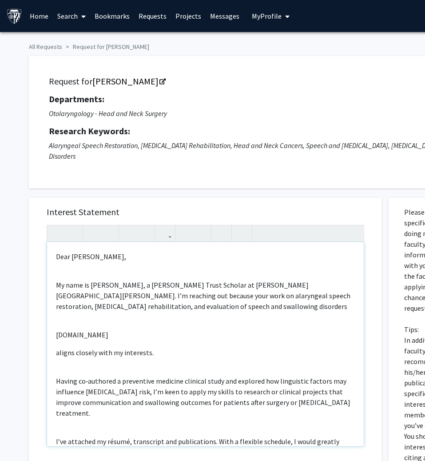
click at [78, 267] on div "Dear [PERSON_NAME], My name is [PERSON_NAME], a [PERSON_NAME] Trust Scholar at …" at bounding box center [205, 344] width 317 height 204
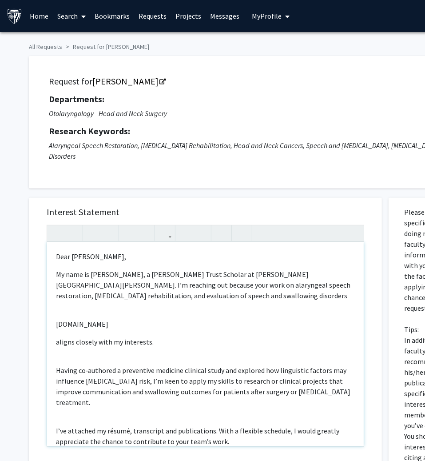
click at [73, 311] on div "Dear [PERSON_NAME], My name is [PERSON_NAME], a [PERSON_NAME] Trust Scholar at …" at bounding box center [205, 344] width 317 height 204
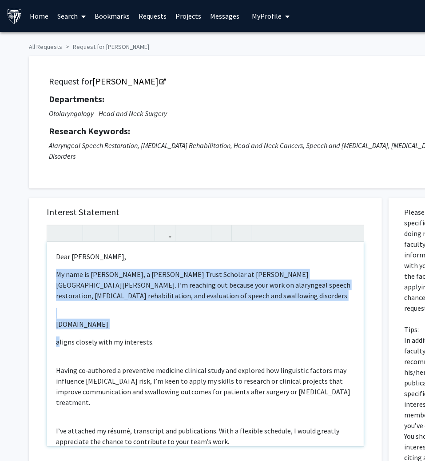
drag, startPoint x: 57, startPoint y: 342, endPoint x: 54, endPoint y: 307, distance: 34.3
click at [54, 307] on div "Dear [PERSON_NAME], My name is [PERSON_NAME], a [PERSON_NAME] Trust Scholar at …" at bounding box center [205, 344] width 317 height 204
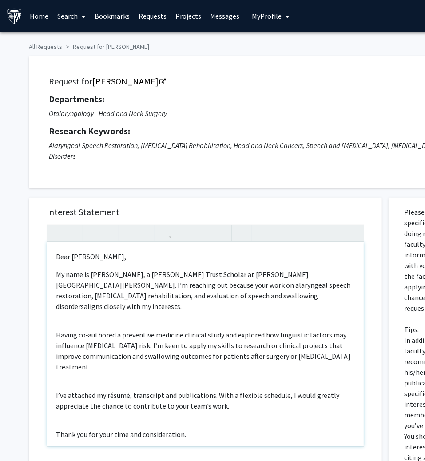
click at [76, 313] on div "Dear [PERSON_NAME], My name is [PERSON_NAME], a [PERSON_NAME] Trust Scholar at …" at bounding box center [205, 344] width 317 height 204
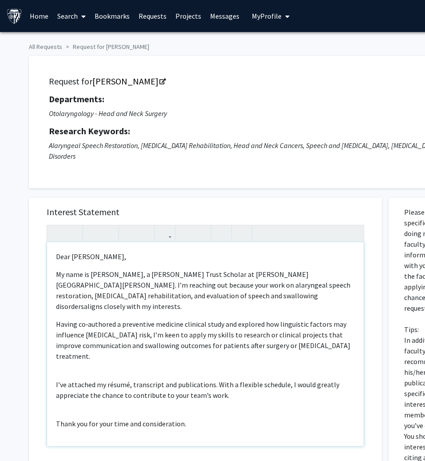
click at [72, 354] on div "Dear [PERSON_NAME], My name is [PERSON_NAME], a [PERSON_NAME] Trust Scholar at …" at bounding box center [205, 344] width 317 height 204
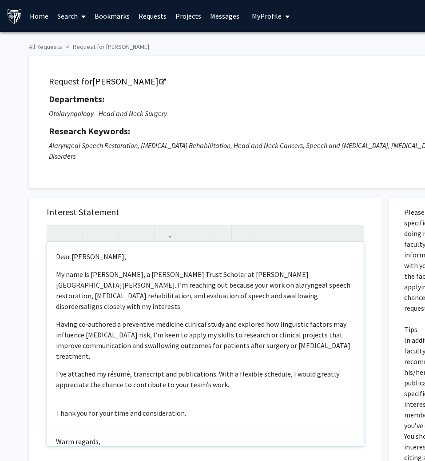
click at [67, 380] on div "Dear [PERSON_NAME], My name is [PERSON_NAME], a [PERSON_NAME] Trust Scholar at …" at bounding box center [205, 344] width 317 height 204
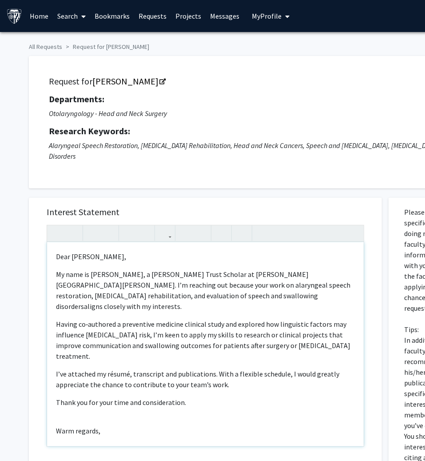
click at [71, 394] on div "Dear [PERSON_NAME], My name is [PERSON_NAME], a [PERSON_NAME] Trust Scholar at …" at bounding box center [205, 344] width 317 height 204
type textarea "<p>Dear Dr.&nbsp;[PERSON_NAME],</p><p>My name is [PERSON_NAME];[PERSON_NAME], a…"
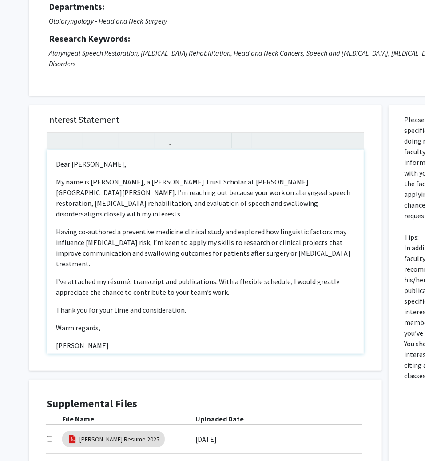
scroll to position [230, 0]
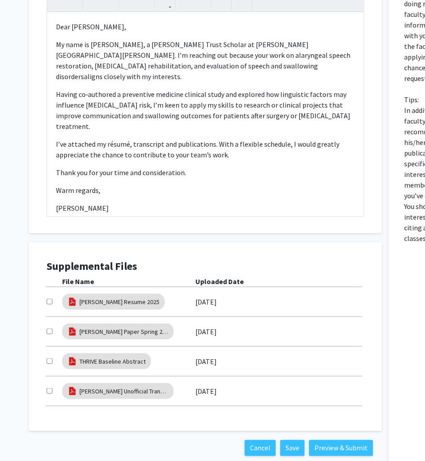
click at [48, 300] on input "checkbox" at bounding box center [50, 301] width 6 height 6
checkbox input "true"
click at [51, 329] on input "checkbox" at bounding box center [50, 331] width 6 height 6
checkbox input "true"
click at [50, 356] on div at bounding box center [55, 361] width 16 height 11
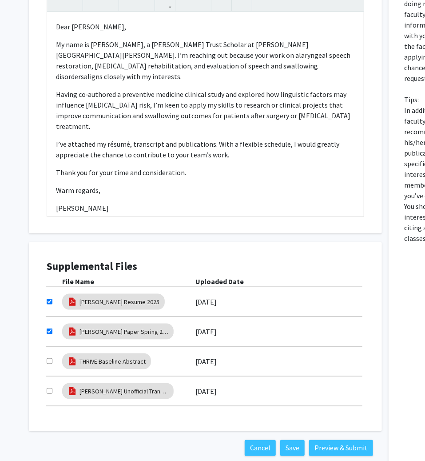
click at [49, 360] on input "checkbox" at bounding box center [50, 361] width 6 height 6
checkbox input "true"
click at [48, 390] on input "checkbox" at bounding box center [50, 391] width 6 height 6
checkbox input "true"
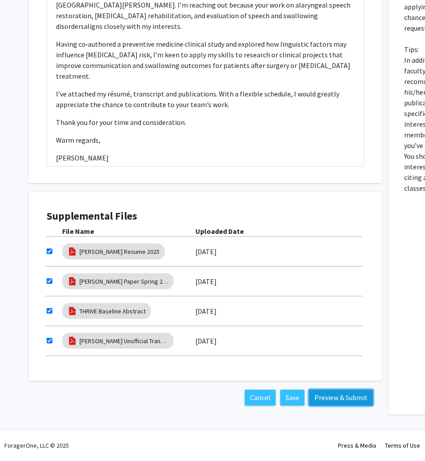
click at [342, 402] on button "Preview & Submit" at bounding box center [341, 398] width 64 height 16
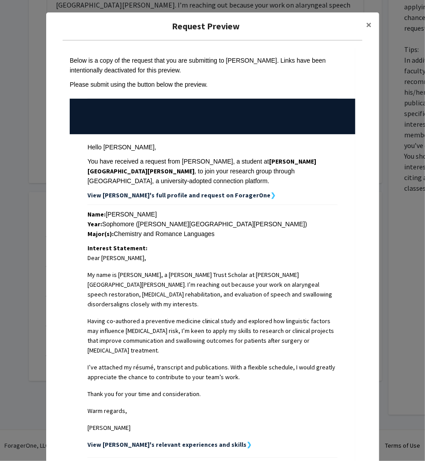
scroll to position [121, 0]
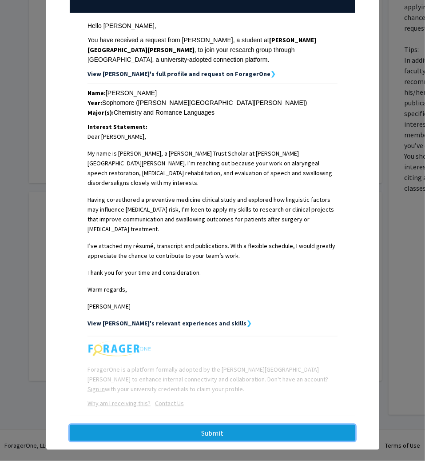
click at [318, 426] on button "Submit" at bounding box center [213, 433] width 286 height 16
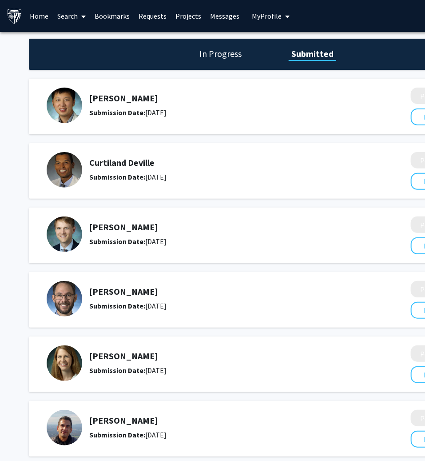
click at [82, 19] on icon at bounding box center [84, 16] width 4 height 7
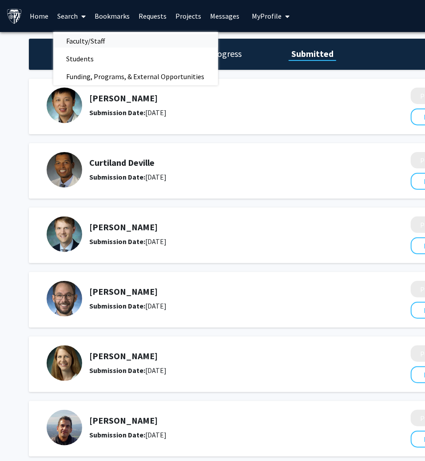
click at [87, 44] on span "Faculty/Staff" at bounding box center [85, 41] width 65 height 18
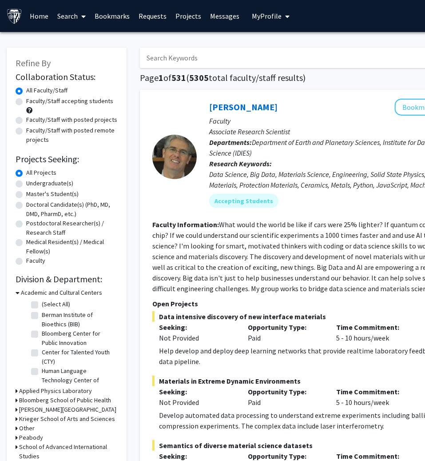
click at [181, 50] on input "Search Keywords" at bounding box center [314, 58] width 349 height 20
type input "[PERSON_NAME]"
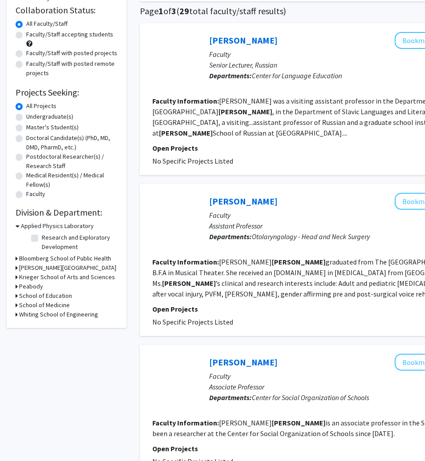
scroll to position [67, 107]
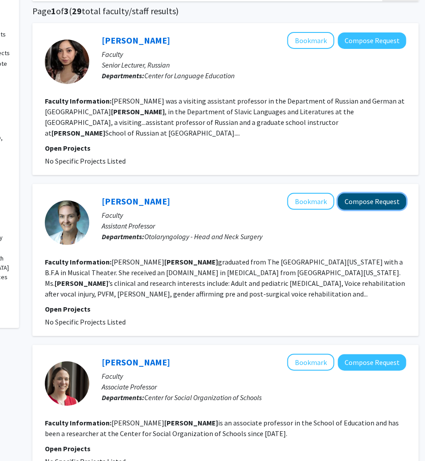
click at [354, 196] on button "Compose Request" at bounding box center [372, 201] width 68 height 16
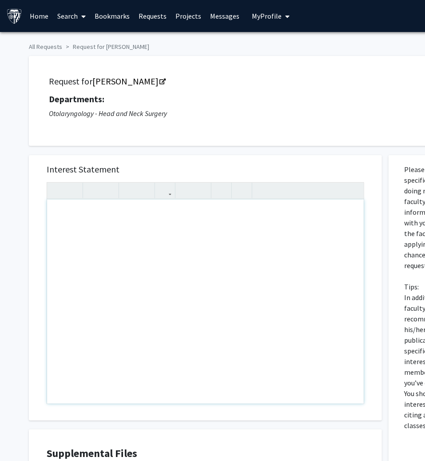
click at [124, 233] on div "Note to users with screen readers: Please press Alt+0 or Option+0 to deactivate…" at bounding box center [205, 301] width 317 height 204
paste div "Note to users with screen readers: Please press Alt+0 or Option+0 to deactivate…"
type textarea "<p>Dear Dr.&nbsp;[PERSON_NAME],</p><br><p>I hope you are well. I’m [PERSON_NAME…"
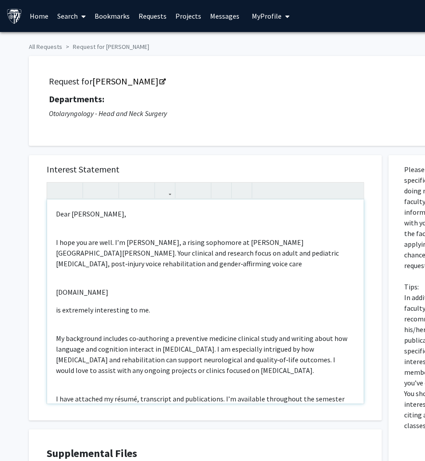
click at [91, 232] on div "Dear [PERSON_NAME], I hope you are well. I’m [PERSON_NAME], a rising sophomore …" at bounding box center [205, 301] width 317 height 204
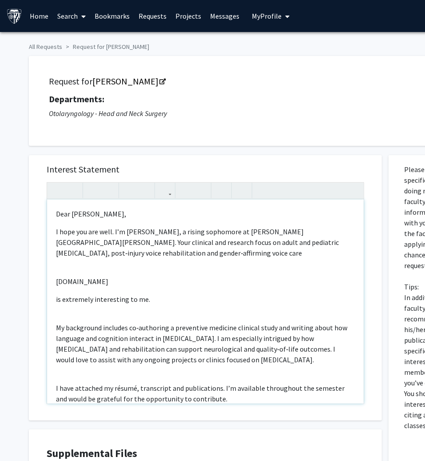
click at [58, 301] on p "is extremely interesting to me." at bounding box center [205, 299] width 299 height 11
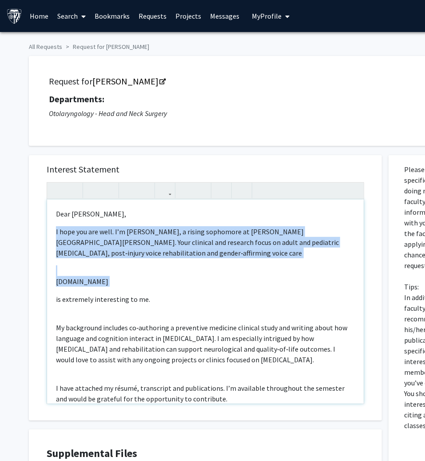
drag, startPoint x: 56, startPoint y: 301, endPoint x: 56, endPoint y: 263, distance: 37.8
click at [56, 263] on div "Dear [PERSON_NAME], I hope you are well. I’m [PERSON_NAME], a rising sophomore …" at bounding box center [205, 301] width 317 height 204
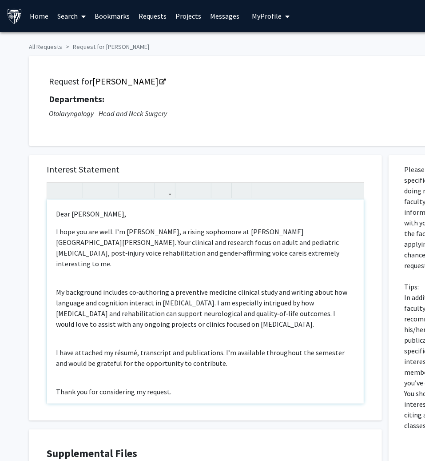
click at [56, 286] on p "My background includes co‑authoring a preventive medicine clinical study and wr…" at bounding box center [205, 307] width 299 height 43
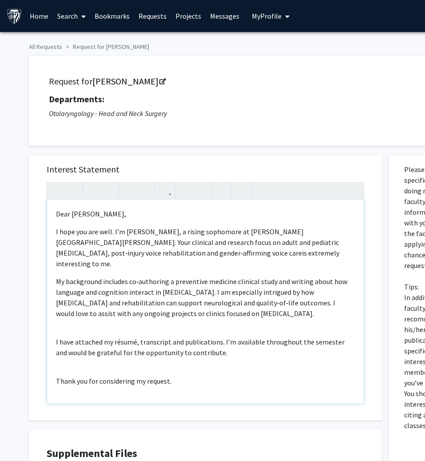
click at [73, 314] on div "Dear [PERSON_NAME], I hope you are well. I’m [PERSON_NAME], a rising sophomore …" at bounding box center [205, 301] width 317 height 204
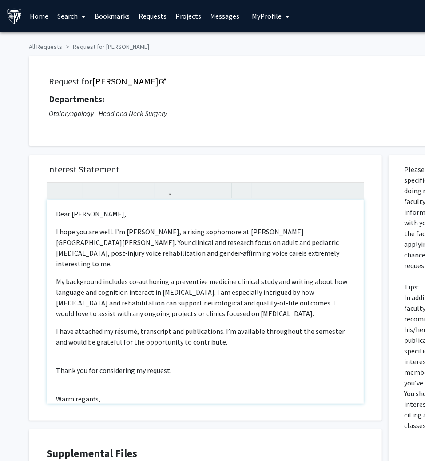
click at [64, 350] on div "Dear [PERSON_NAME], I hope you are well. I’m [PERSON_NAME], a rising sophomore …" at bounding box center [205, 301] width 317 height 204
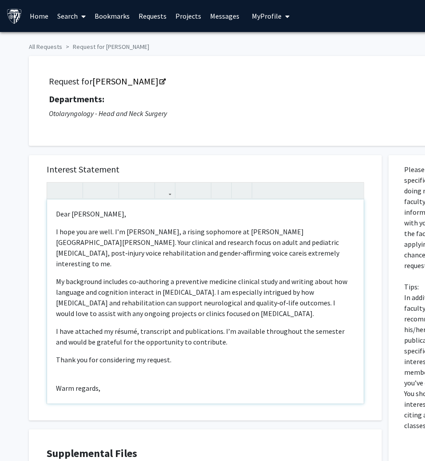
click at [72, 370] on div "Dear [PERSON_NAME], I hope you are well. I’m [PERSON_NAME], a rising sophomore …" at bounding box center [205, 301] width 317 height 204
type textarea "<p>Dear Dr.&nbsp;[PERSON_NAME],</p><p>I hope you are well. I’m [PERSON_NAME];[P…"
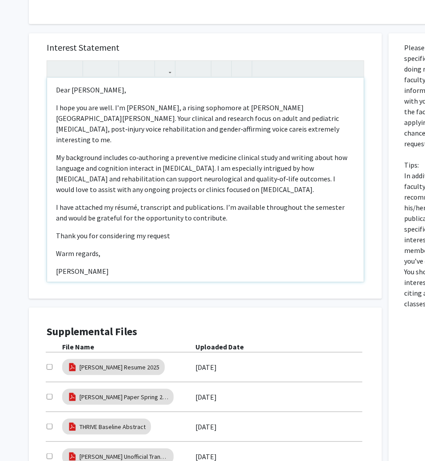
scroll to position [237, 0]
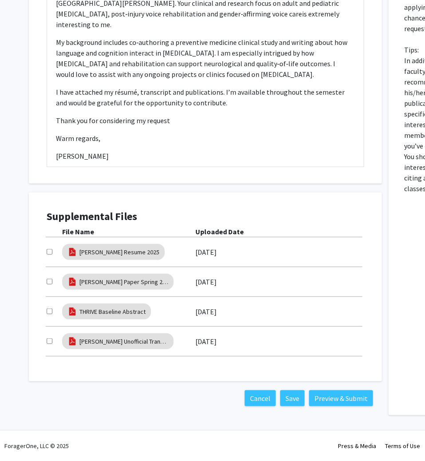
click at [47, 253] on input "checkbox" at bounding box center [50, 252] width 6 height 6
checkbox input "true"
click at [50, 272] on div "[PERSON_NAME] Paper Spring 2025 [DATE]" at bounding box center [206, 281] width 318 height 20
click at [50, 282] on input "checkbox" at bounding box center [50, 281] width 6 height 6
checkbox input "true"
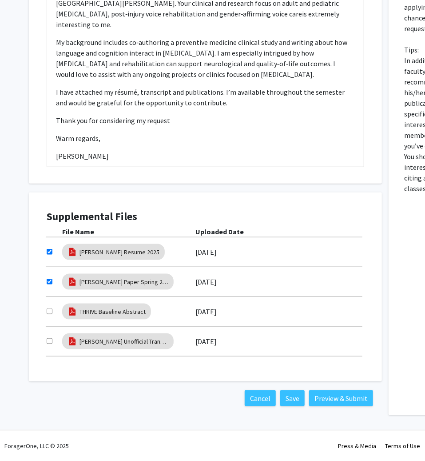
click at [51, 313] on input "checkbox" at bounding box center [50, 311] width 6 height 6
checkbox input "true"
click at [50, 345] on div at bounding box center [55, 341] width 16 height 11
click at [49, 340] on input "checkbox" at bounding box center [50, 341] width 6 height 6
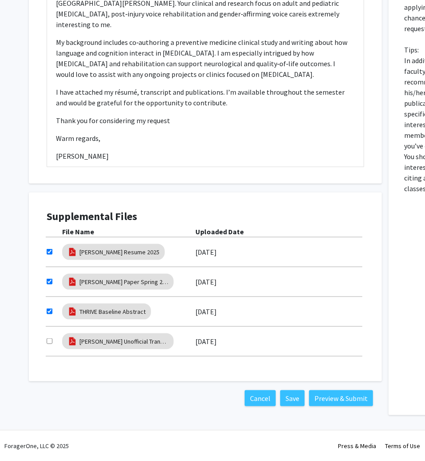
checkbox input "true"
click at [353, 403] on button "Preview & Submit" at bounding box center [341, 398] width 64 height 16
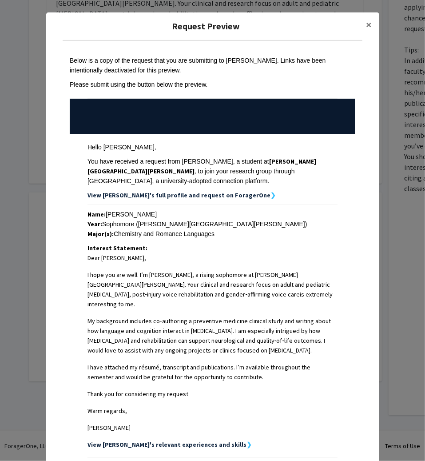
scroll to position [121, 0]
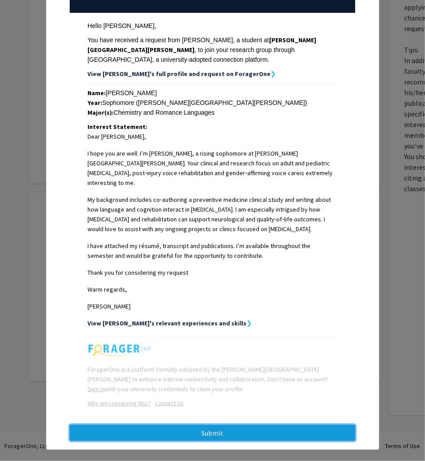
click at [202, 425] on button "Submit" at bounding box center [213, 433] width 286 height 16
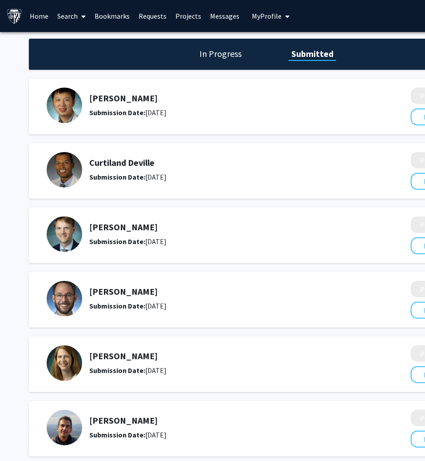
click at [122, 27] on link "Bookmarks" at bounding box center [113, 15] width 44 height 31
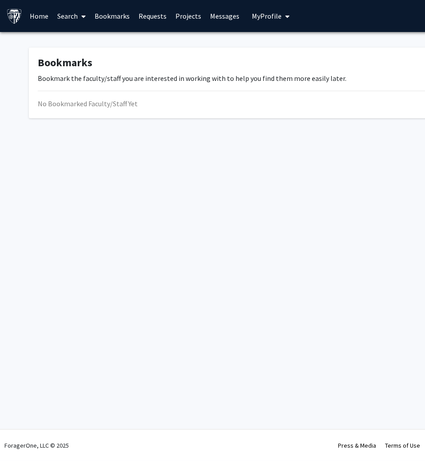
click at [78, 24] on span at bounding box center [82, 16] width 8 height 31
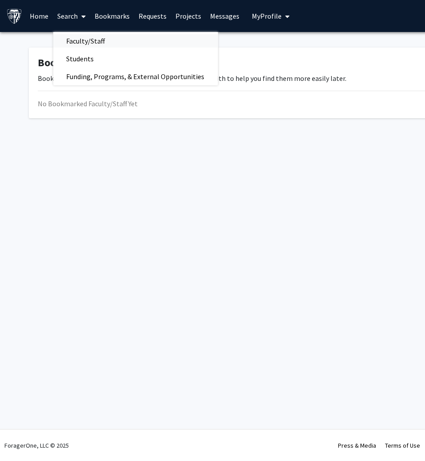
click at [81, 39] on span "Faculty/Staff" at bounding box center [85, 41] width 65 height 18
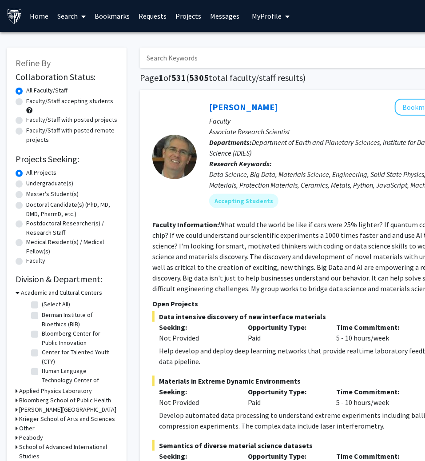
click at [191, 60] on input "Search Keywords" at bounding box center [314, 58] width 349 height 20
type input "[PERSON_NAME]"
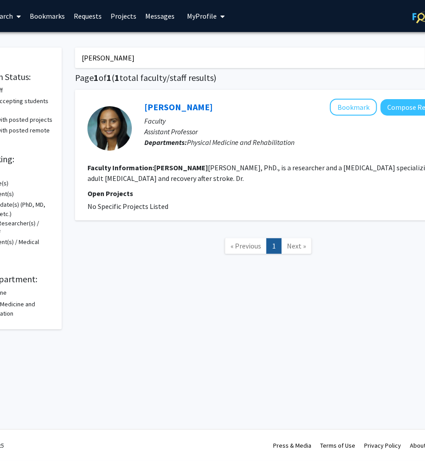
scroll to position [0, 107]
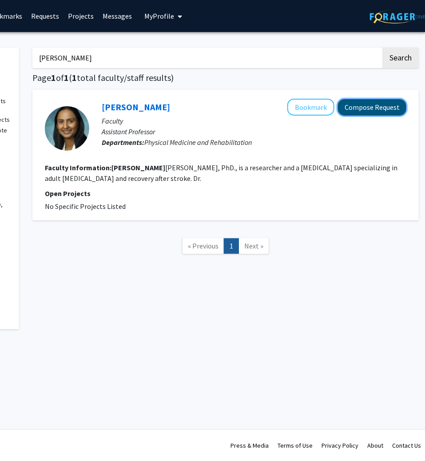
click at [370, 111] on button "Compose Request" at bounding box center [372, 107] width 68 height 16
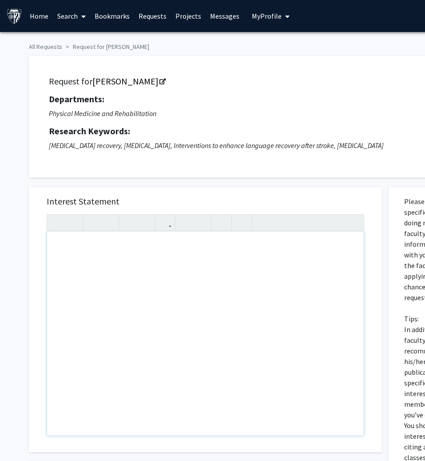
click at [134, 257] on div "Note to users with screen readers: Please press Alt+0 or Option+0 to deactivate…" at bounding box center [205, 333] width 317 height 204
paste div "Note to users with screen readers: Please press Alt+0 or Option+0 to deactivate…"
type textarea "<p>Dear Dr.&nbsp;[PERSON_NAME],</p><br><p>My name is [PERSON_NAME];[PERSON_NAME…"
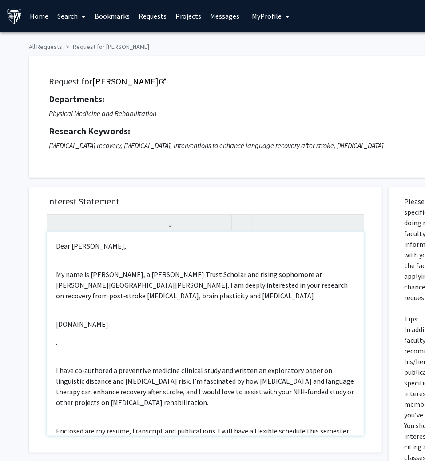
click at [94, 271] on p "My name is [PERSON_NAME], a [PERSON_NAME] Trust Scholar and rising sophomore at…" at bounding box center [205, 285] width 299 height 32
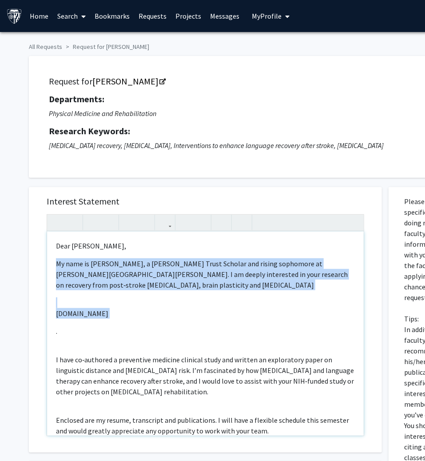
drag, startPoint x: 53, startPoint y: 330, endPoint x: 51, endPoint y: 294, distance: 36.5
click at [51, 294] on div "Dear [PERSON_NAME], My name is [PERSON_NAME], a [PERSON_NAME] Trust Scholar and…" at bounding box center [205, 333] width 317 height 204
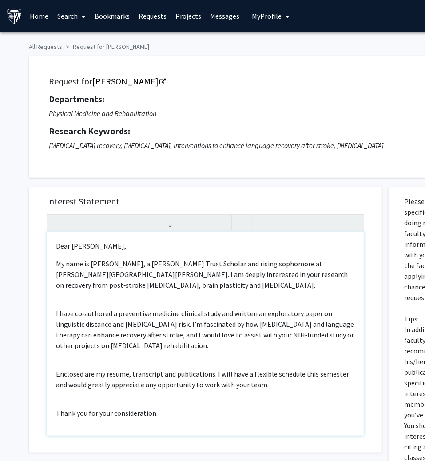
click at [56, 301] on div "Dear [PERSON_NAME], My name is [PERSON_NAME], a [PERSON_NAME] Trust Scholar and…" at bounding box center [205, 333] width 317 height 204
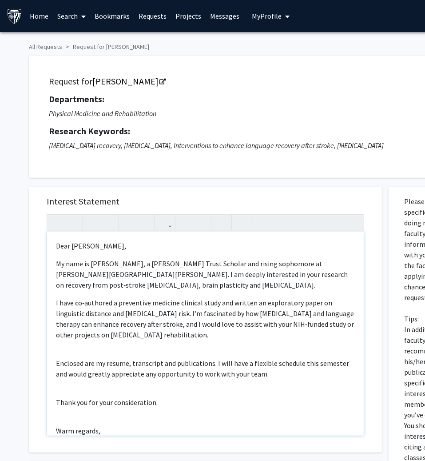
click at [83, 346] on div "Dear [PERSON_NAME], My name is [PERSON_NAME], a [PERSON_NAME] Trust Scholar and…" at bounding box center [205, 333] width 317 height 204
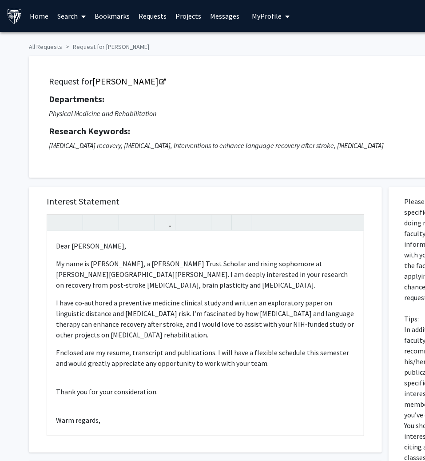
click at [46, 379] on div "Interest Statement <p>Dear Dr.&nbsp;[PERSON_NAME],</p><p>My name is [PERSON_NAM…" at bounding box center [205, 319] width 335 height 265
click at [63, 375] on div "Dear [PERSON_NAME], My name is [PERSON_NAME], a [PERSON_NAME] Trust Scholar and…" at bounding box center [205, 333] width 317 height 204
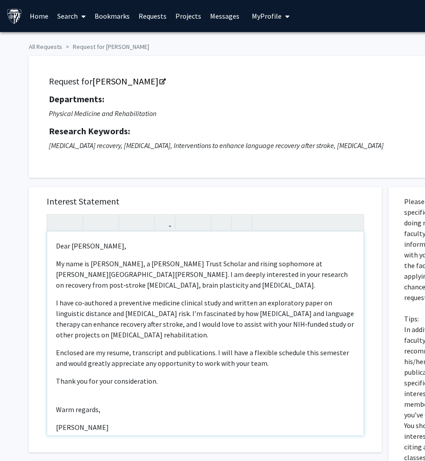
click at [71, 398] on div "Dear [PERSON_NAME], My name is [PERSON_NAME], a [PERSON_NAME] Trust Scholar and…" at bounding box center [205, 333] width 317 height 204
type textarea "<p>Dear Dr.&nbsp;[PERSON_NAME],</p><p>My name is [PERSON_NAME];[PERSON_NAME], a…"
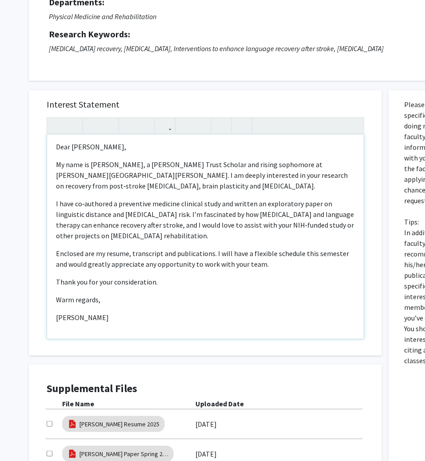
scroll to position [269, 0]
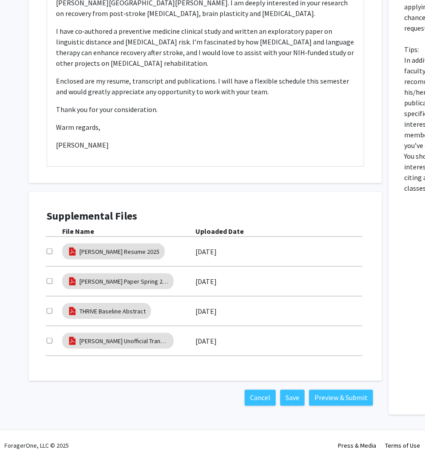
click at [49, 255] on div at bounding box center [55, 251] width 16 height 11
click at [49, 253] on input "checkbox" at bounding box center [50, 251] width 6 height 6
checkbox input "true"
click at [49, 277] on div at bounding box center [55, 281] width 16 height 11
click at [49, 282] on input "checkbox" at bounding box center [50, 281] width 6 height 6
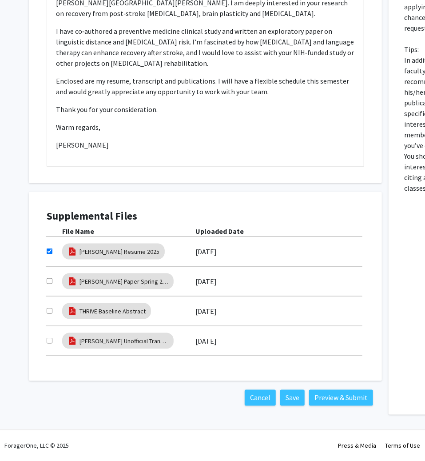
checkbox input "true"
click at [49, 309] on input "checkbox" at bounding box center [50, 311] width 6 height 6
checkbox input "true"
click at [53, 338] on div at bounding box center [55, 340] width 16 height 11
click at [48, 338] on input "checkbox" at bounding box center [50, 341] width 6 height 6
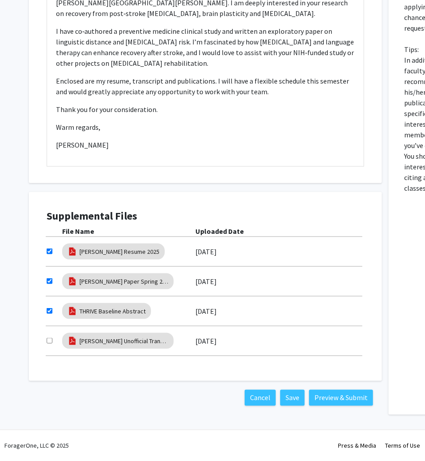
checkbox input "true"
click at [338, 404] on button "Preview & Submit" at bounding box center [341, 398] width 64 height 16
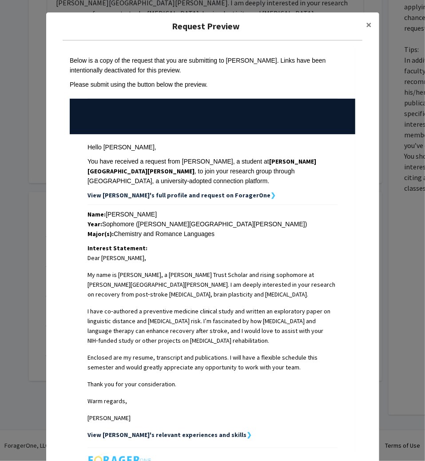
scroll to position [121, 0]
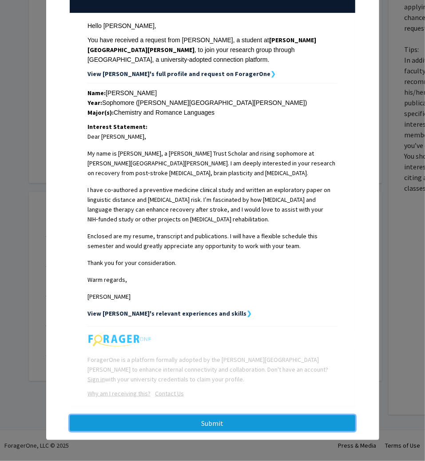
click at [184, 422] on button "Submit" at bounding box center [213, 423] width 286 height 16
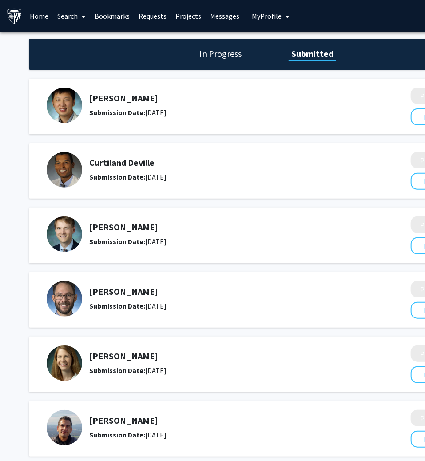
click at [74, 21] on link "Search" at bounding box center [71, 15] width 37 height 31
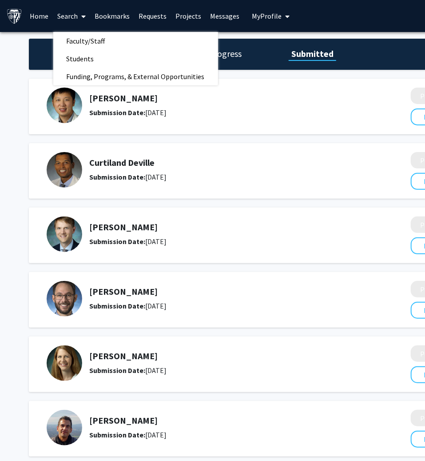
click at [74, 21] on link "Search" at bounding box center [71, 15] width 37 height 31
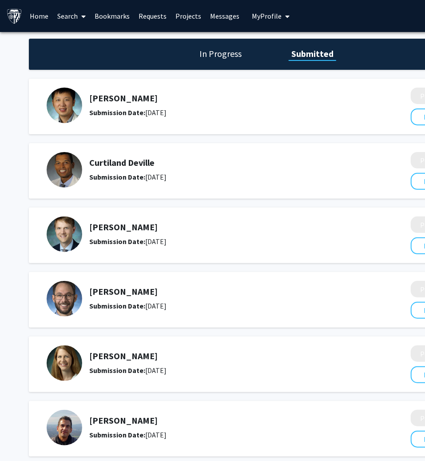
click at [72, 12] on link "Search" at bounding box center [71, 15] width 37 height 31
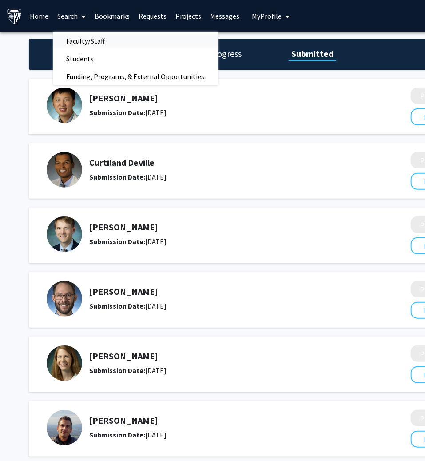
click at [84, 43] on span "Faculty/Staff" at bounding box center [85, 41] width 65 height 18
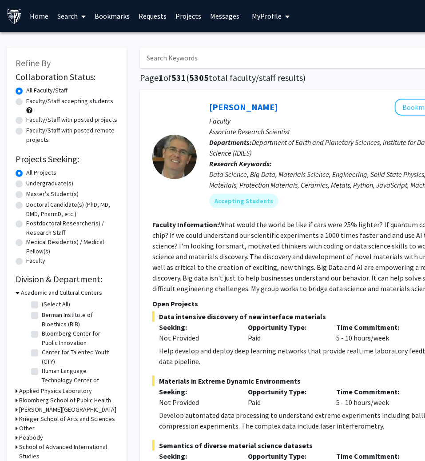
click at [184, 56] on input "Search Keywords" at bounding box center [314, 58] width 349 height 20
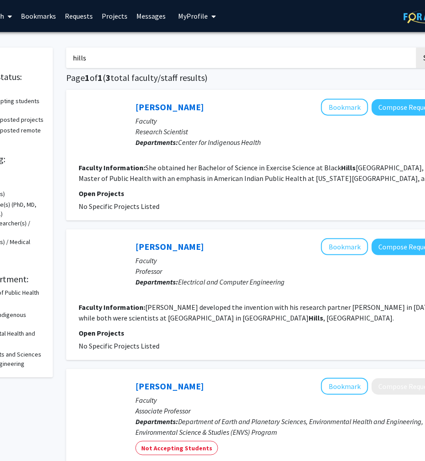
scroll to position [0, 86]
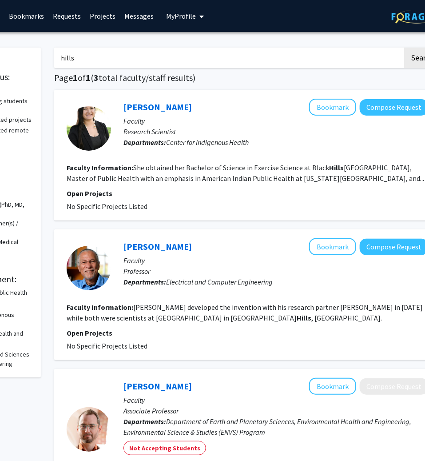
click at [127, 58] on input "hills" at bounding box center [228, 58] width 349 height 20
type input "[PERSON_NAME]"
click at [404, 48] on button "Search" at bounding box center [422, 58] width 36 height 20
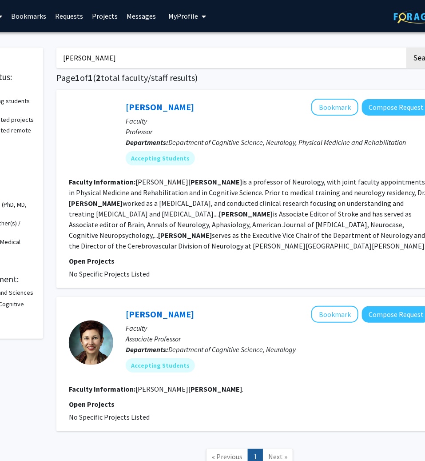
scroll to position [0, 107]
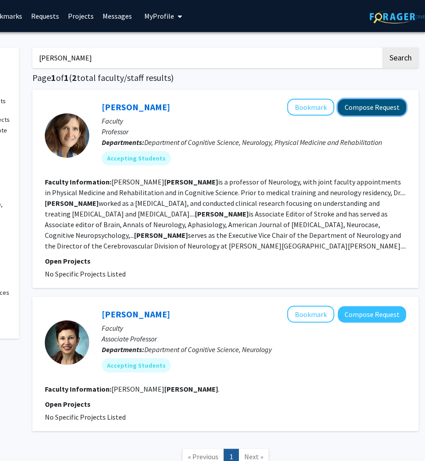
click at [368, 111] on button "Compose Request" at bounding box center [372, 107] width 68 height 16
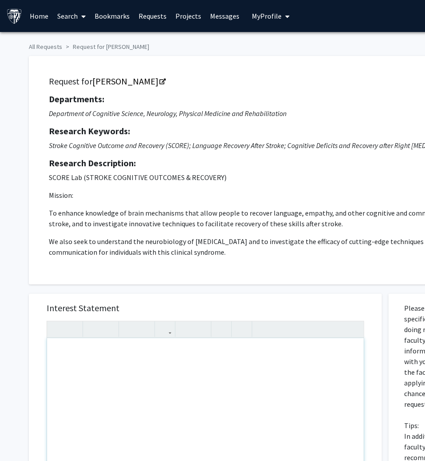
paste div "Note to users with screen readers: Please press Alt+0 or Option+0 to deactivate…"
type textarea "<p>Dear Dr.&nbsp;[PERSON_NAME],</p><br><p>I’m Adrián&nbsp;[PERSON_NAME], a risi…"
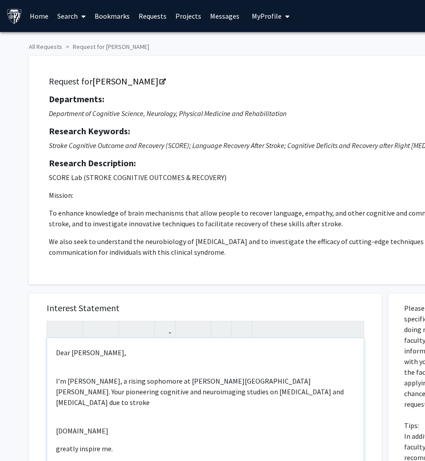
click at [97, 367] on div "Dear [PERSON_NAME], I’m [PERSON_NAME], a rising sophomore at [PERSON_NAME][GEOG…" at bounding box center [205, 440] width 317 height 204
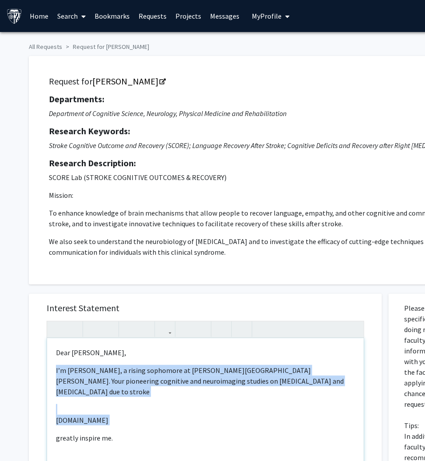
drag, startPoint x: 56, startPoint y: 429, endPoint x: 56, endPoint y: 394, distance: 34.2
click at [56, 394] on div "Dear [PERSON_NAME], I’m [PERSON_NAME], a rising sophomore at [PERSON_NAME][GEOG…" at bounding box center [205, 440] width 317 height 204
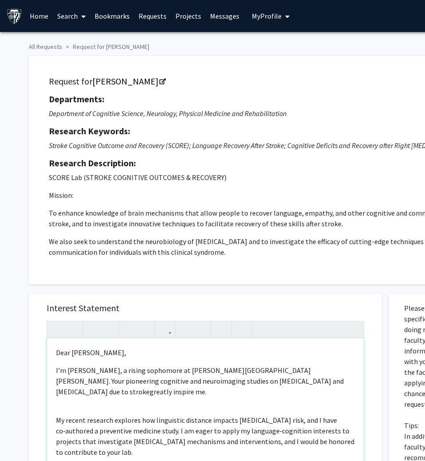
click at [76, 396] on div "Dear [PERSON_NAME], I’m [PERSON_NAME], a rising sophomore at [PERSON_NAME][GEOG…" at bounding box center [205, 440] width 317 height 204
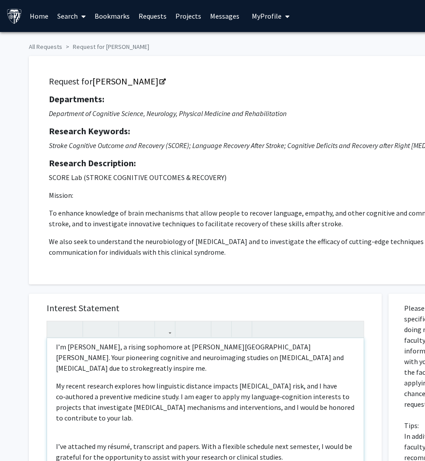
click at [68, 417] on div "Dear [PERSON_NAME], I’m [PERSON_NAME], a rising sophomore at [PERSON_NAME][GEOG…" at bounding box center [205, 440] width 317 height 204
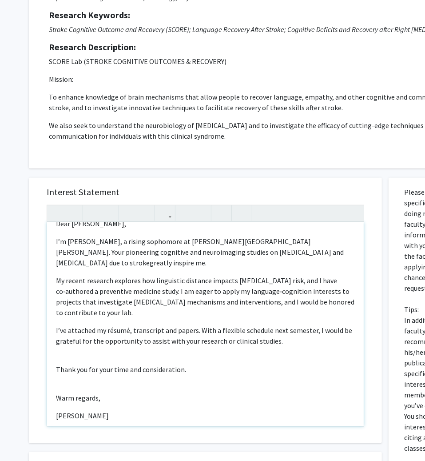
scroll to position [143, 0]
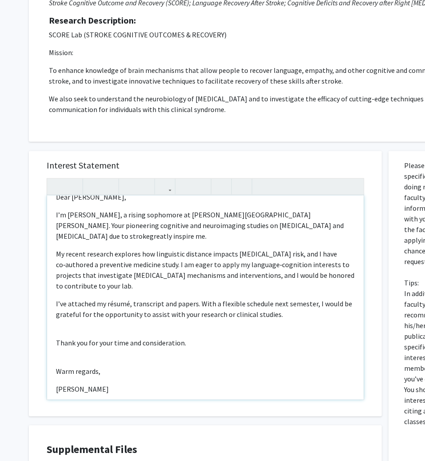
click at [76, 311] on div "Dear [PERSON_NAME], I’m [PERSON_NAME], a rising sophomore at [PERSON_NAME][GEOG…" at bounding box center [205, 297] width 317 height 204
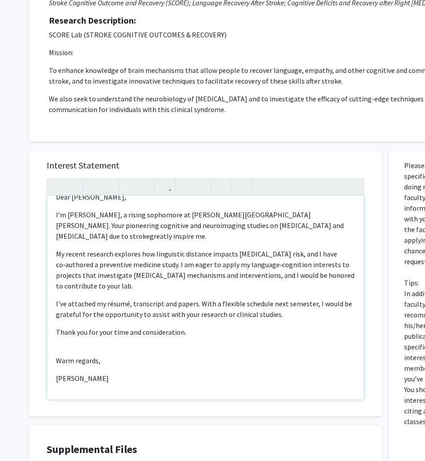
scroll to position [2, 0]
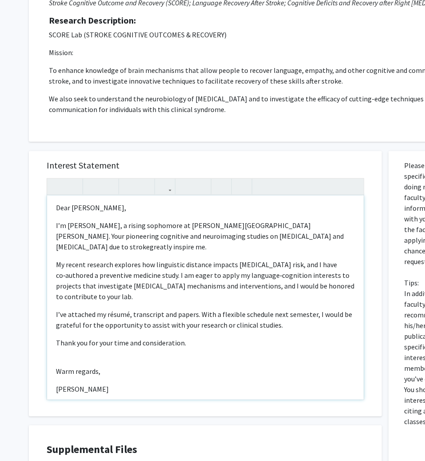
click at [82, 349] on div "Dear [PERSON_NAME], I’m [PERSON_NAME], a rising sophomore at [PERSON_NAME][GEOG…" at bounding box center [205, 297] width 317 height 204
type textarea "<p>Dear Dr.&nbsp;[PERSON_NAME],</p><p>I’m Adrián&nbsp;[PERSON_NAME], a rising s…"
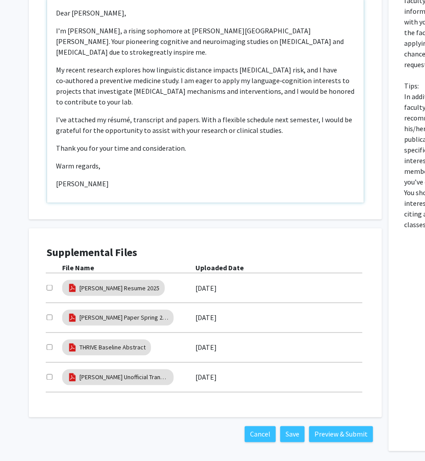
scroll to position [376, 0]
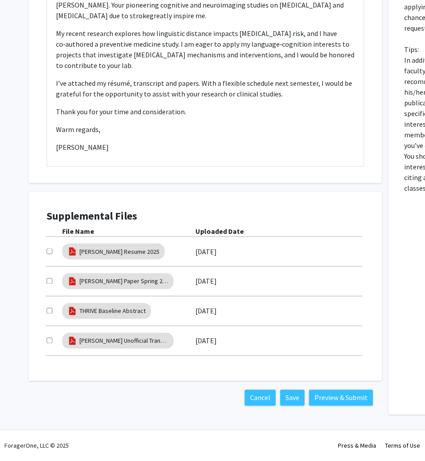
click at [48, 247] on div at bounding box center [55, 251] width 16 height 11
click at [51, 256] on div at bounding box center [55, 251] width 16 height 11
click at [50, 253] on input "checkbox" at bounding box center [50, 251] width 6 height 6
checkbox input "true"
click at [52, 278] on input "checkbox" at bounding box center [50, 281] width 6 height 6
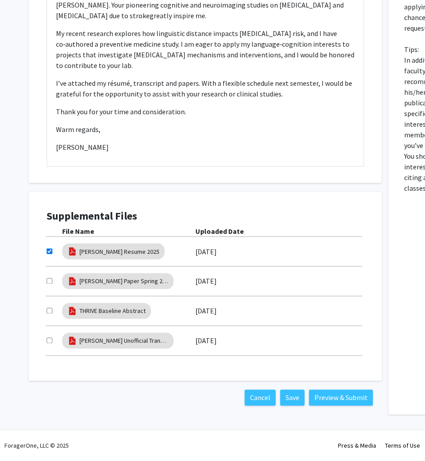
checkbox input "true"
click at [50, 311] on input "checkbox" at bounding box center [50, 311] width 6 height 6
checkbox input "true"
click at [47, 342] on input "checkbox" at bounding box center [50, 341] width 6 height 6
checkbox input "true"
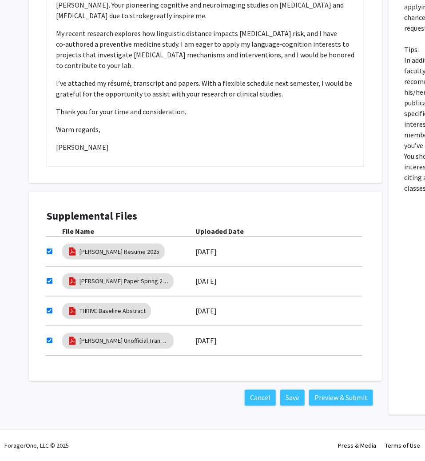
click at [338, 386] on div "Cancel Save Preview & Submit" at bounding box center [205, 398] width 353 height 34
click at [338, 397] on button "Preview & Submit" at bounding box center [341, 398] width 64 height 16
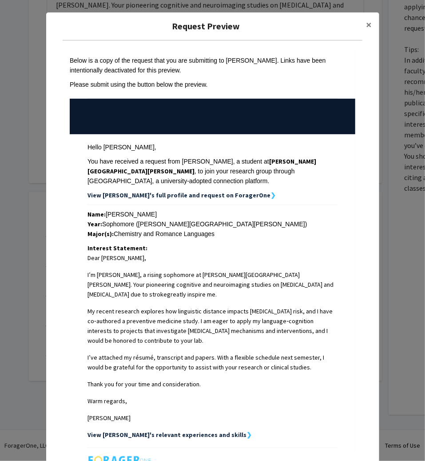
scroll to position [111, 0]
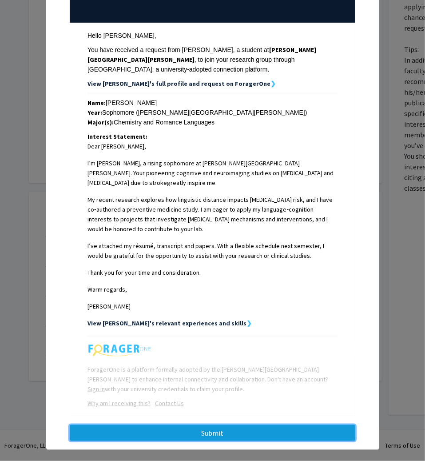
click at [218, 425] on button "Submit" at bounding box center [213, 433] width 286 height 16
